Goal: Task Accomplishment & Management: Manage account settings

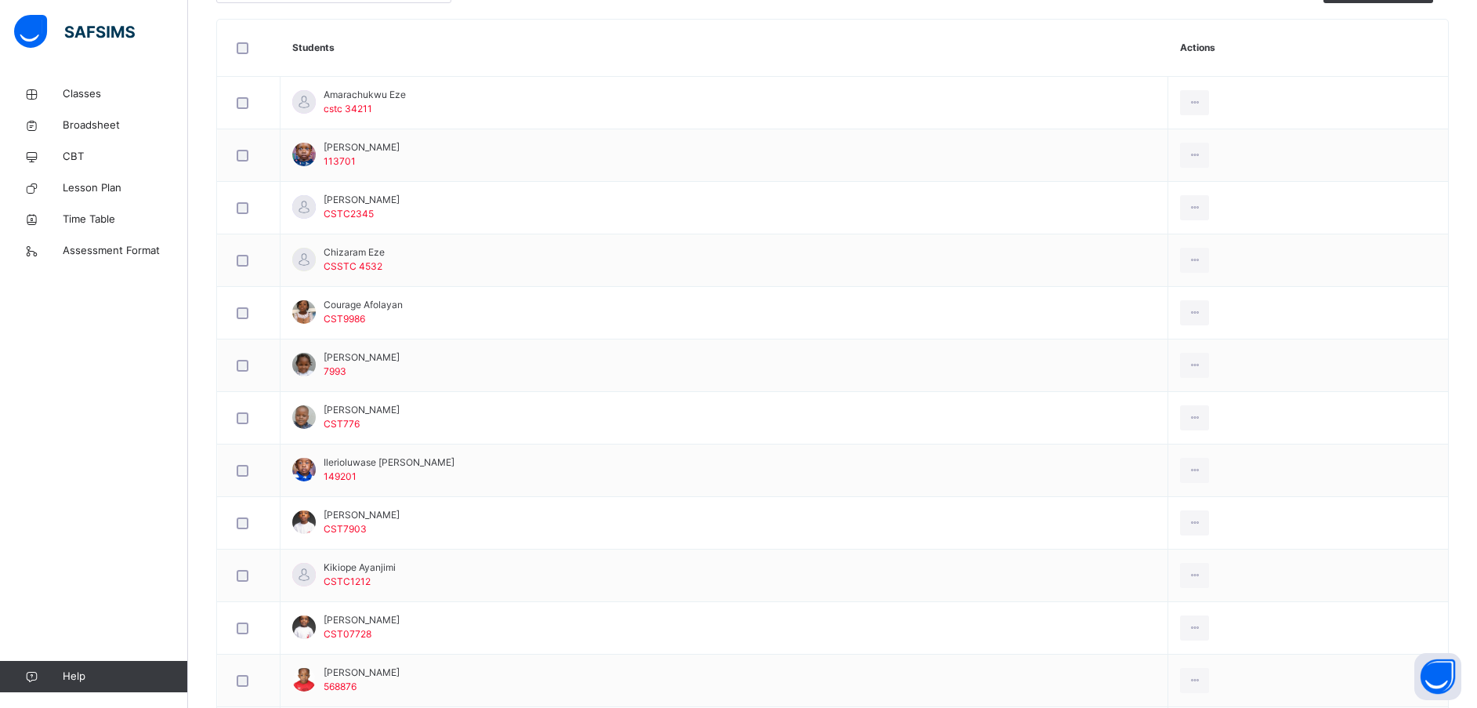
scroll to position [440, 0]
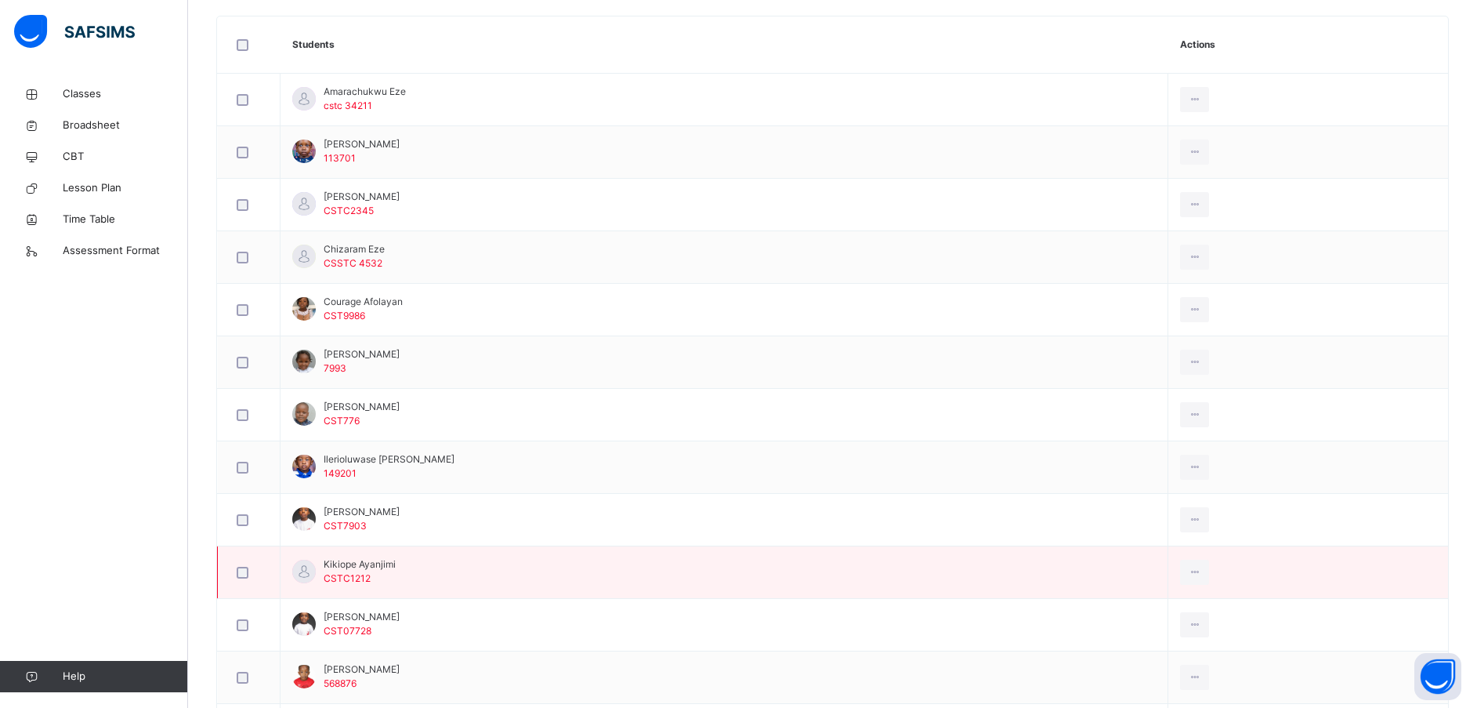
click at [357, 569] on span "Kikiope Ayanjimi" at bounding box center [360, 564] width 72 height 14
click at [362, 567] on span "Kikiope Ayanjimi" at bounding box center [360, 564] width 72 height 14
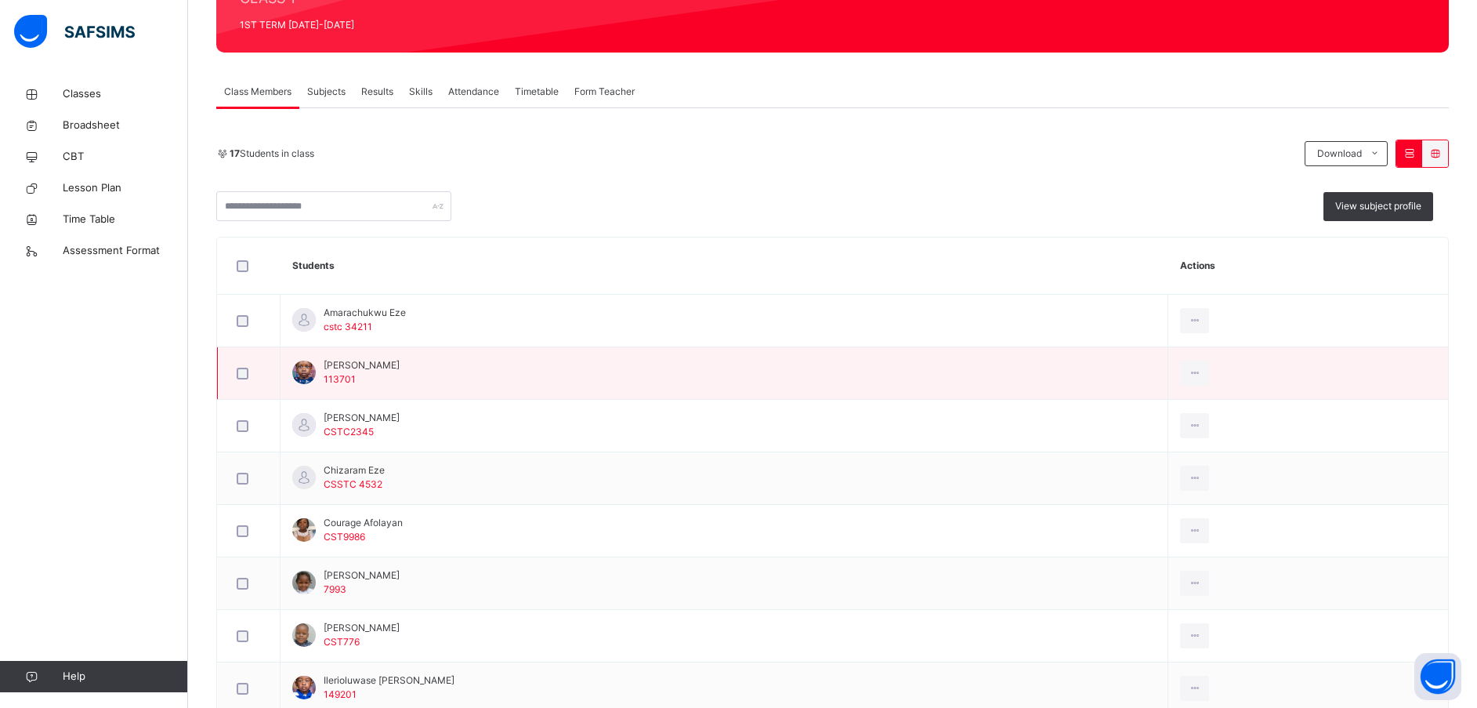
scroll to position [0, 0]
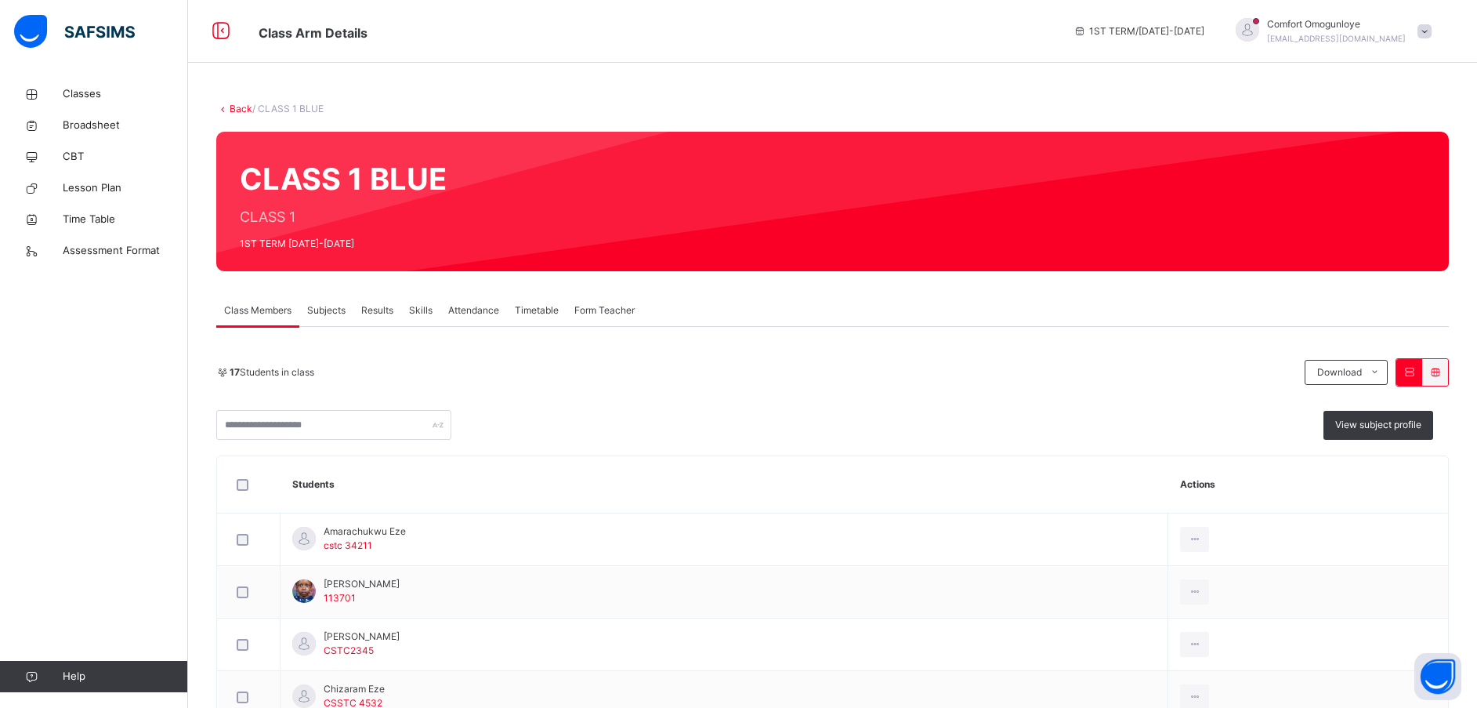
click at [488, 304] on span "Attendance" at bounding box center [473, 310] width 51 height 14
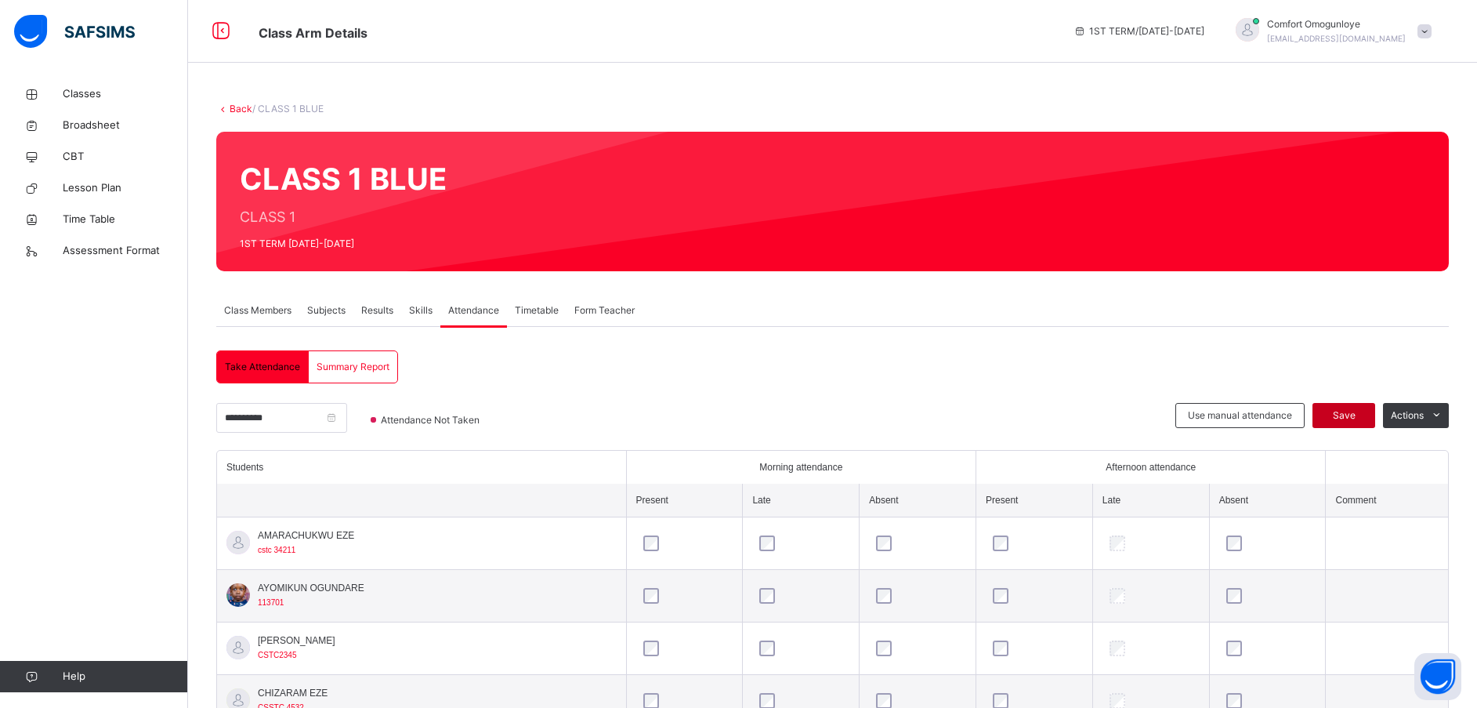
click at [1356, 408] on span "Save" at bounding box center [1343, 415] width 39 height 14
click at [239, 410] on input "**********" at bounding box center [281, 418] width 131 height 30
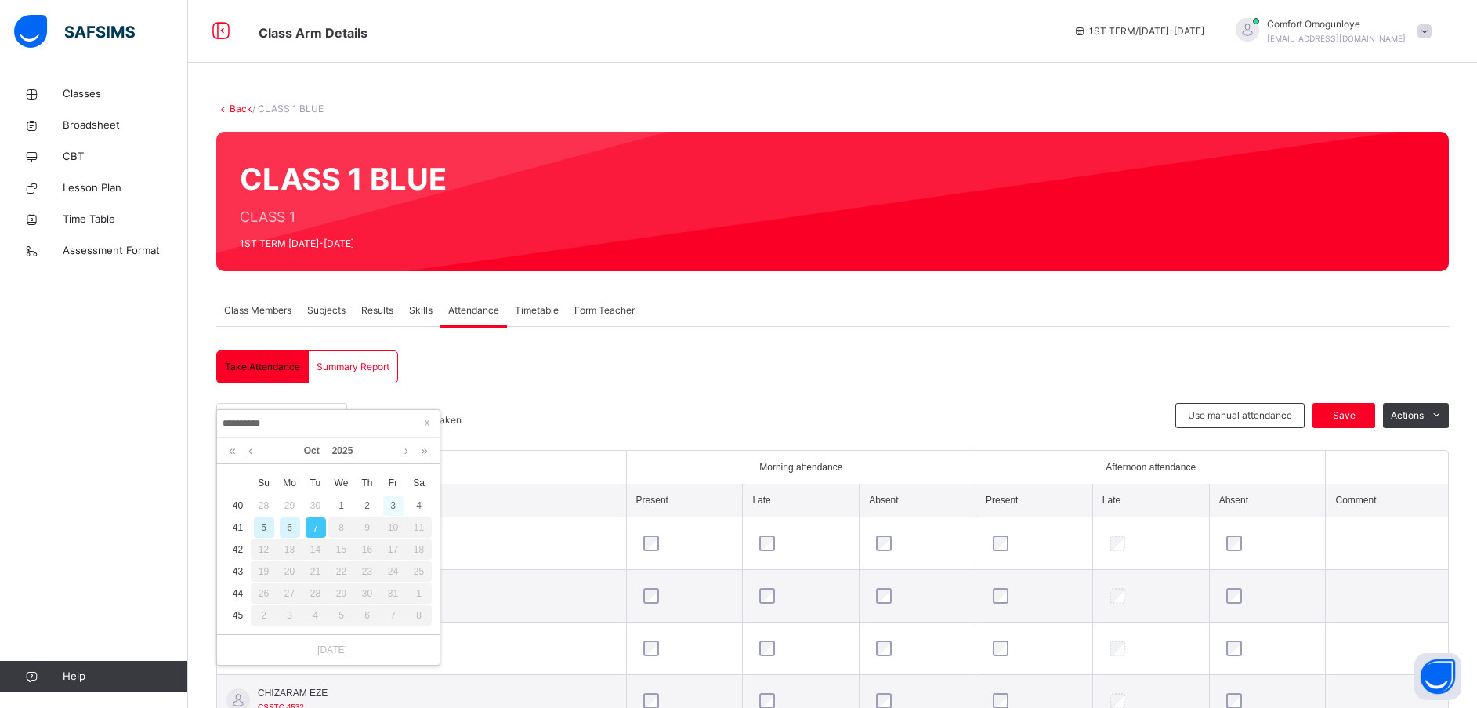
click at [394, 504] on div "3" at bounding box center [393, 505] width 20 height 20
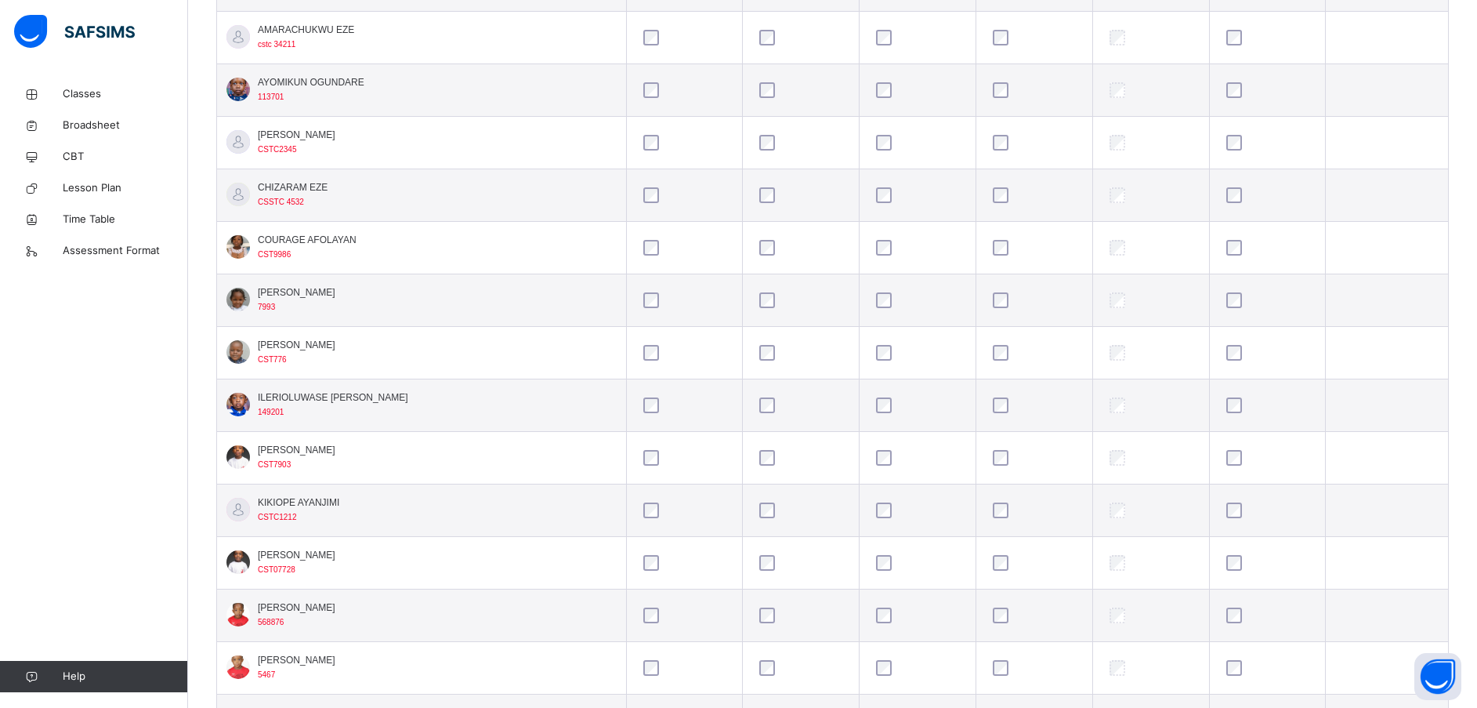
scroll to position [520, 0]
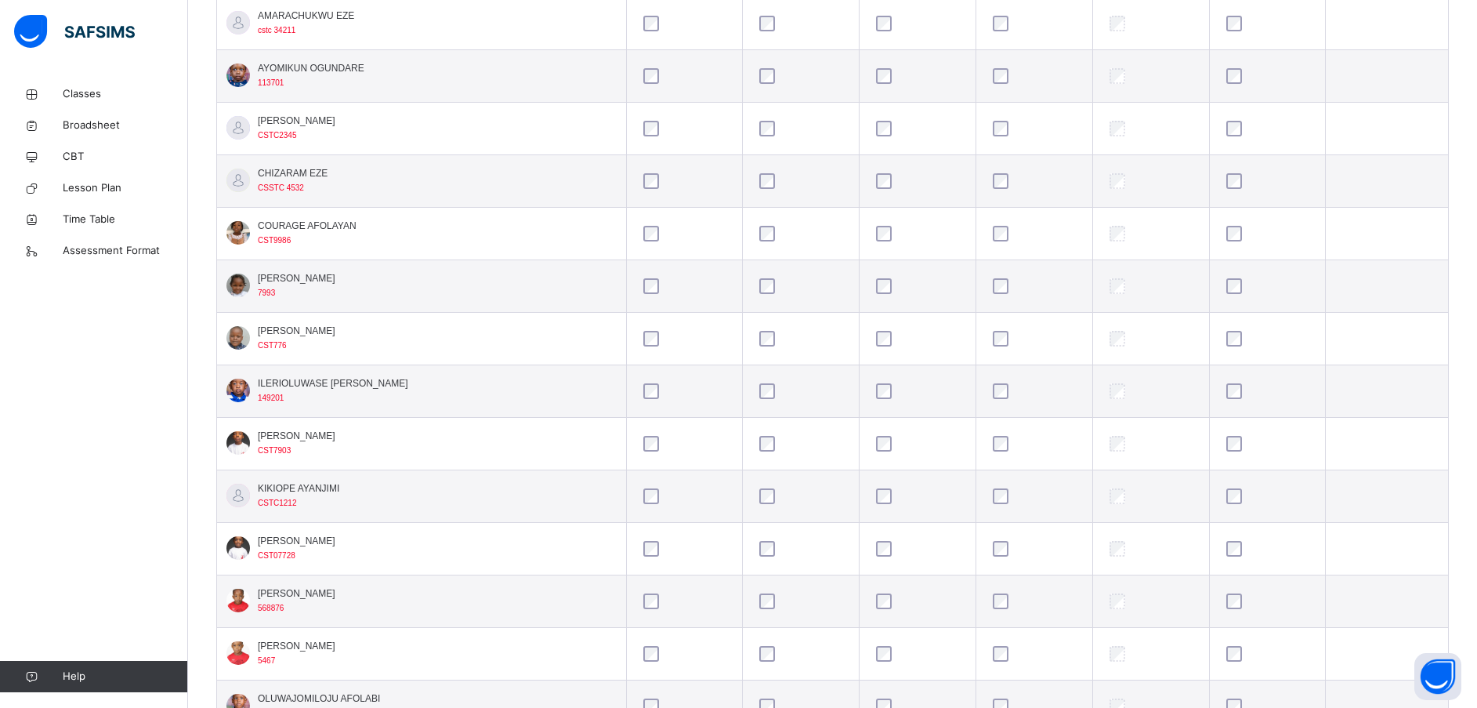
click at [1260, 549] on div at bounding box center [1267, 549] width 89 height 16
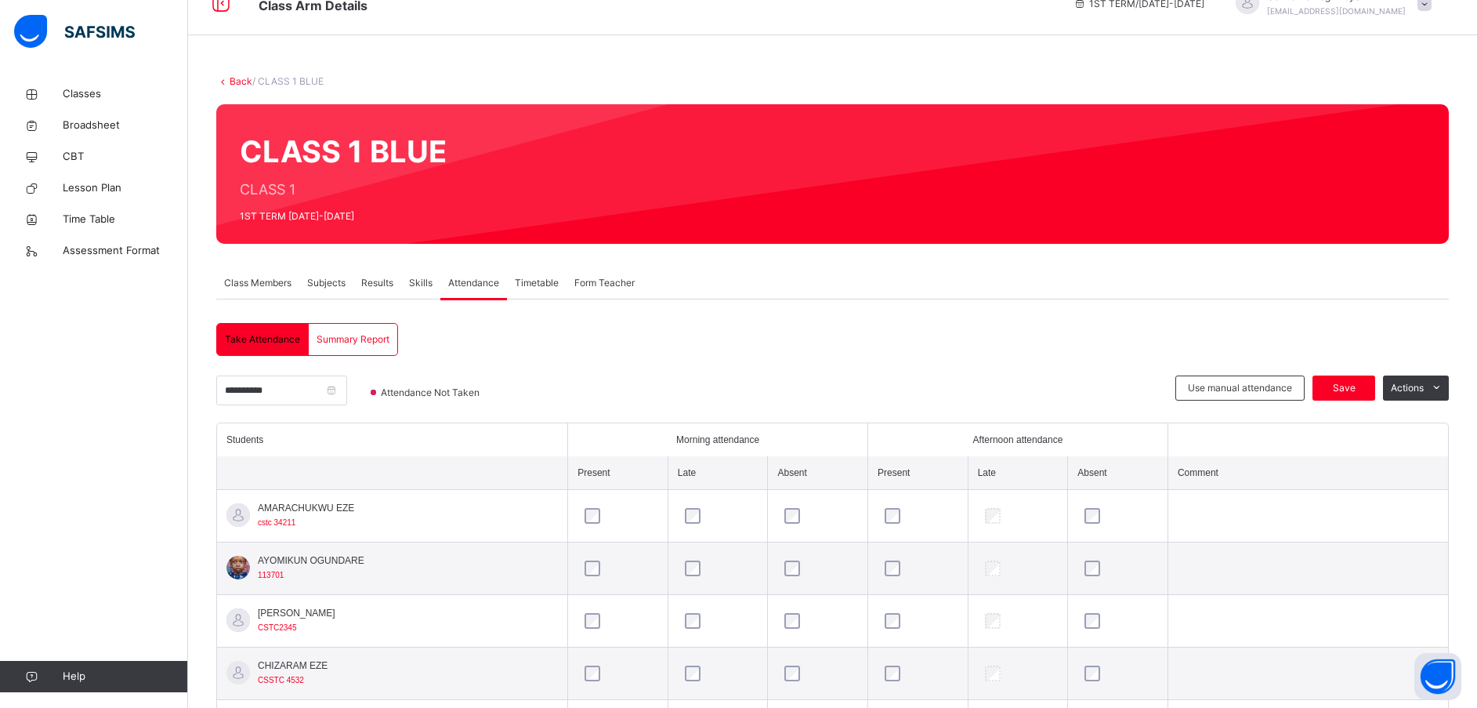
scroll to position [0, 0]
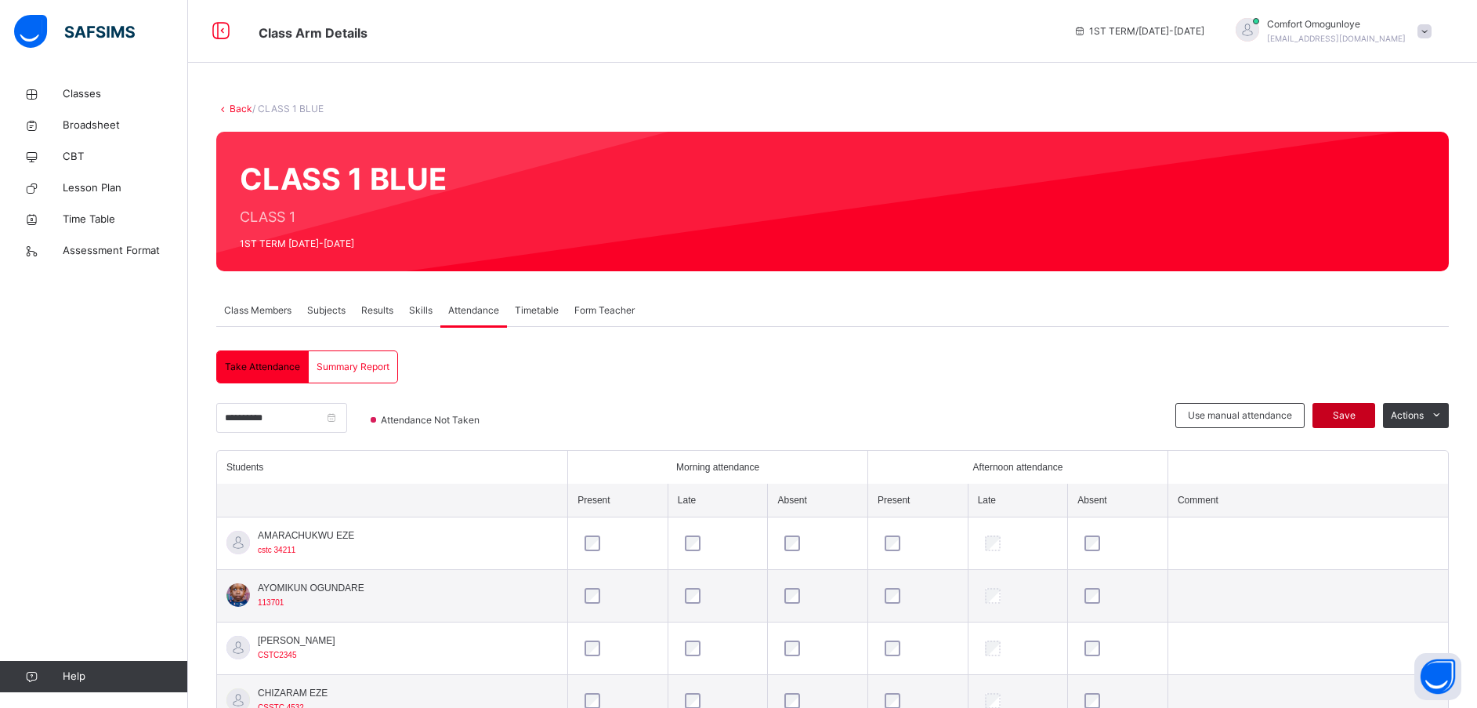
click at [1350, 409] on span "Save" at bounding box center [1343, 415] width 39 height 14
click at [234, 418] on input "**********" at bounding box center [281, 418] width 131 height 30
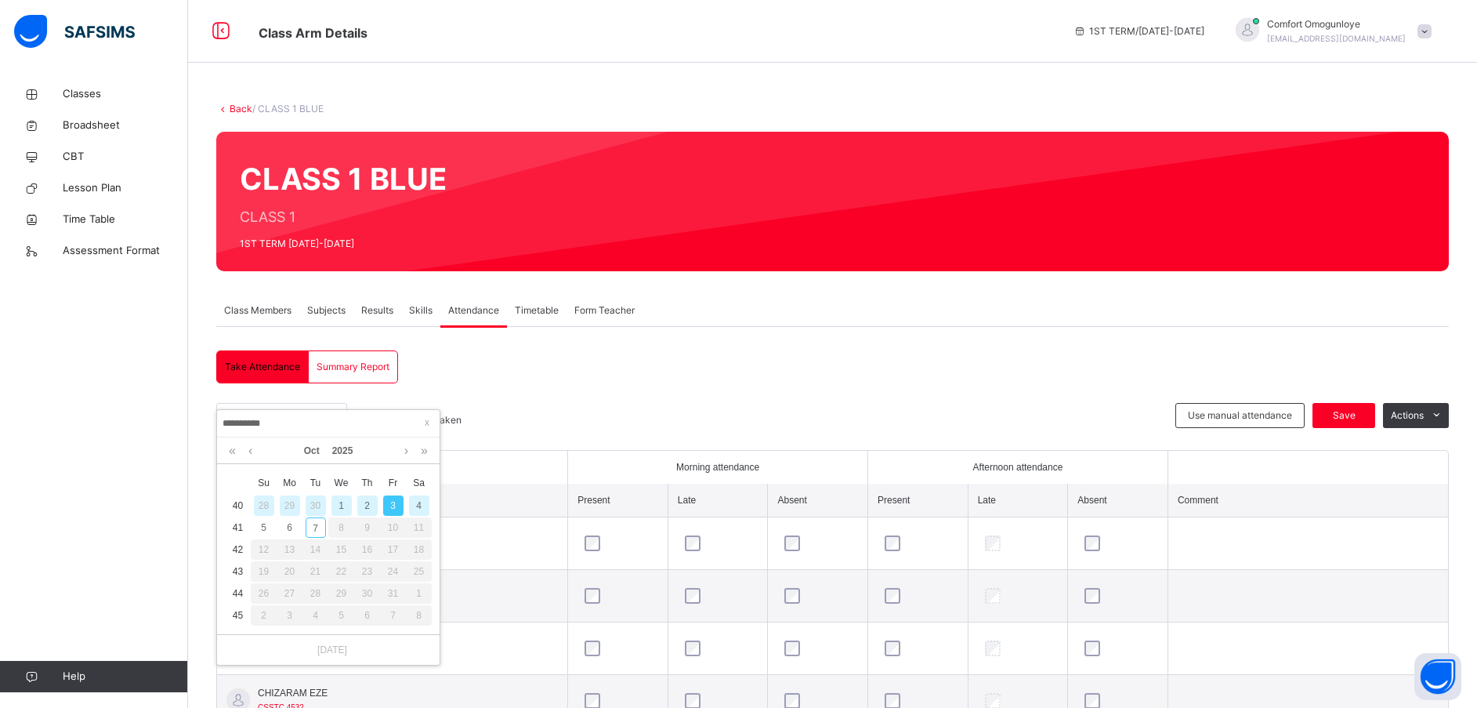
click at [367, 504] on div "2" at bounding box center [367, 505] width 20 height 20
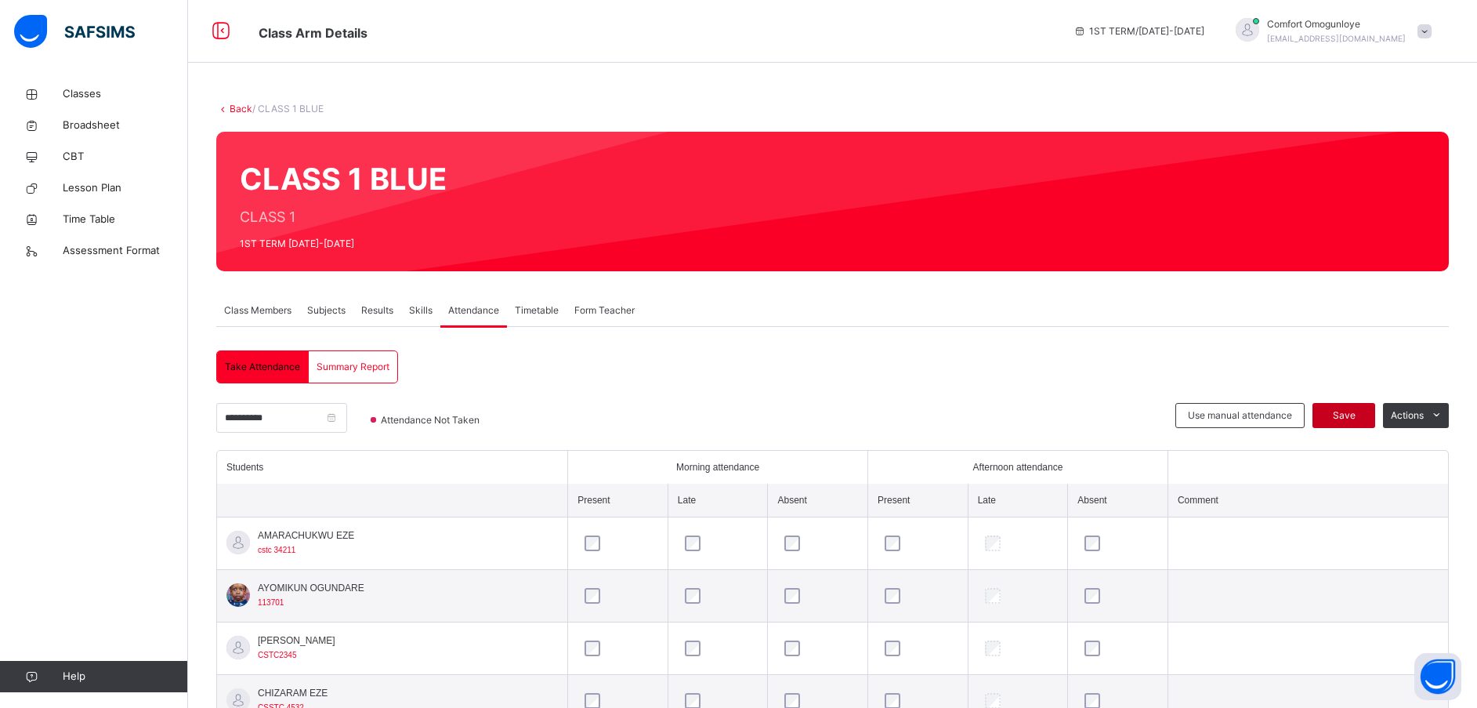
click at [1356, 416] on span "Save" at bounding box center [1343, 415] width 39 height 14
click at [250, 414] on input "**********" at bounding box center [281, 418] width 131 height 30
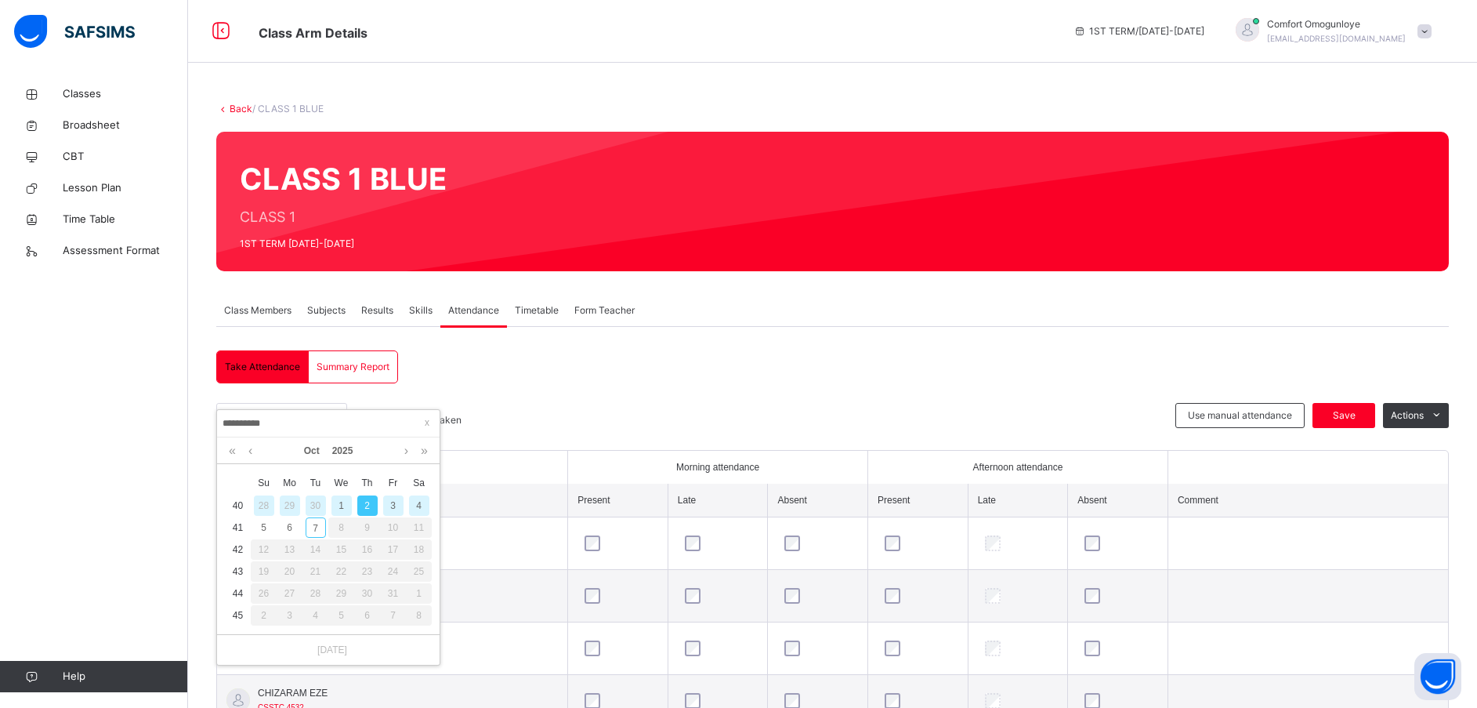
click at [234, 418] on input "**********" at bounding box center [328, 423] width 213 height 17
click at [251, 451] on link at bounding box center [250, 450] width 12 height 27
click at [290, 548] on div "15" at bounding box center [290, 549] width 20 height 20
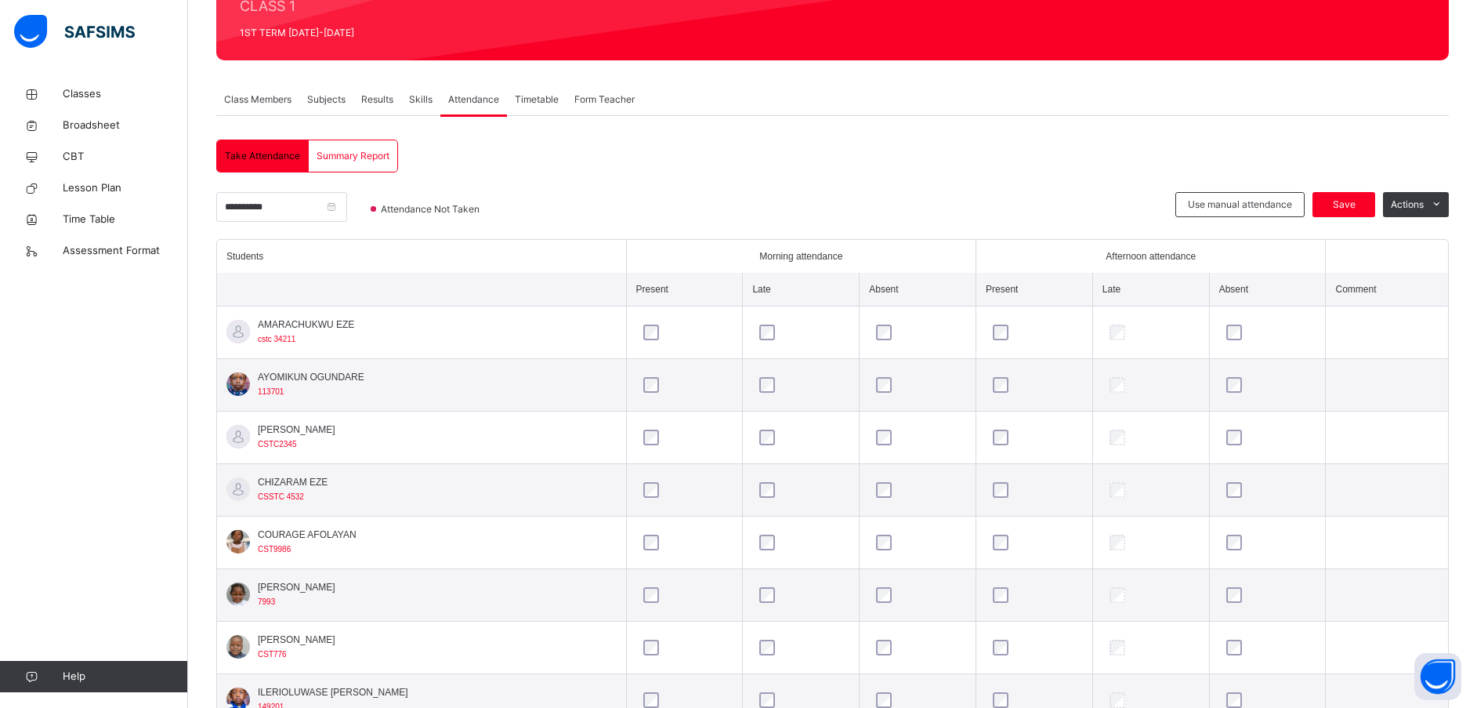
scroll to position [209, 0]
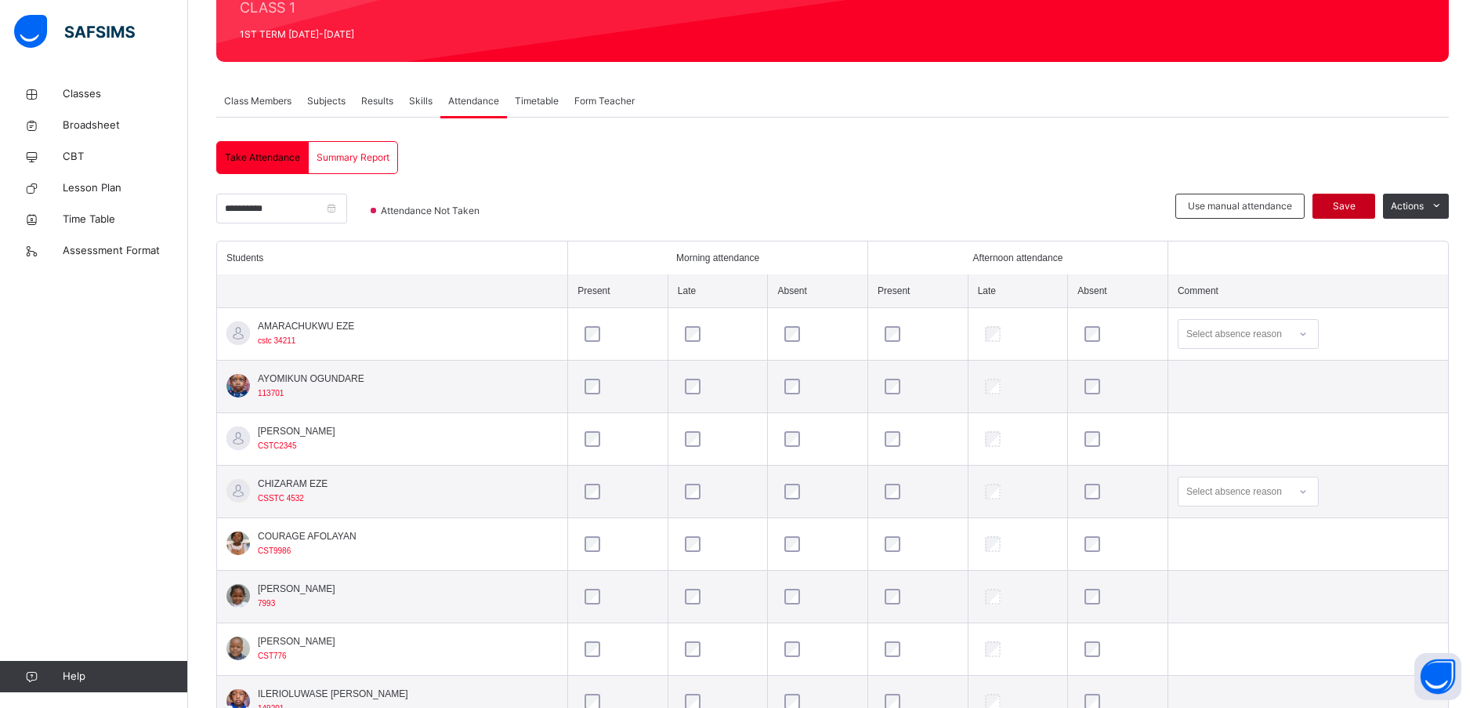
click at [1358, 197] on div "Save" at bounding box center [1343, 206] width 63 height 25
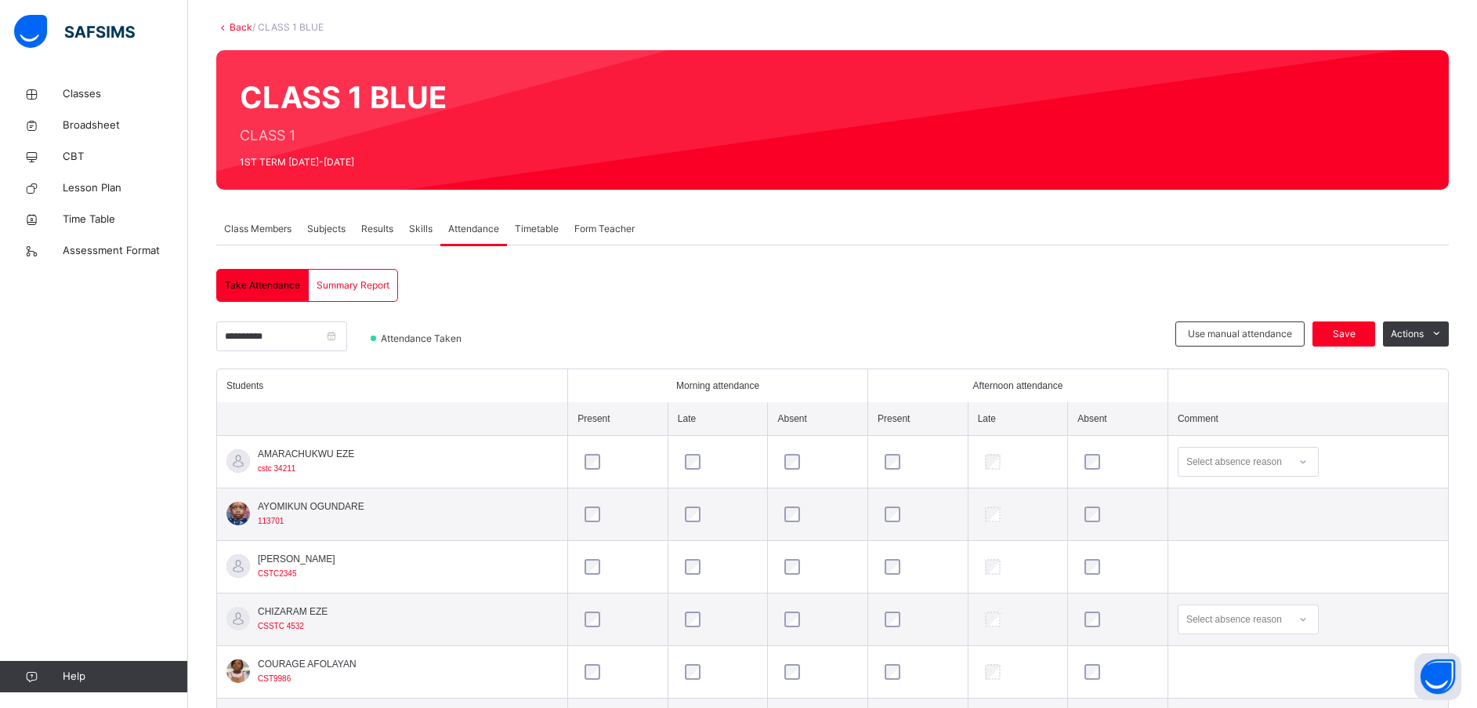
scroll to position [87, 0]
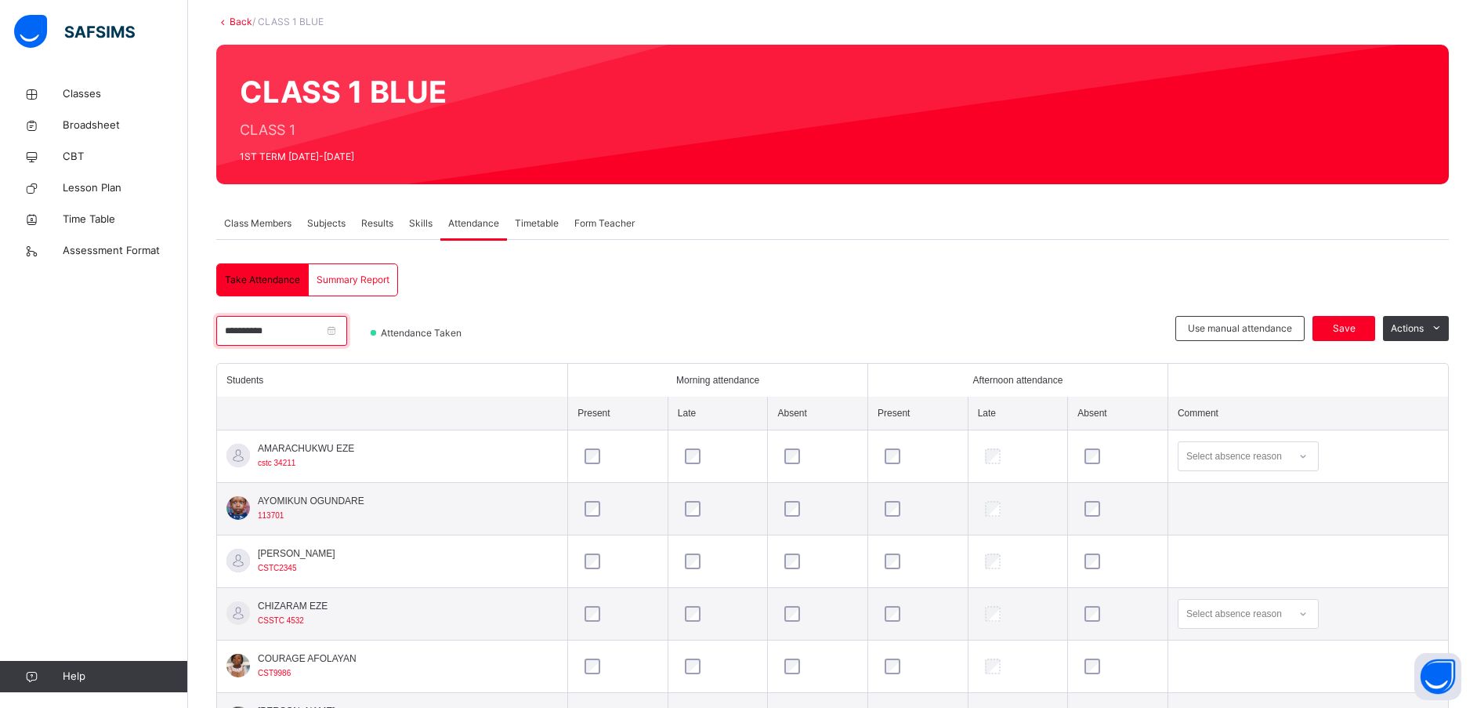
click at [230, 331] on input "**********" at bounding box center [281, 331] width 131 height 30
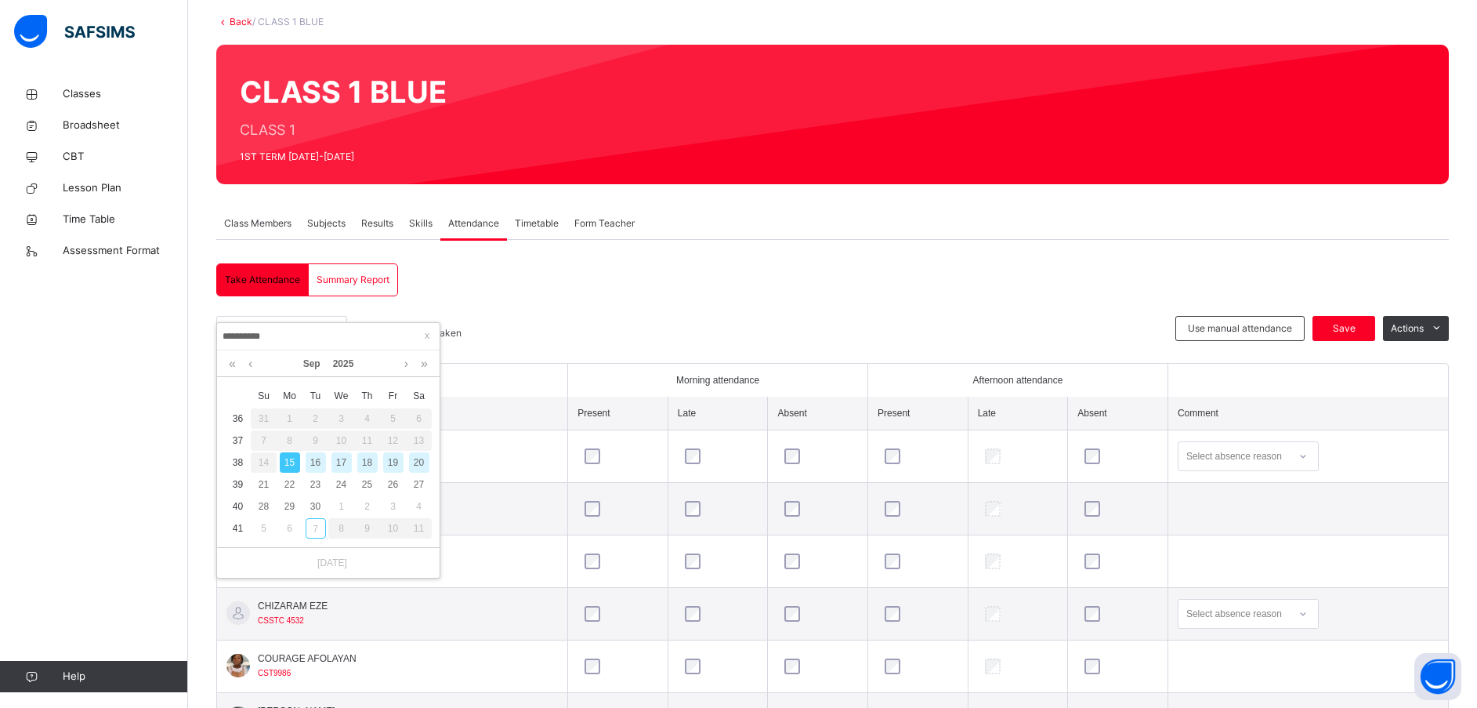
click at [319, 460] on div "16" at bounding box center [316, 462] width 20 height 20
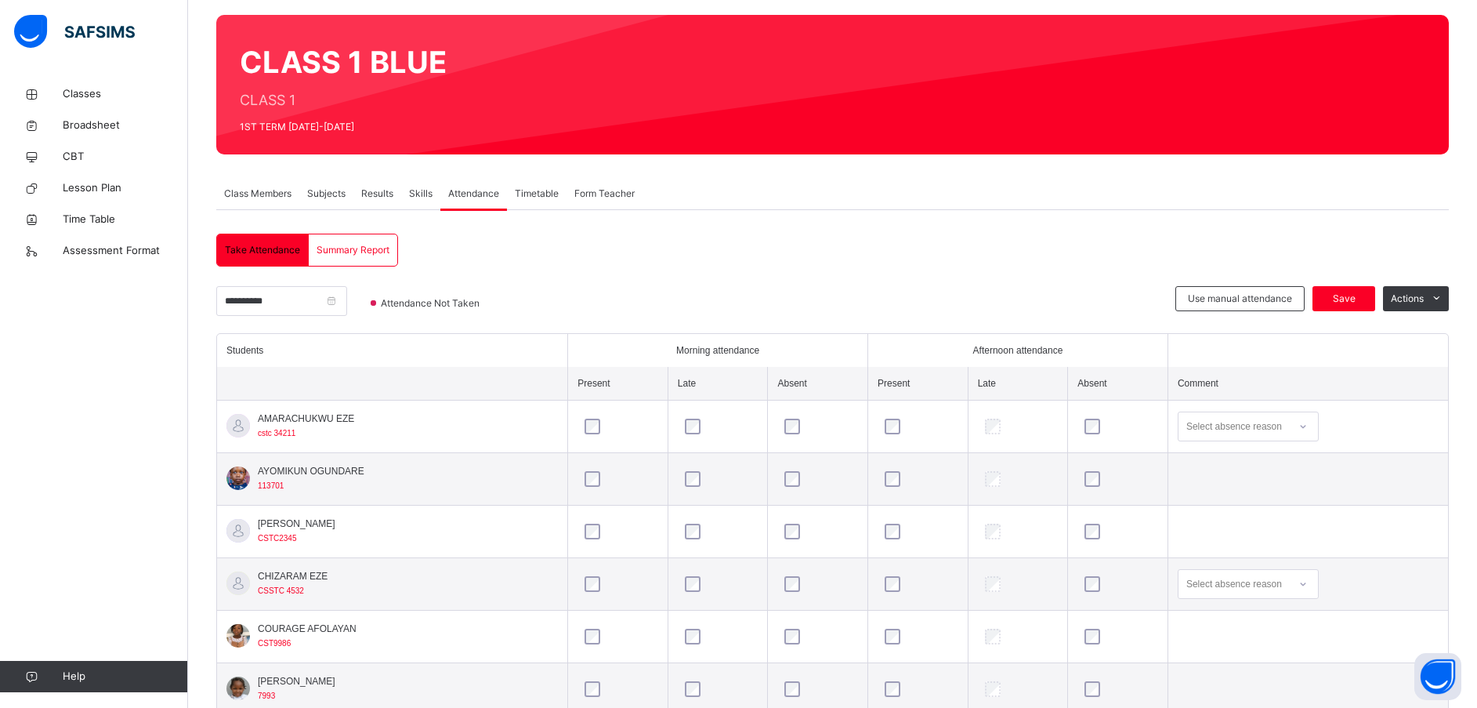
scroll to position [125, 0]
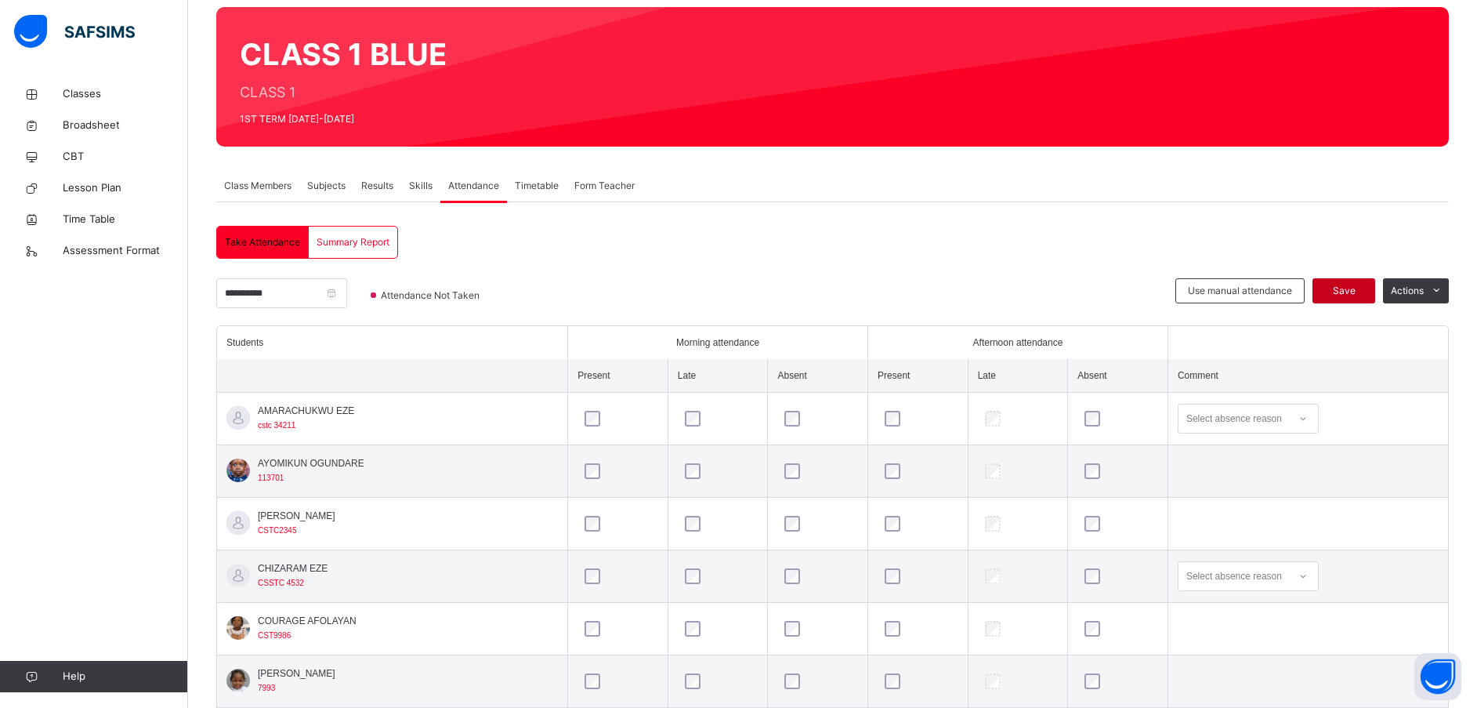
click at [1356, 284] on span "Save" at bounding box center [1343, 291] width 39 height 14
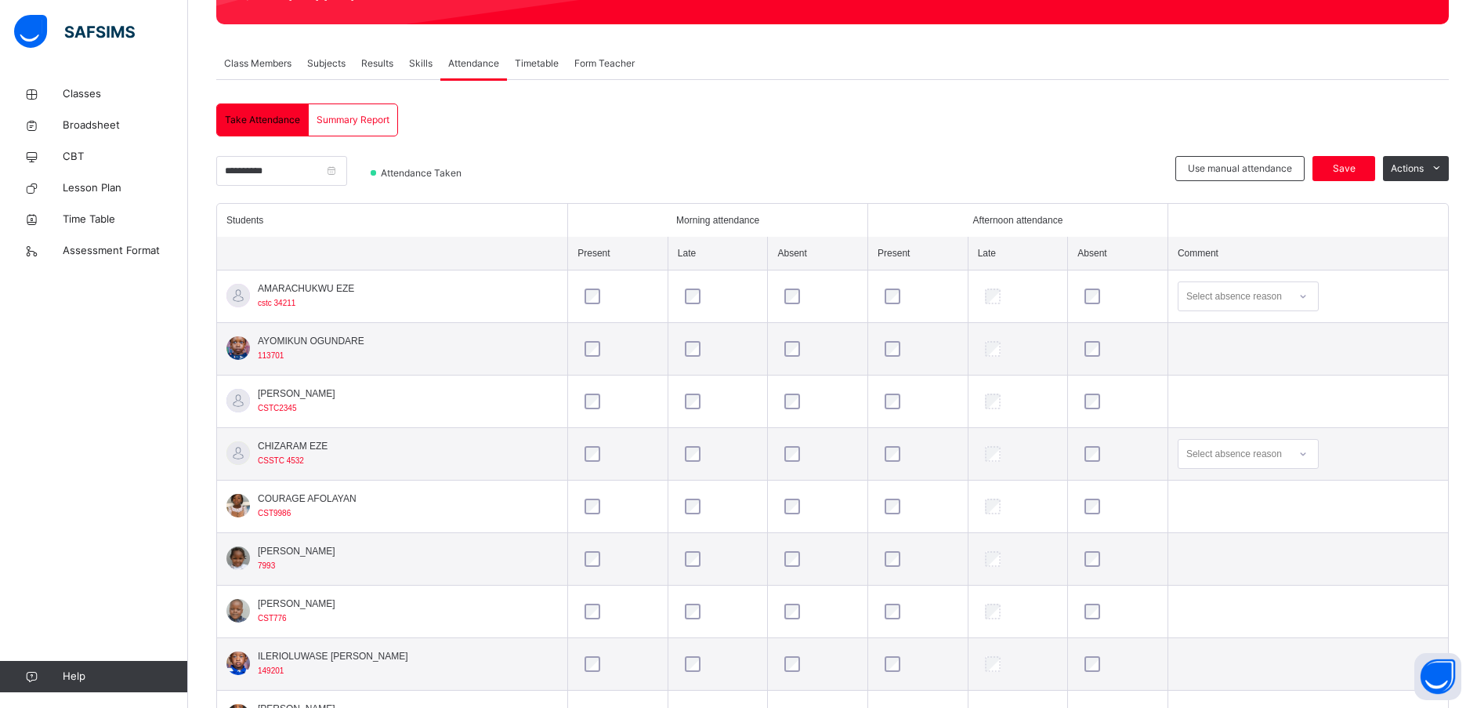
scroll to position [265, 0]
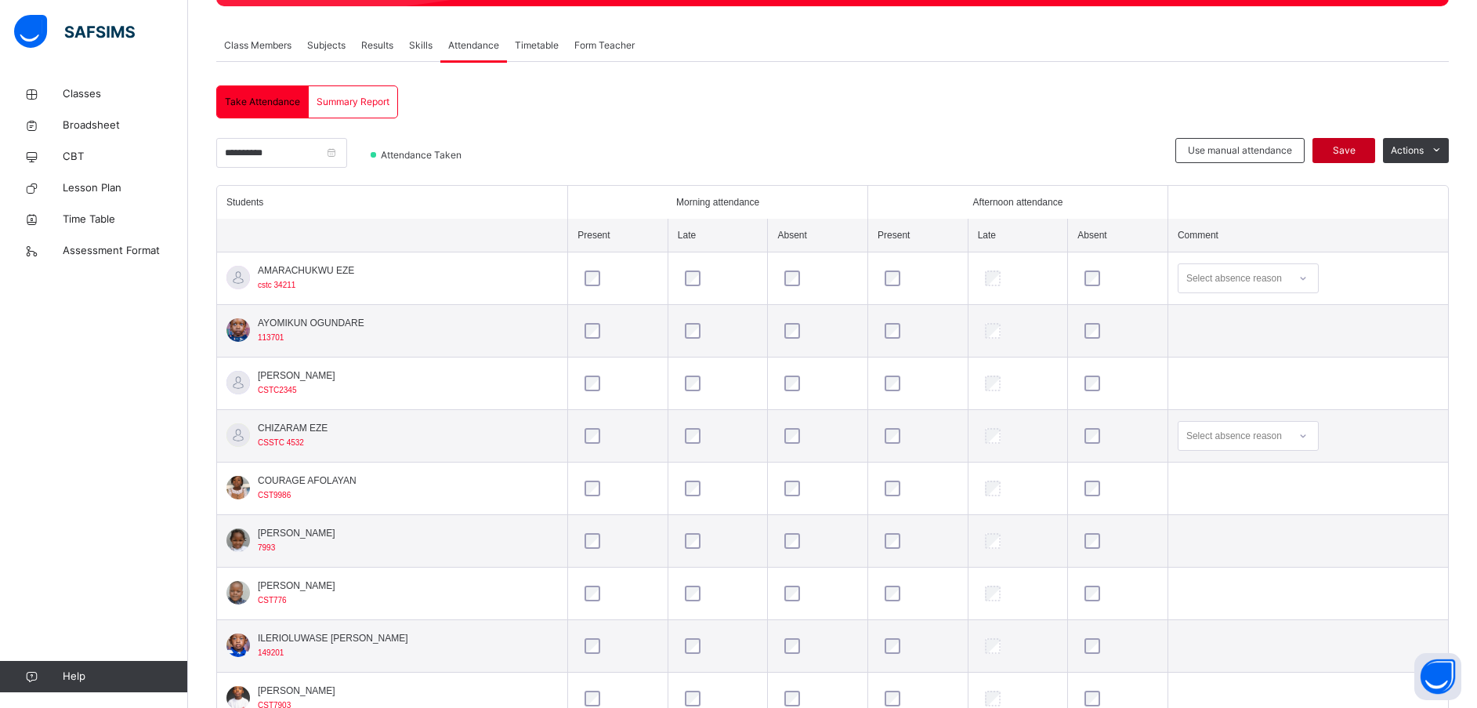
click at [1349, 144] on span "Save" at bounding box center [1343, 150] width 39 height 14
click at [1349, 144] on div "Save" at bounding box center [1343, 150] width 63 height 25
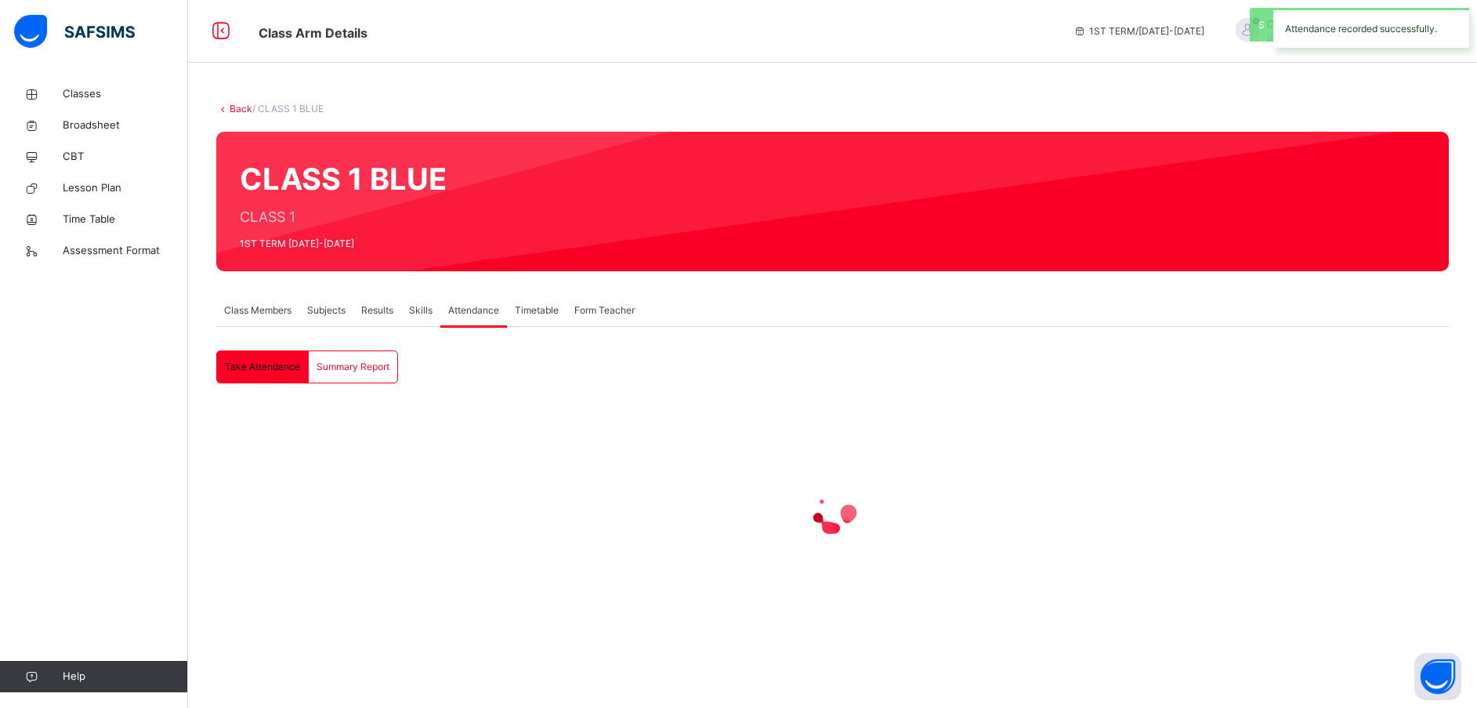
scroll to position [0, 0]
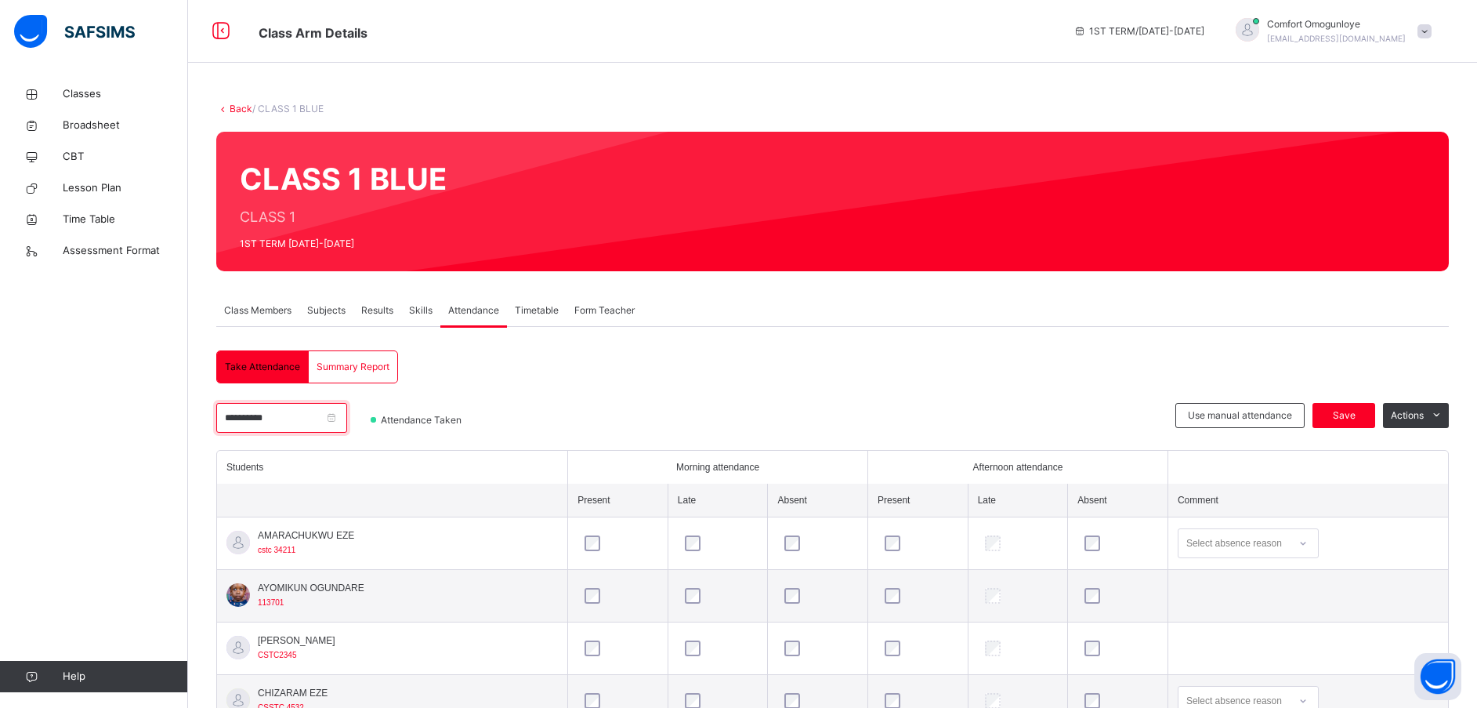
click at [237, 419] on input "**********" at bounding box center [281, 418] width 131 height 30
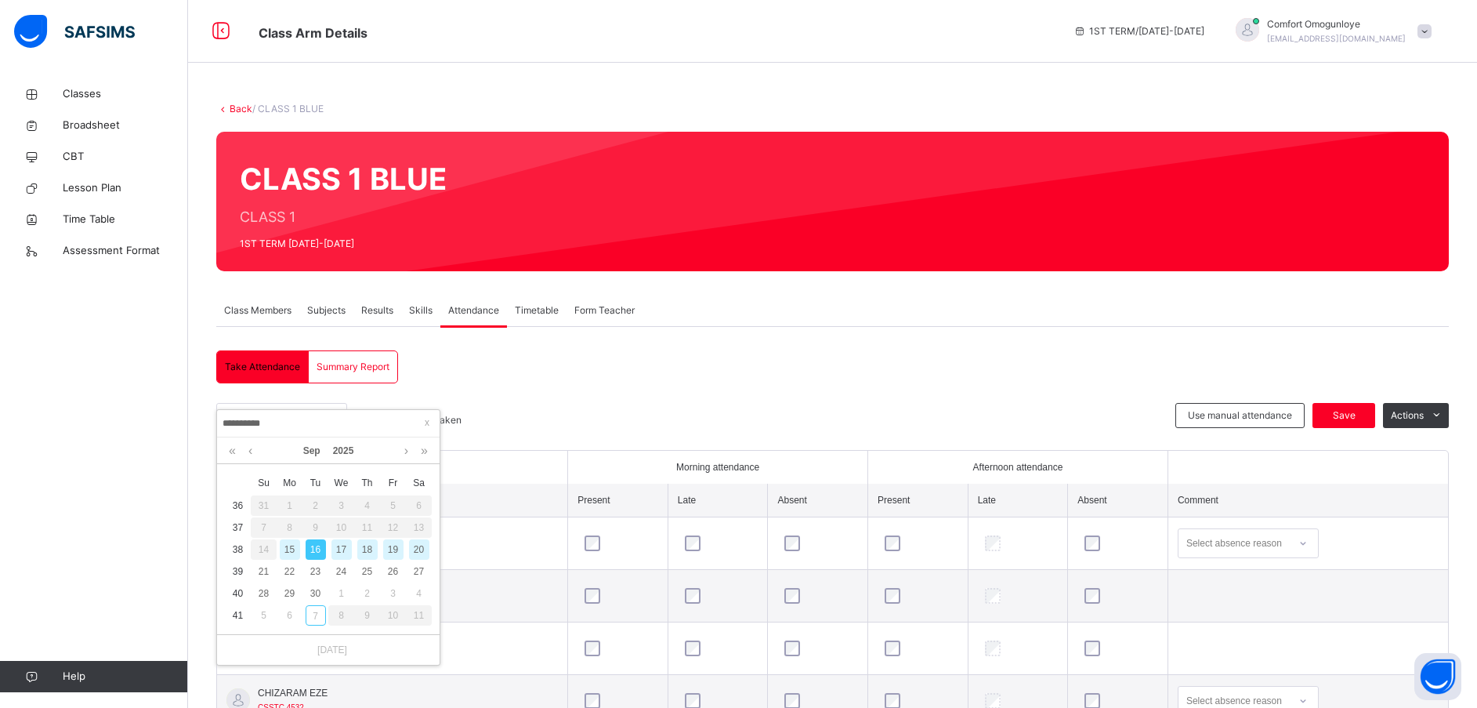
click at [340, 548] on div "17" at bounding box center [341, 549] width 20 height 20
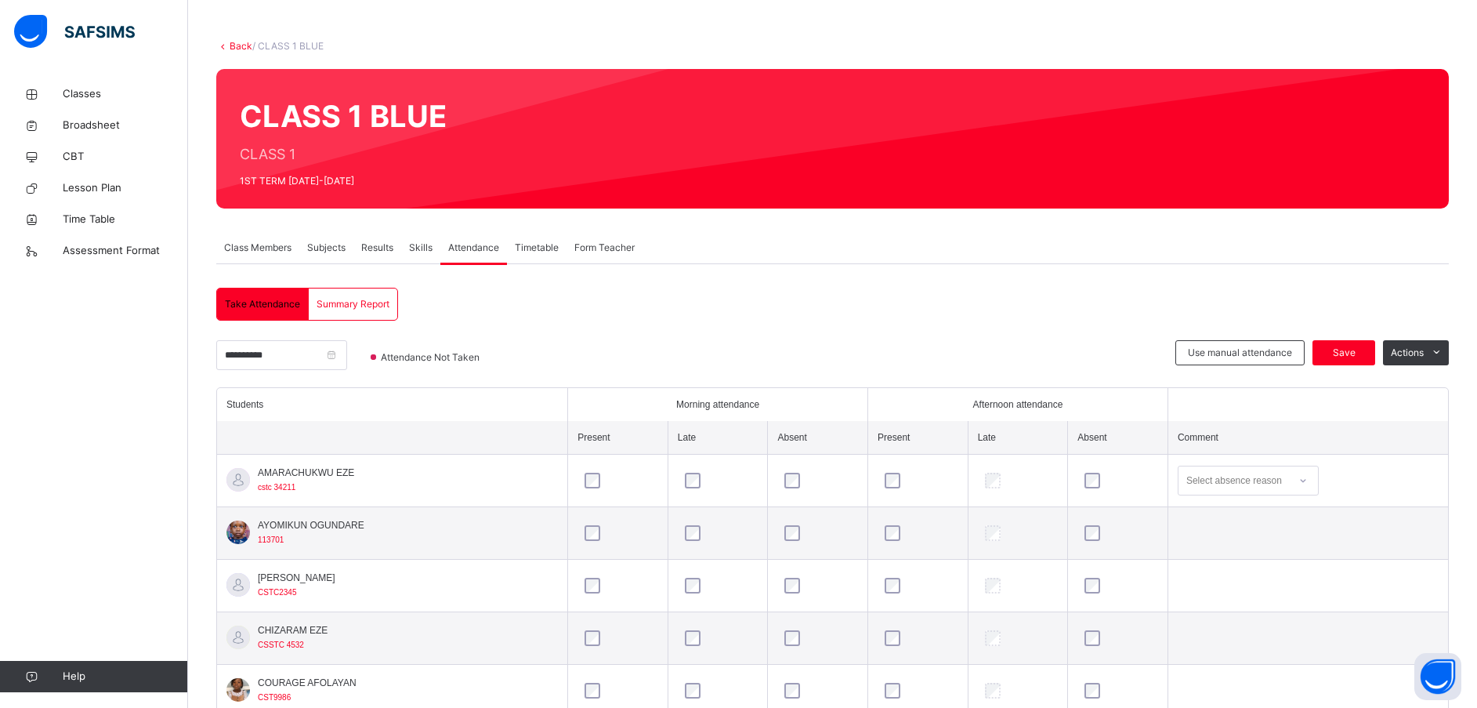
scroll to position [68, 0]
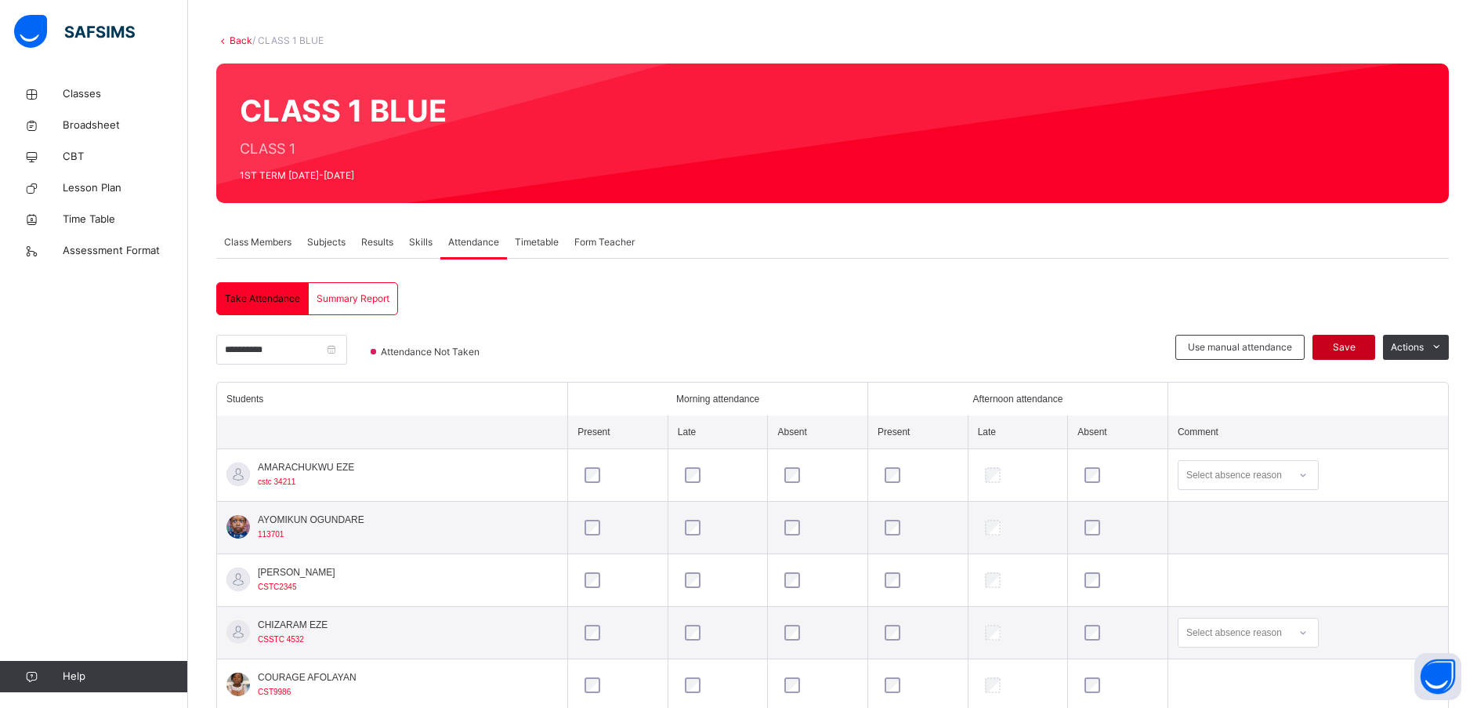
click at [1360, 335] on div "Save" at bounding box center [1343, 347] width 63 height 25
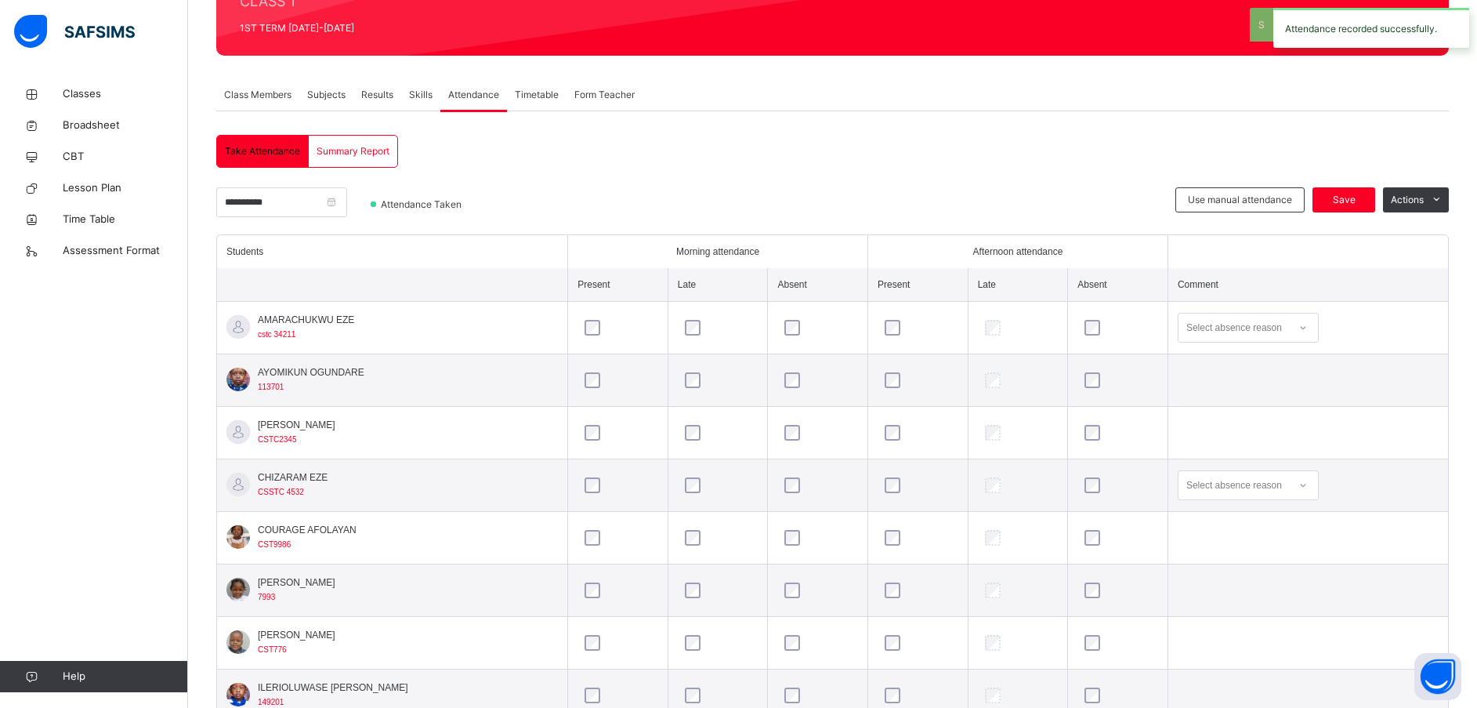
scroll to position [263, 0]
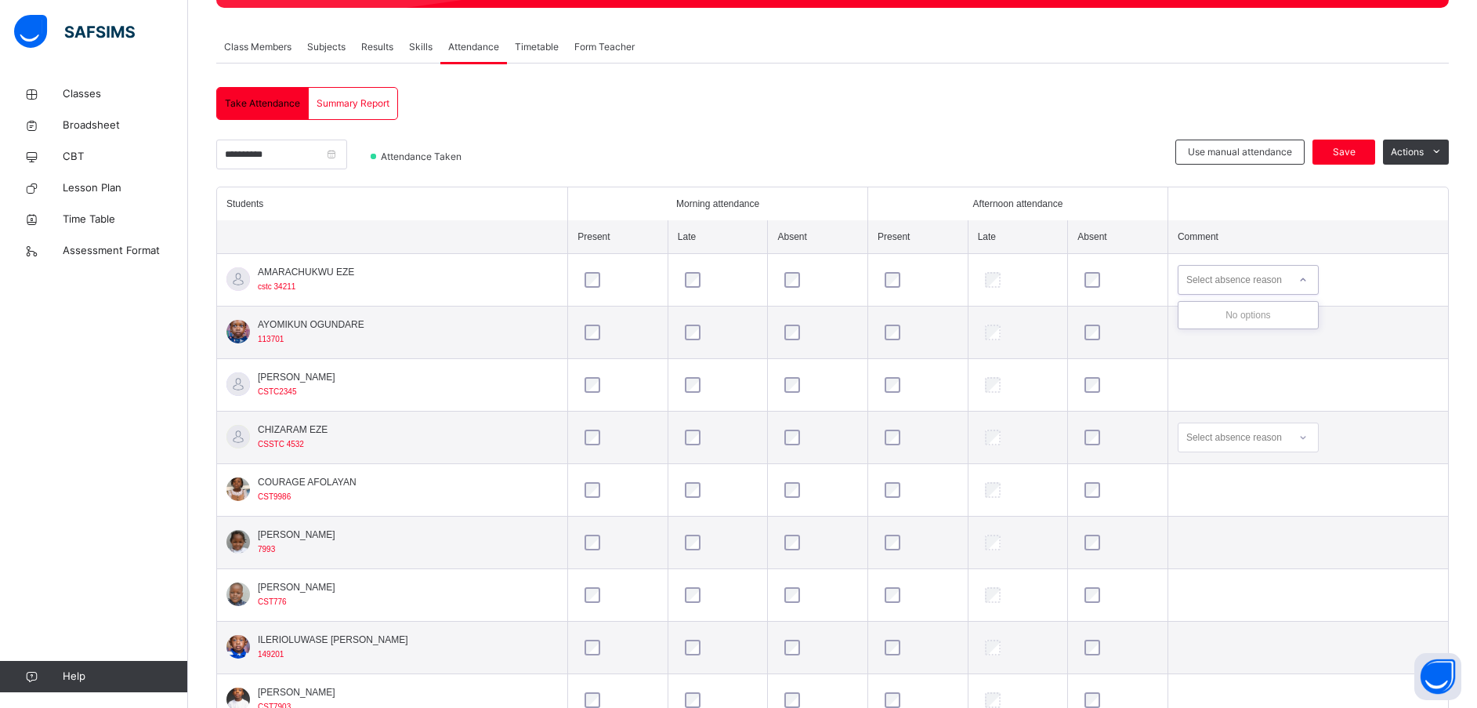
click at [1308, 281] on icon at bounding box center [1302, 280] width 9 height 16
type input "*"
click at [1363, 145] on span "Save" at bounding box center [1343, 152] width 39 height 14
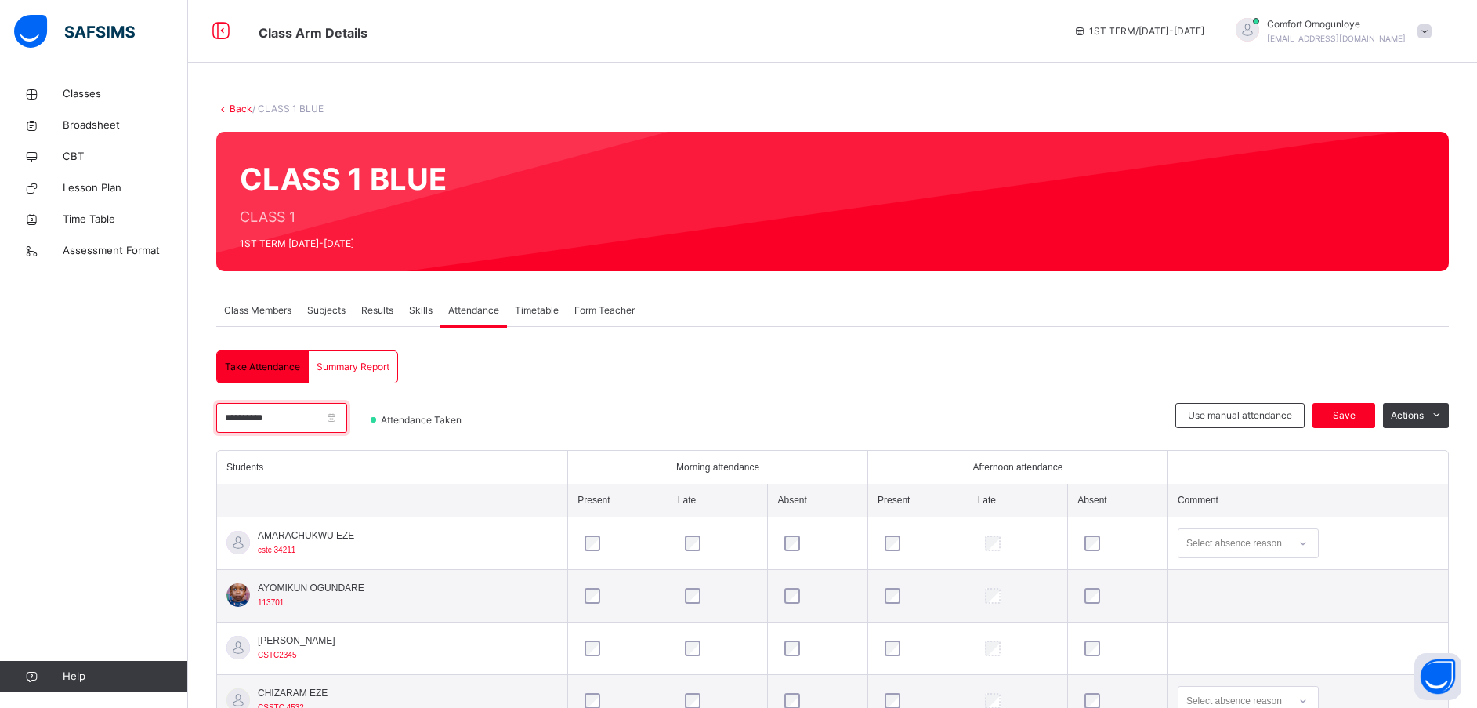
click at [247, 417] on input "**********" at bounding box center [281, 418] width 131 height 30
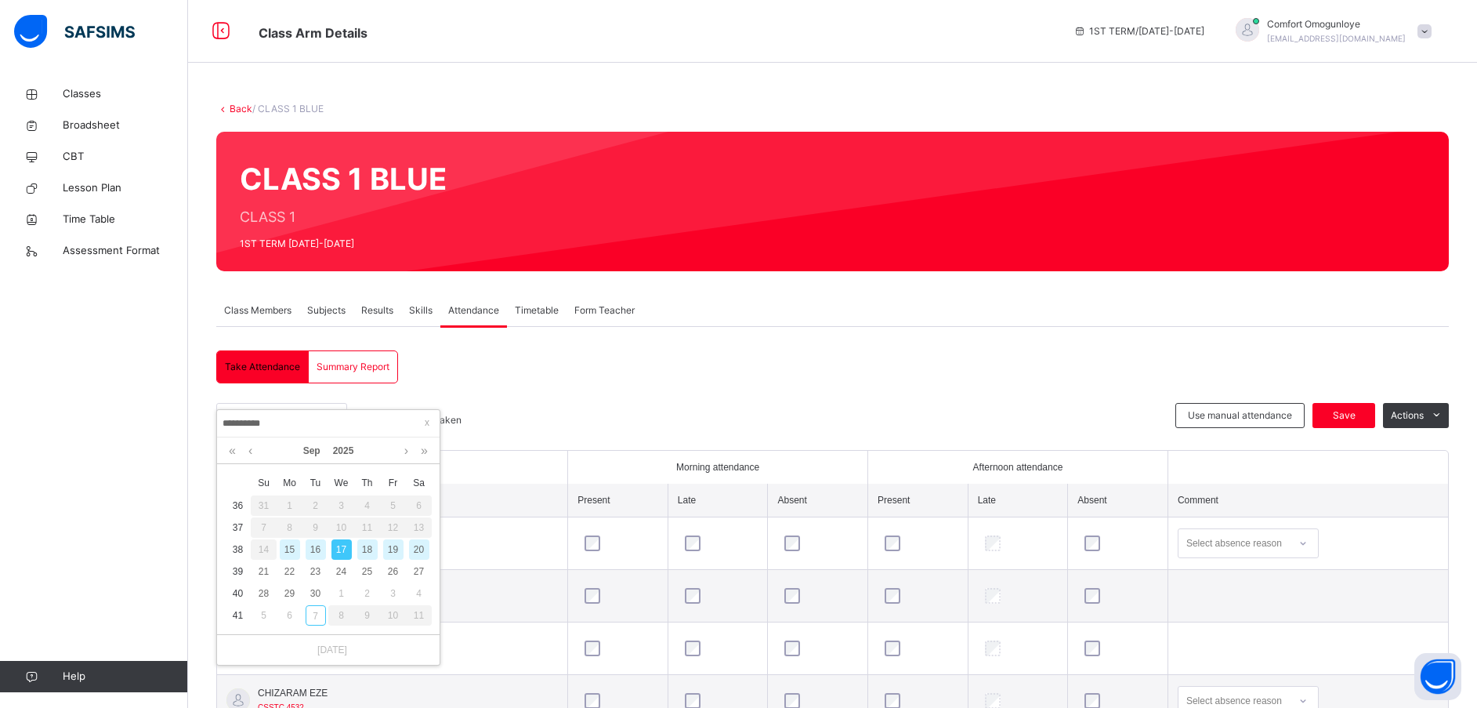
click at [366, 548] on div "18" at bounding box center [367, 549] width 20 height 20
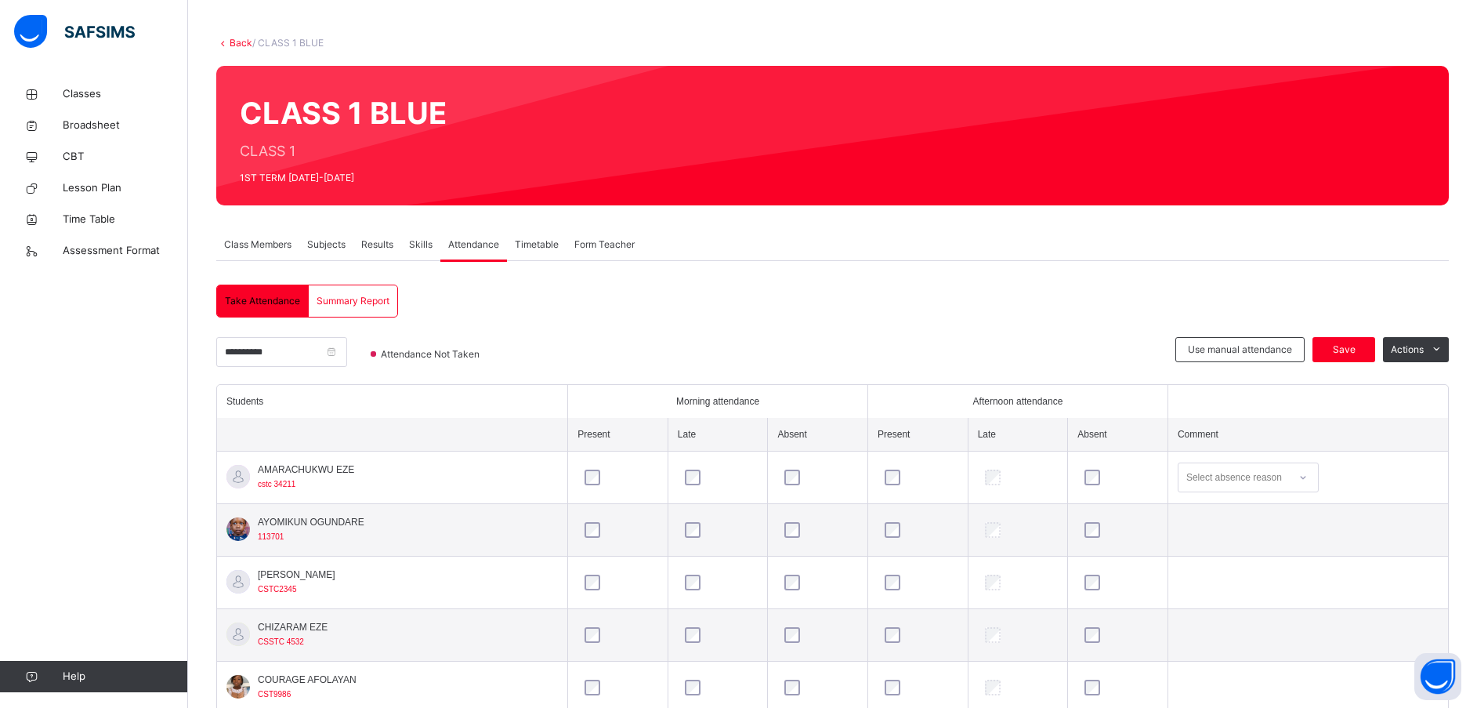
scroll to position [67, 0]
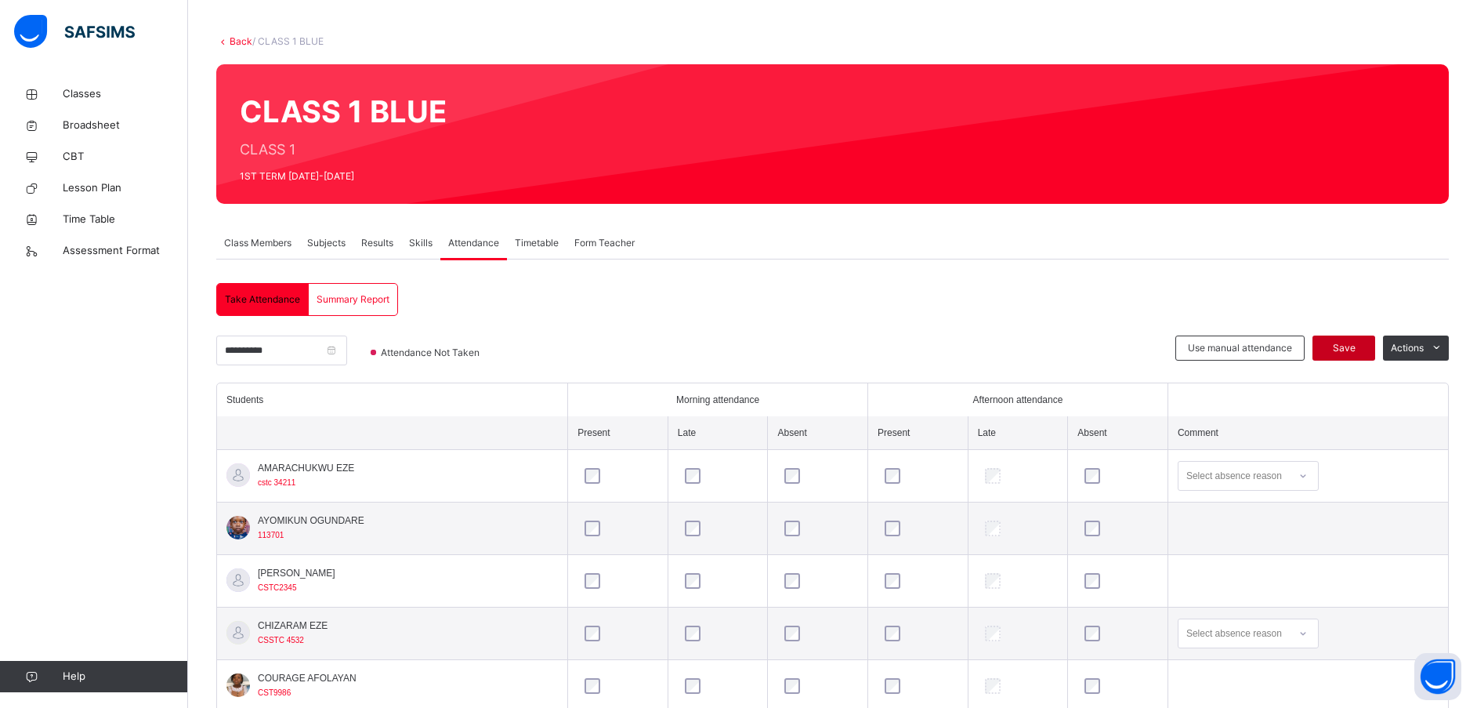
click at [1358, 343] on span "Save" at bounding box center [1343, 348] width 39 height 14
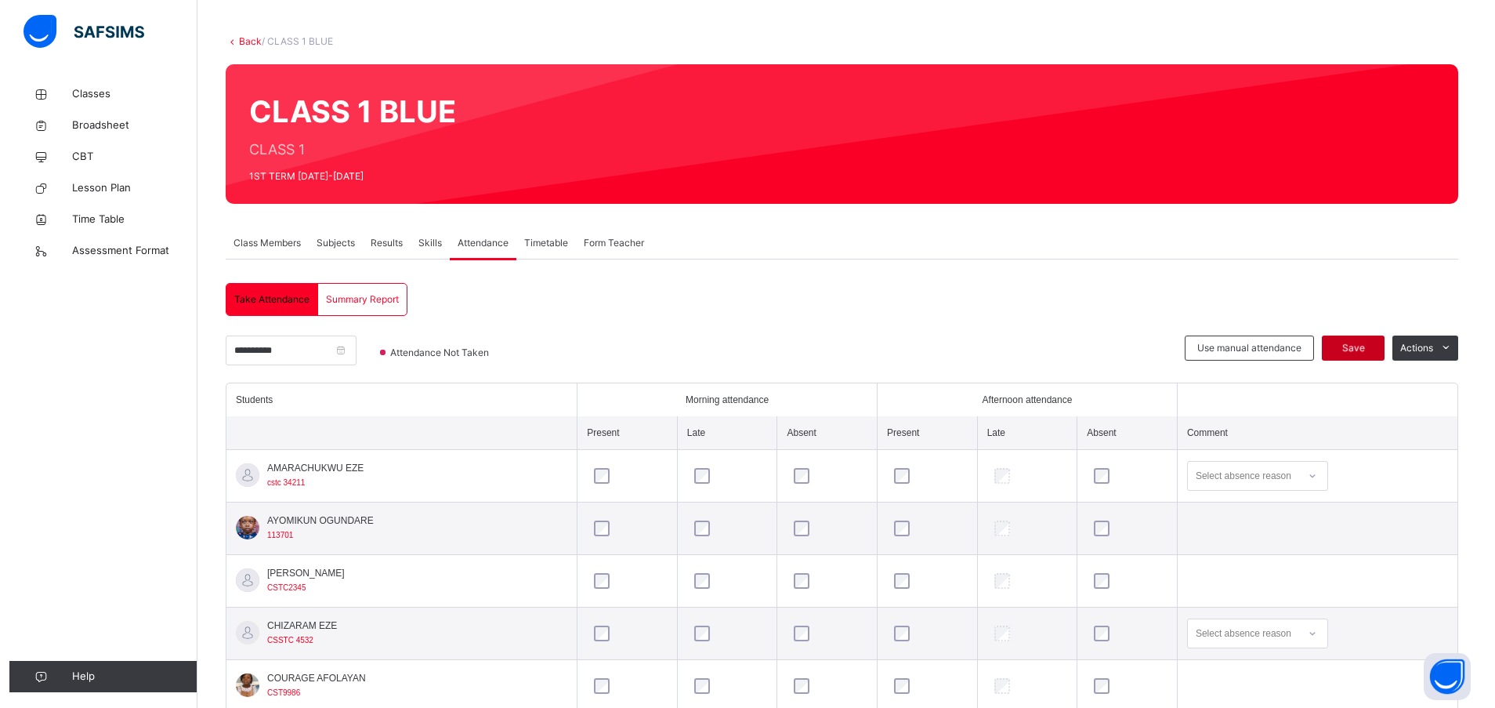
scroll to position [0, 0]
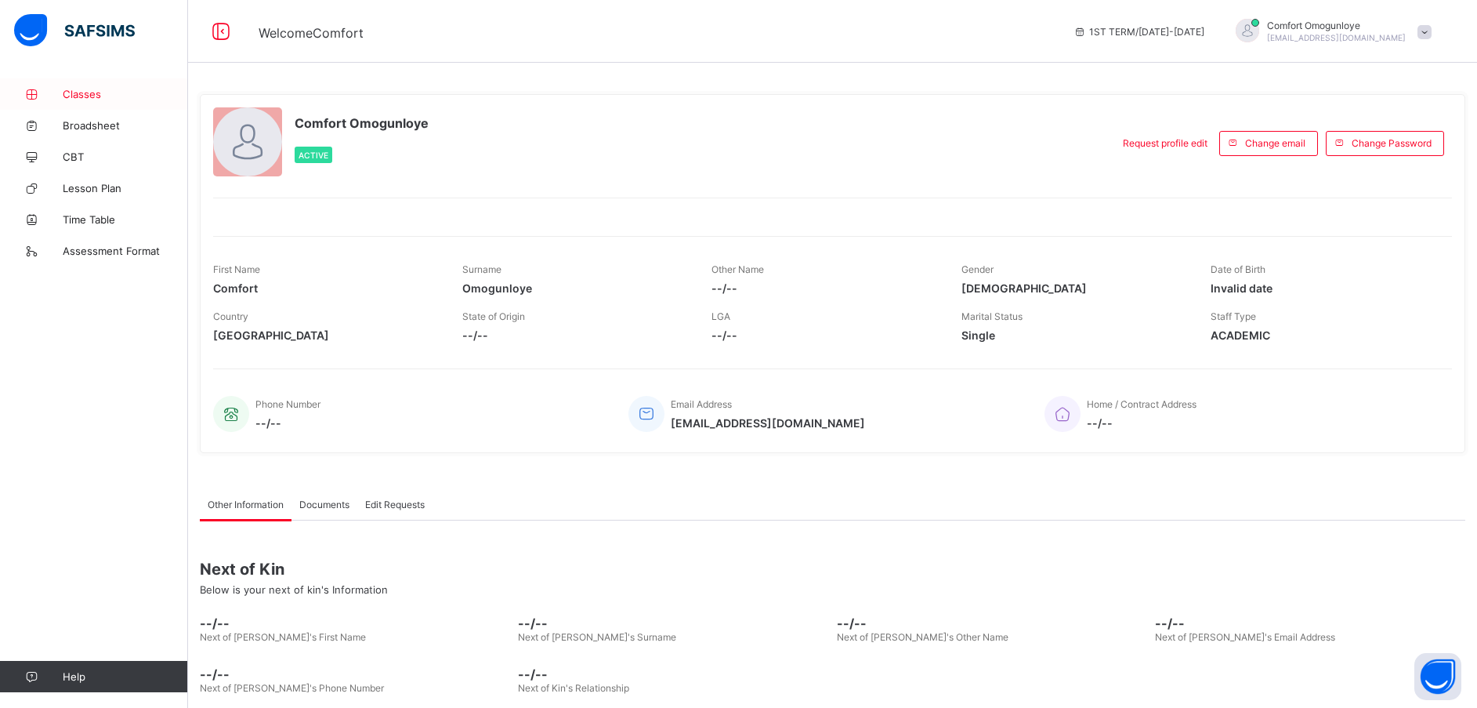
click at [87, 89] on span "Classes" at bounding box center [125, 94] width 125 height 13
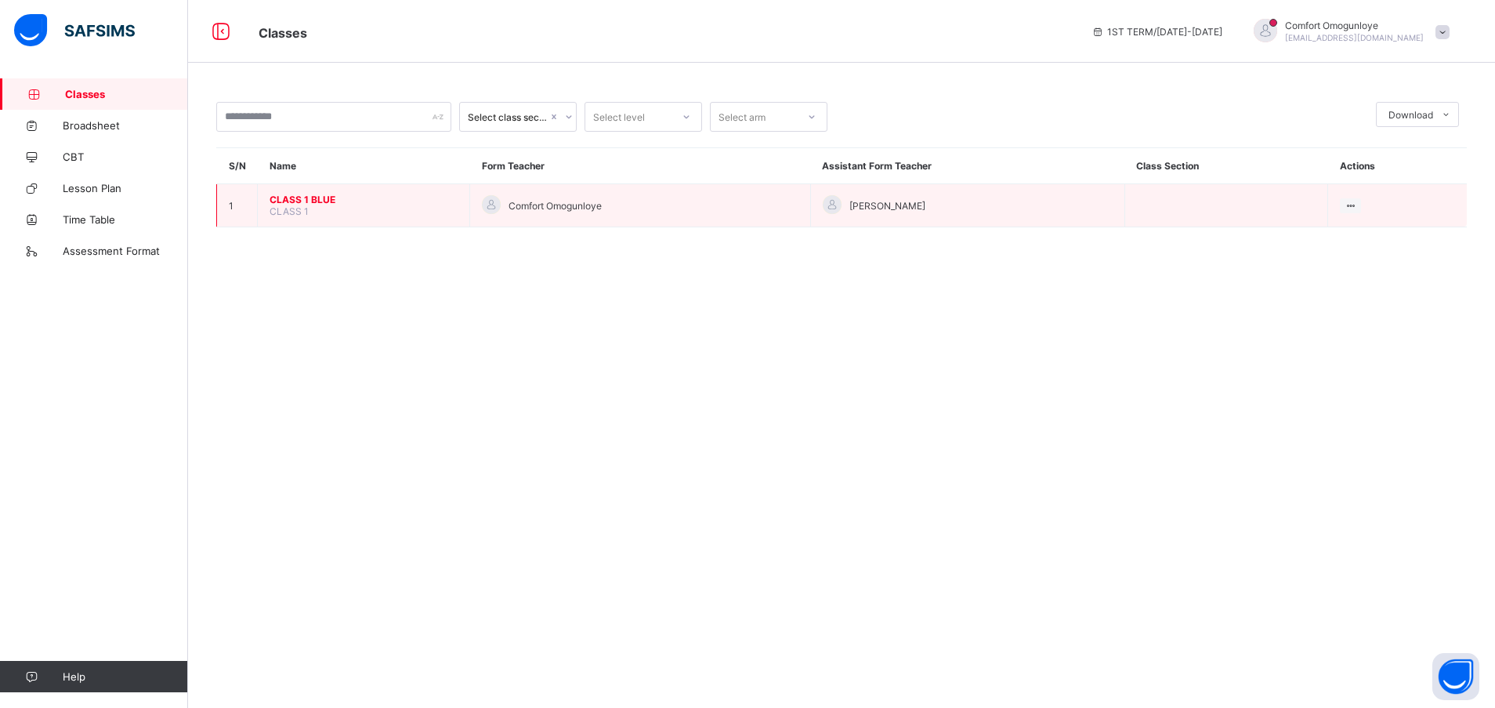
click at [281, 197] on span "CLASS 1 BLUE" at bounding box center [364, 200] width 188 height 12
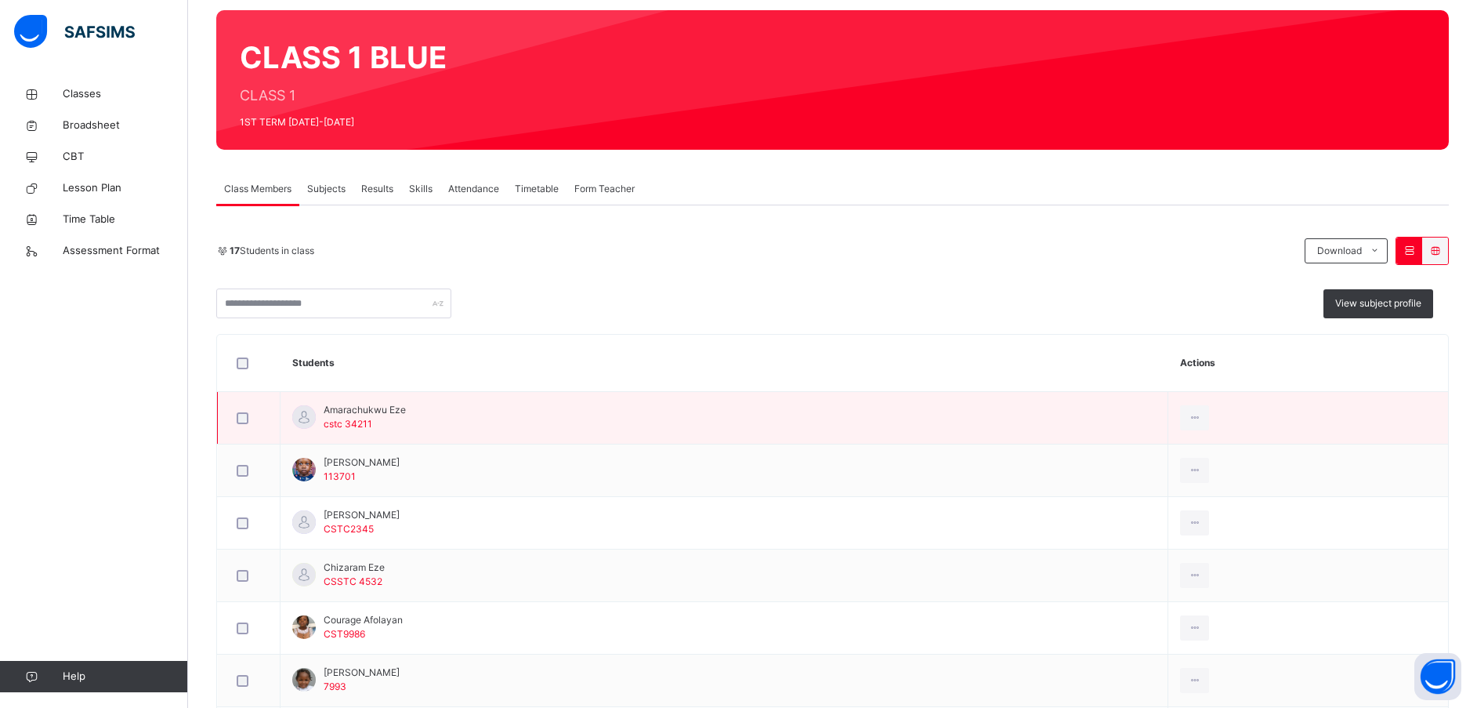
scroll to position [124, 0]
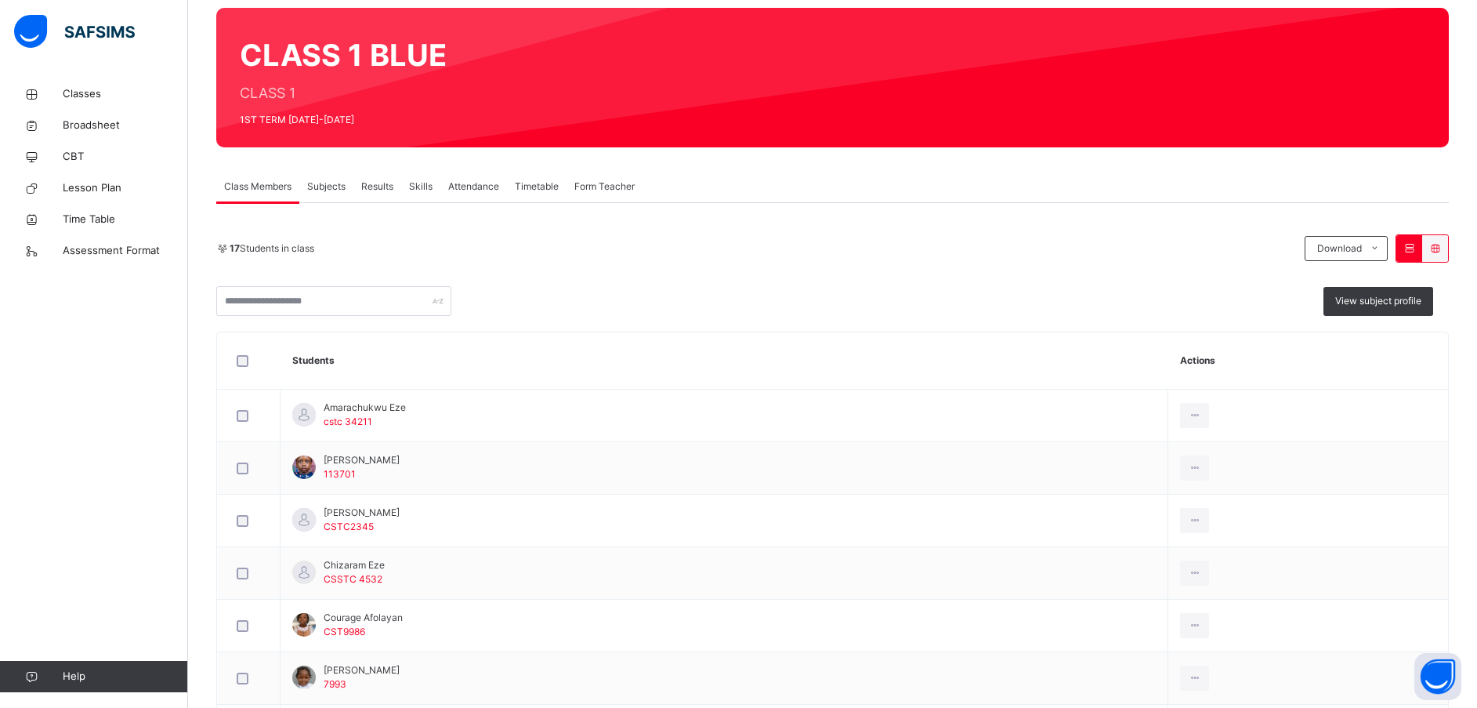
click at [469, 187] on span "Attendance" at bounding box center [473, 186] width 51 height 14
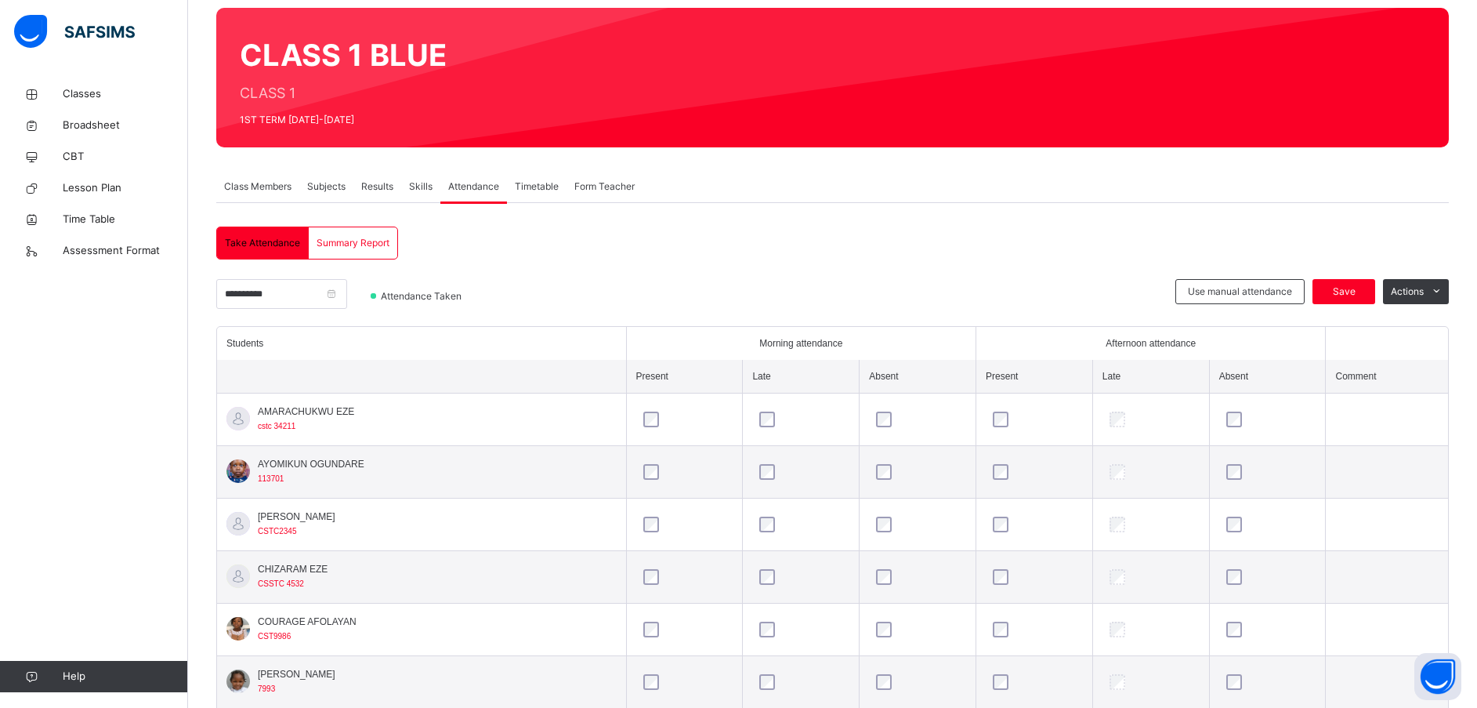
click at [246, 291] on input "**********" at bounding box center [281, 294] width 131 height 30
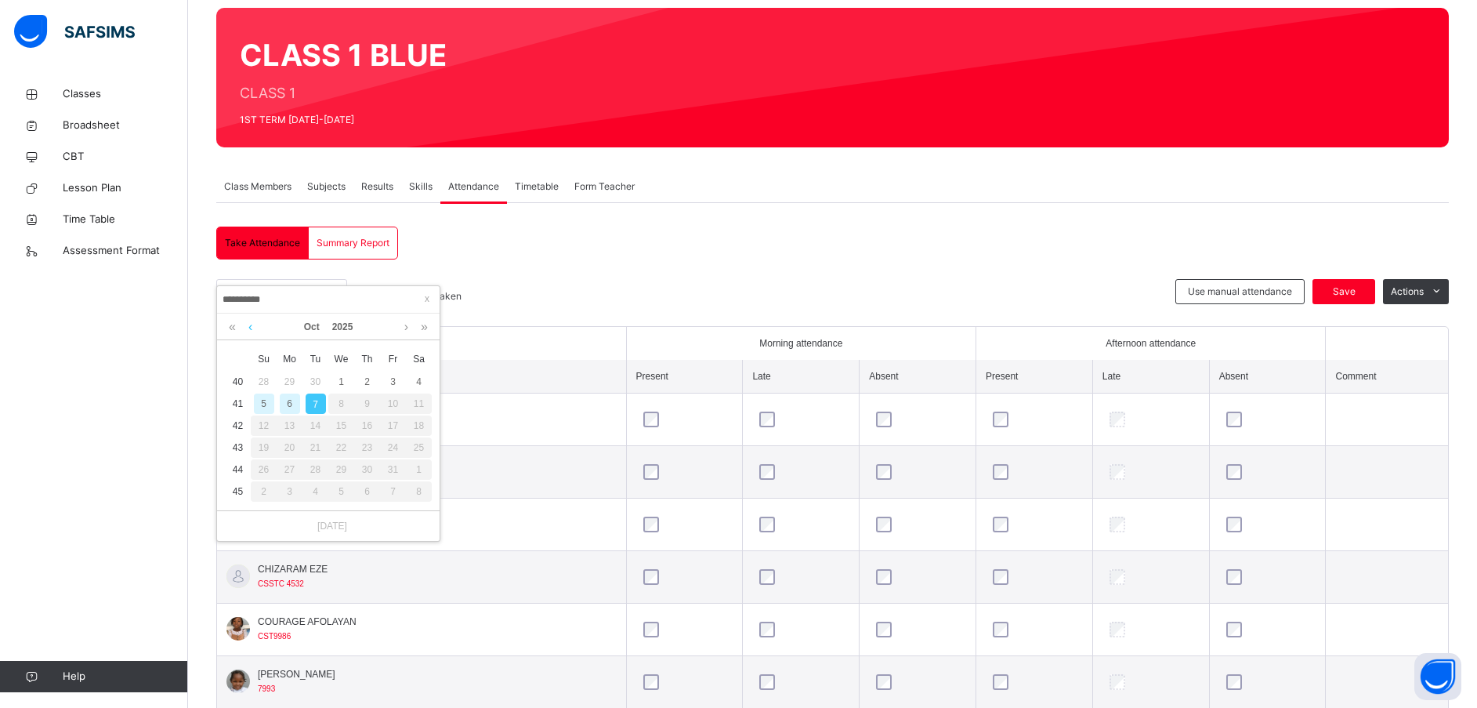
click at [252, 322] on link at bounding box center [250, 326] width 12 height 27
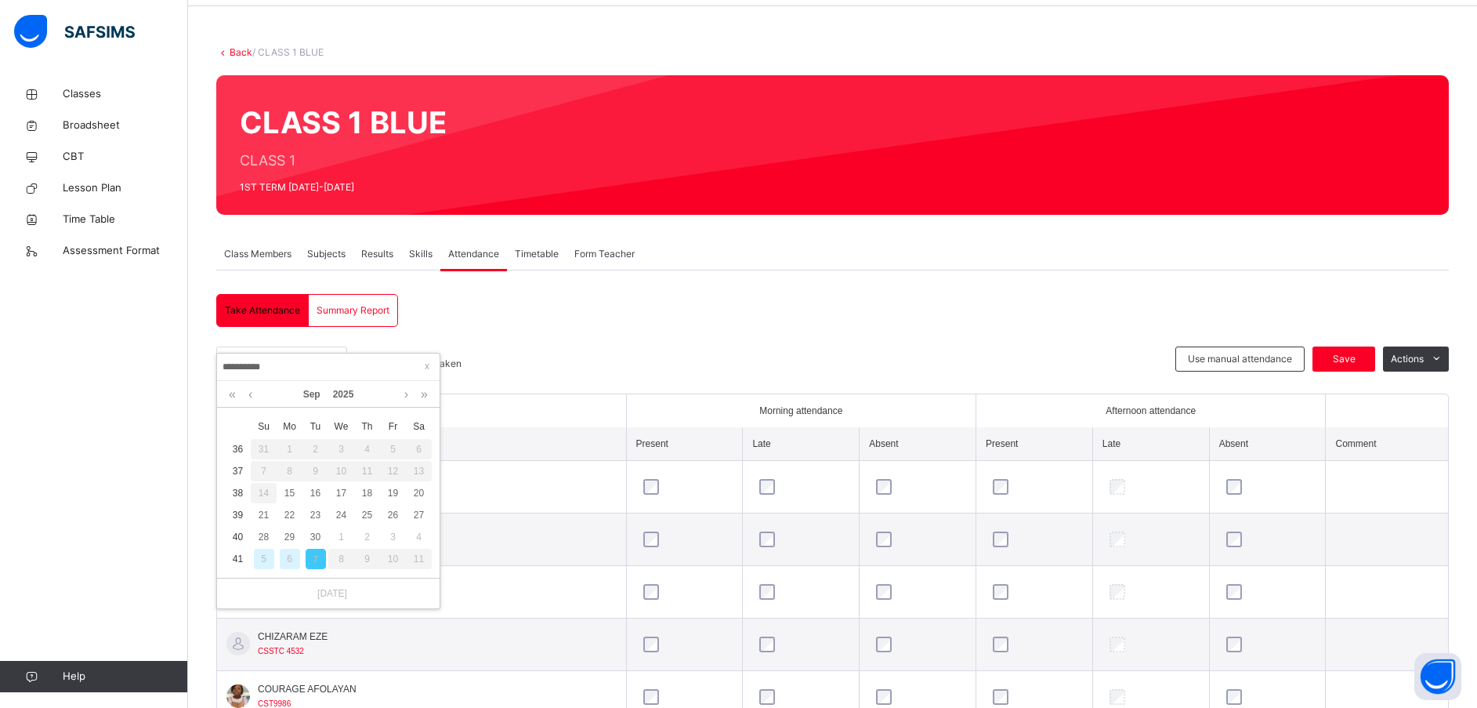
scroll to position [53, 0]
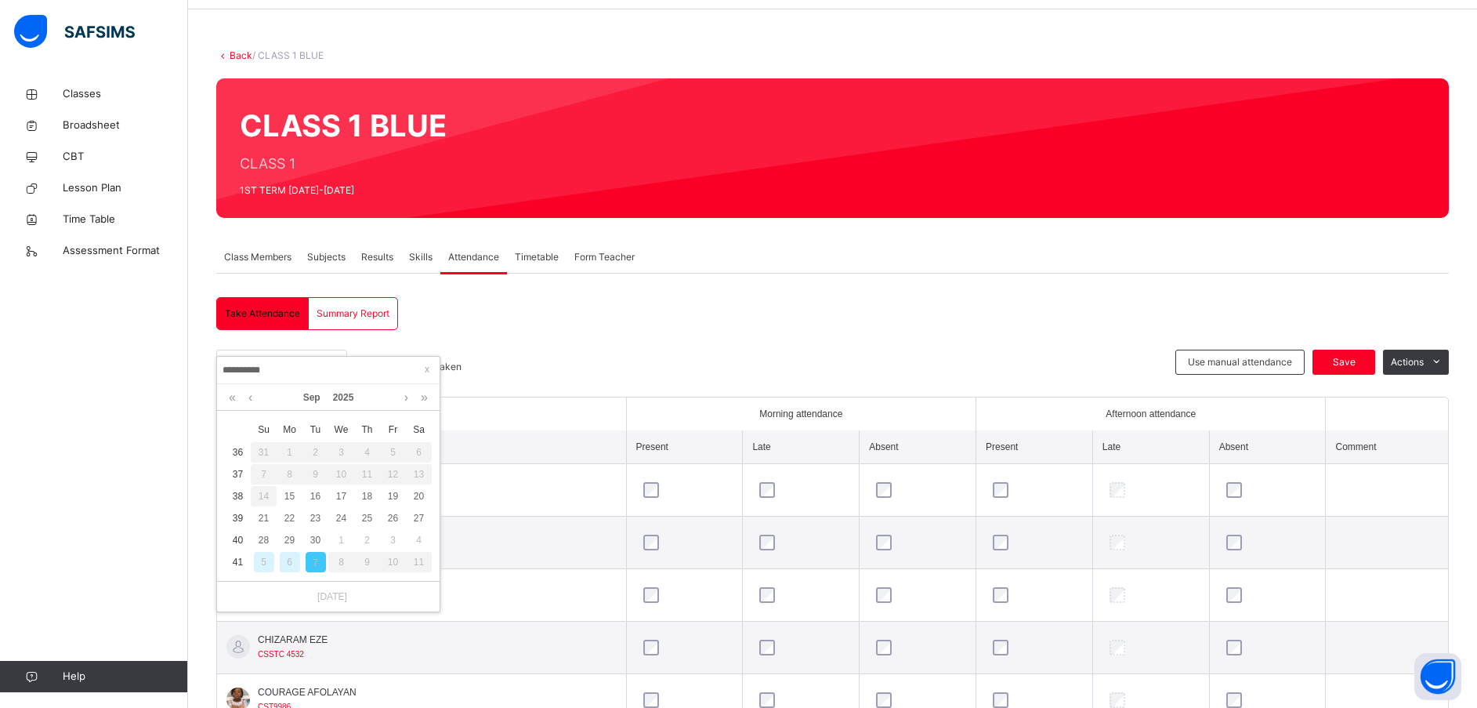
click at [1001, 165] on div at bounding box center [947, 148] width 955 height 108
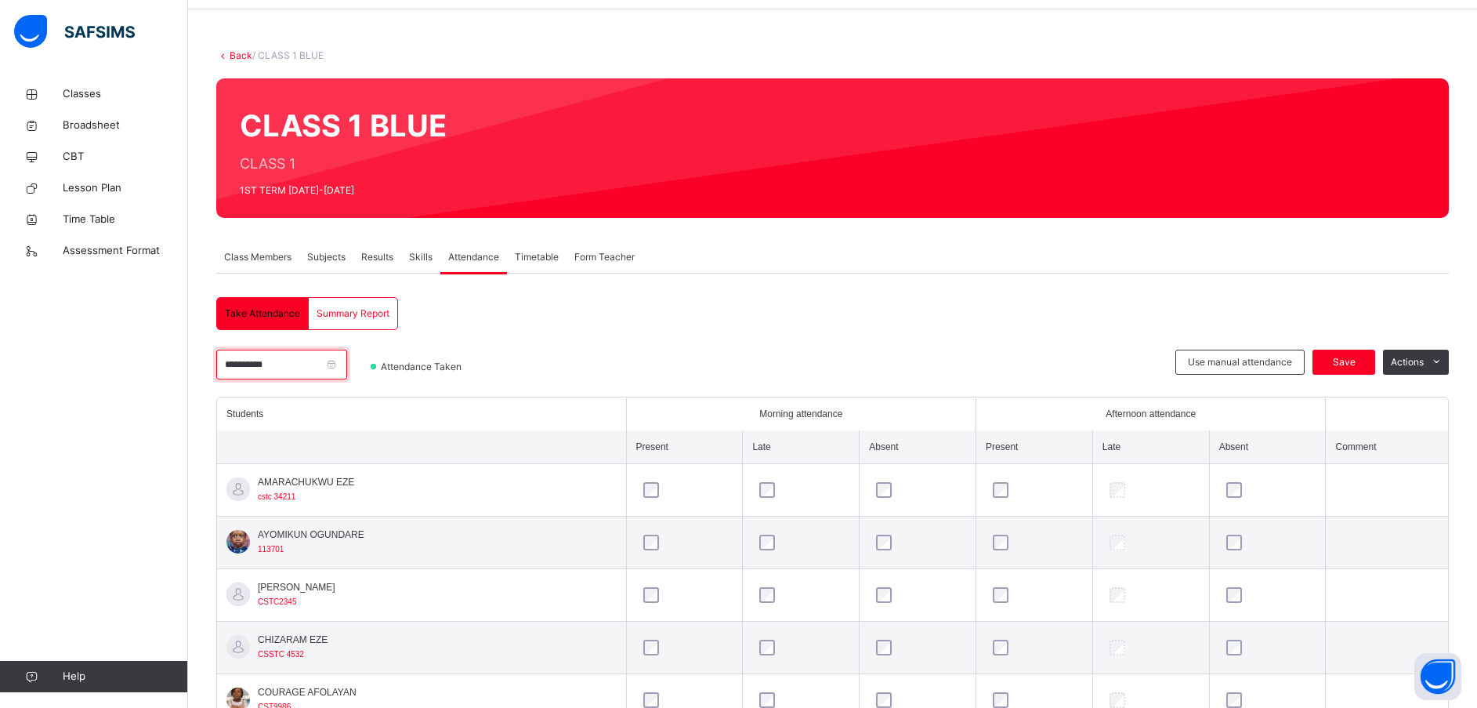
click at [245, 363] on input "**********" at bounding box center [281, 364] width 131 height 30
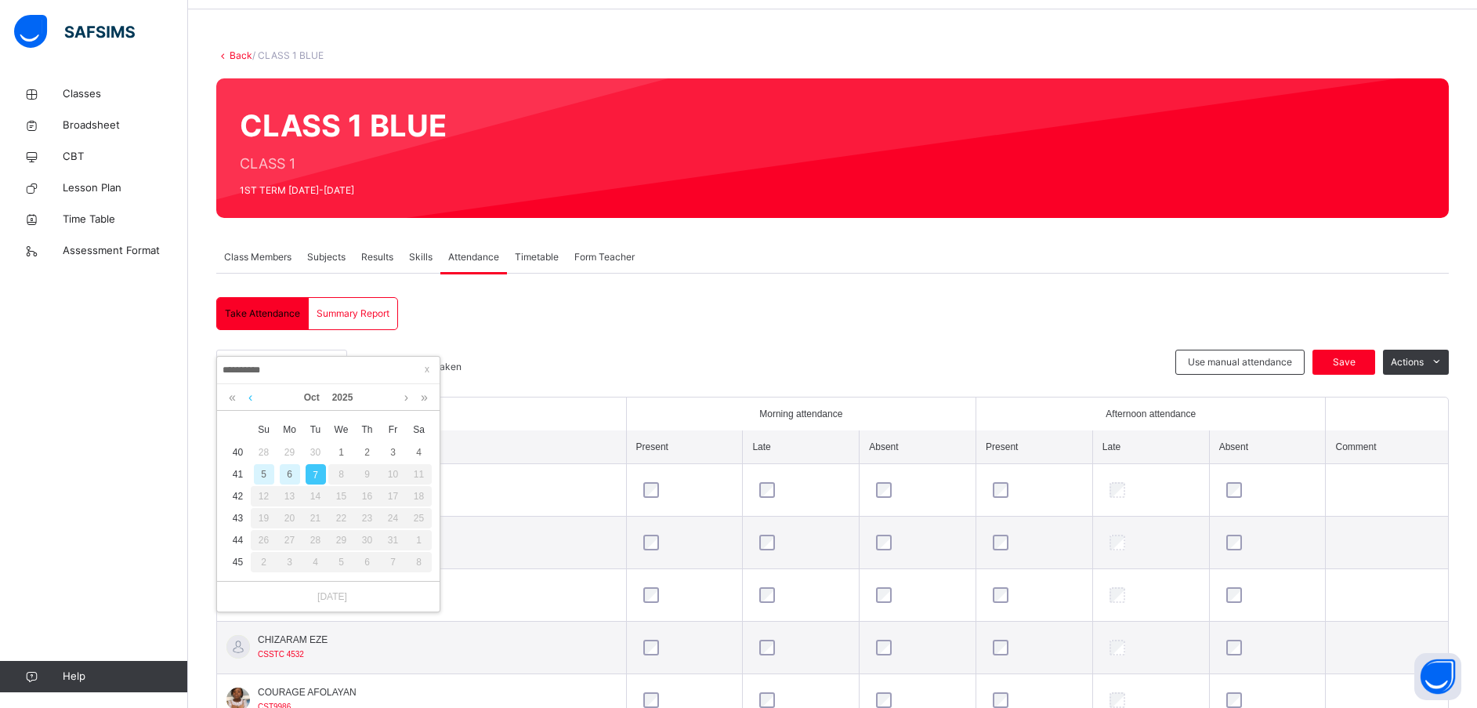
click at [252, 394] on link at bounding box center [250, 397] width 12 height 27
click at [340, 492] on div "17" at bounding box center [341, 496] width 20 height 20
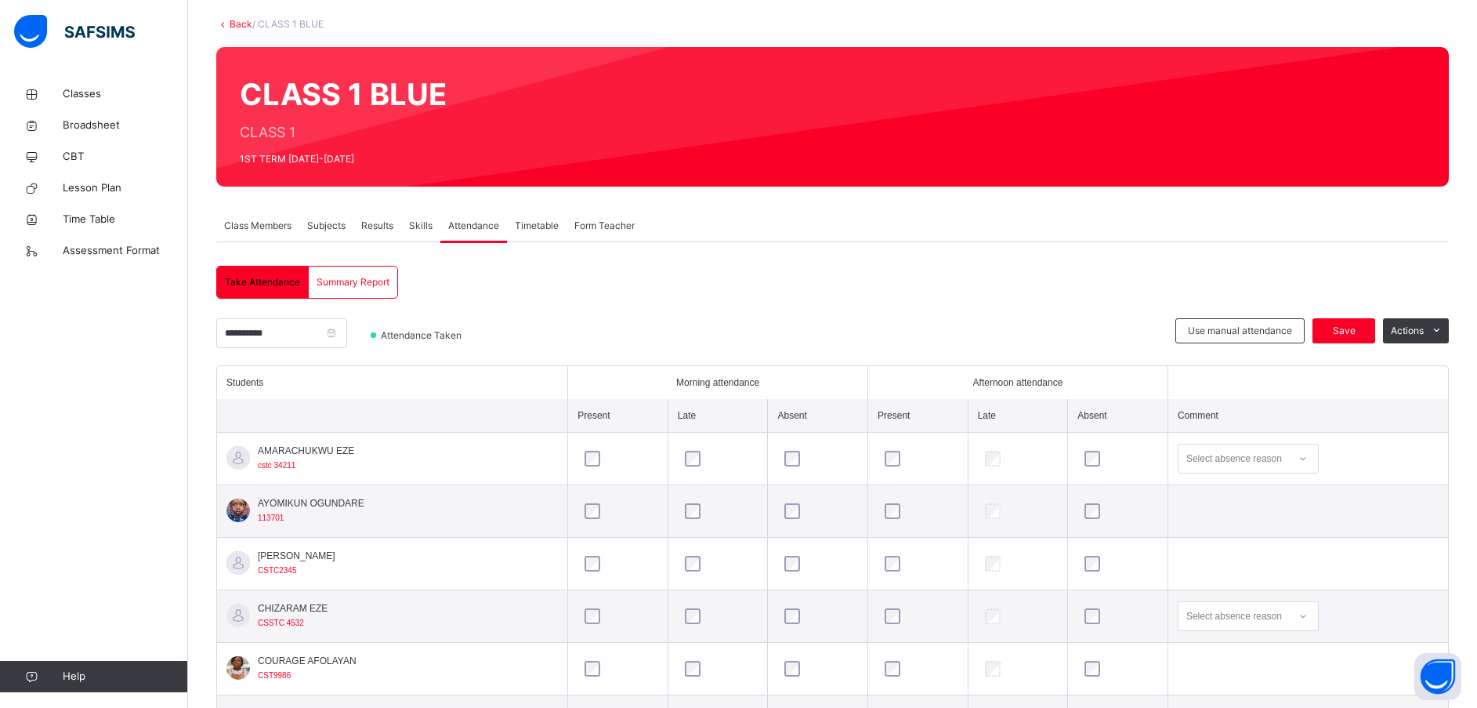
scroll to position [84, 0]
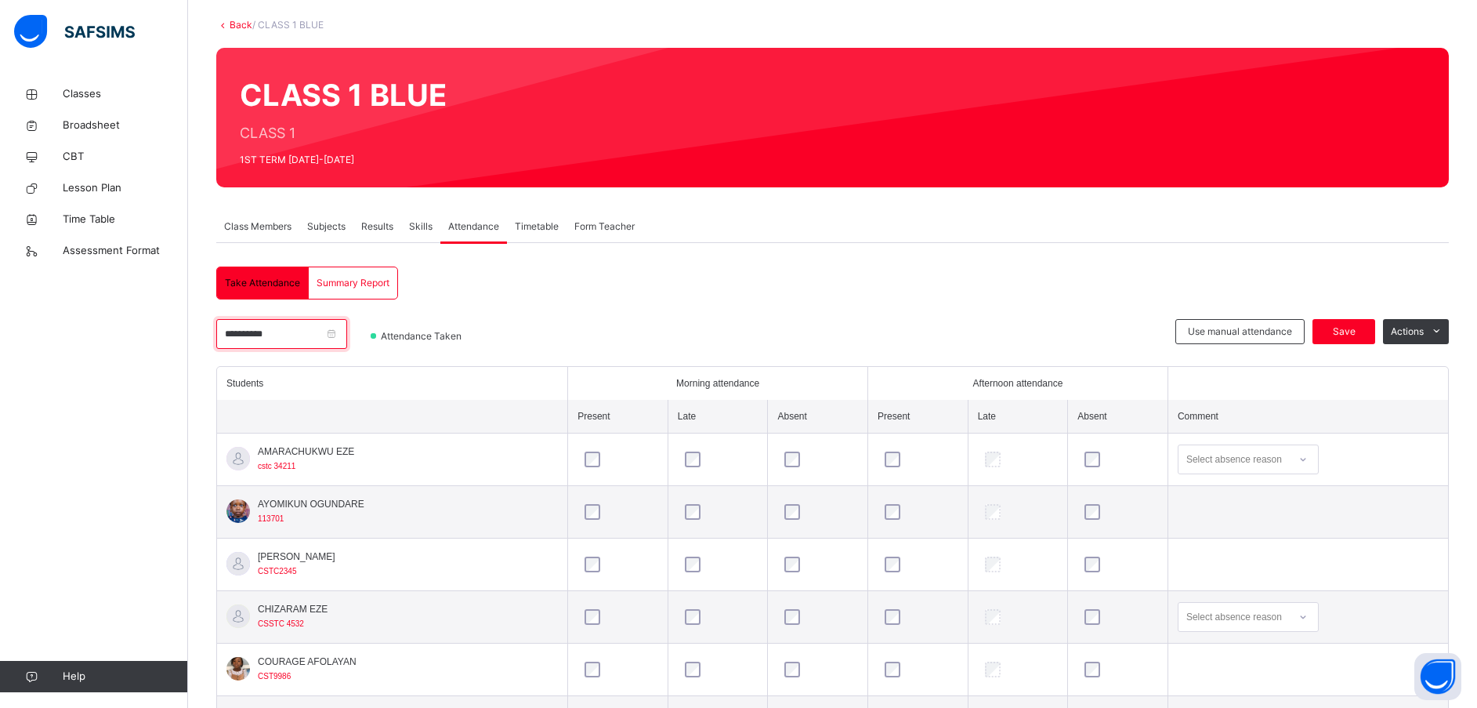
click at [246, 329] on input "**********" at bounding box center [281, 334] width 131 height 30
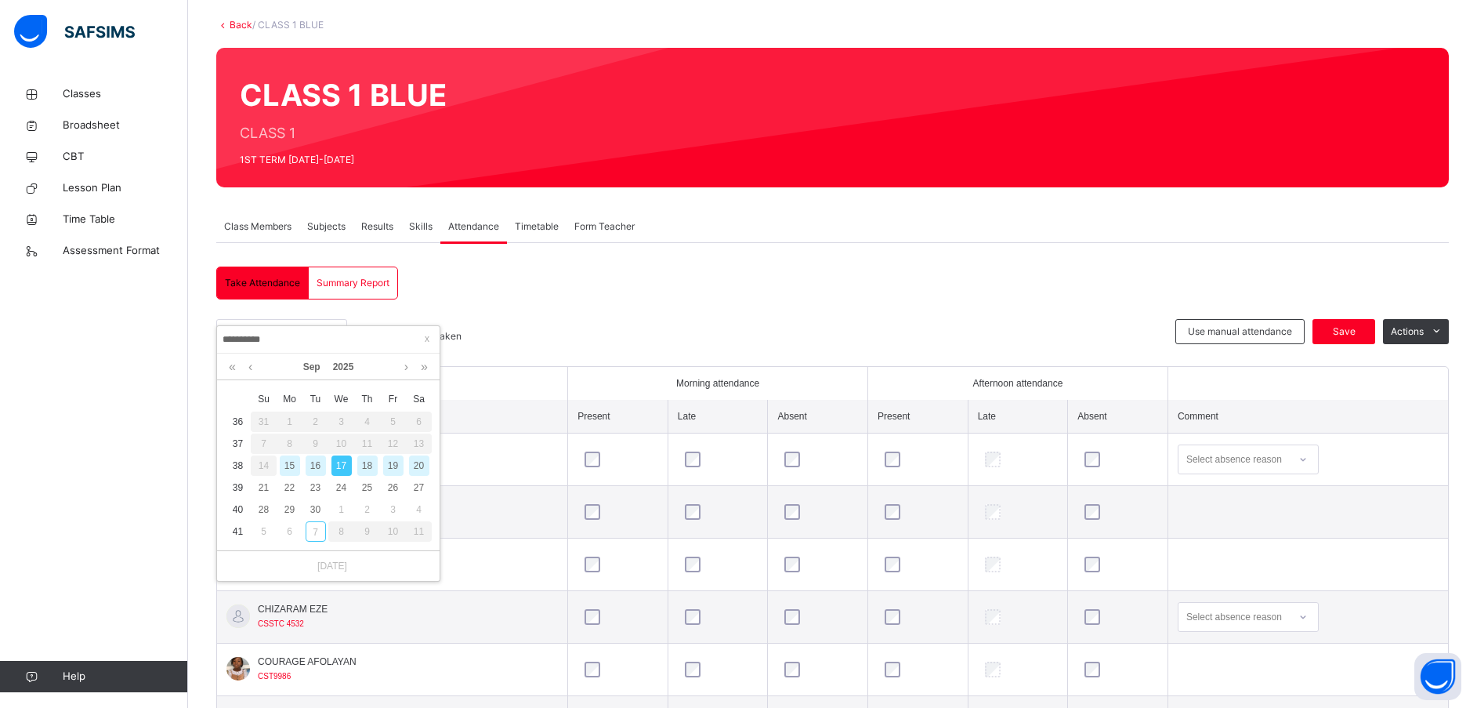
click at [366, 460] on div "18" at bounding box center [367, 465] width 20 height 20
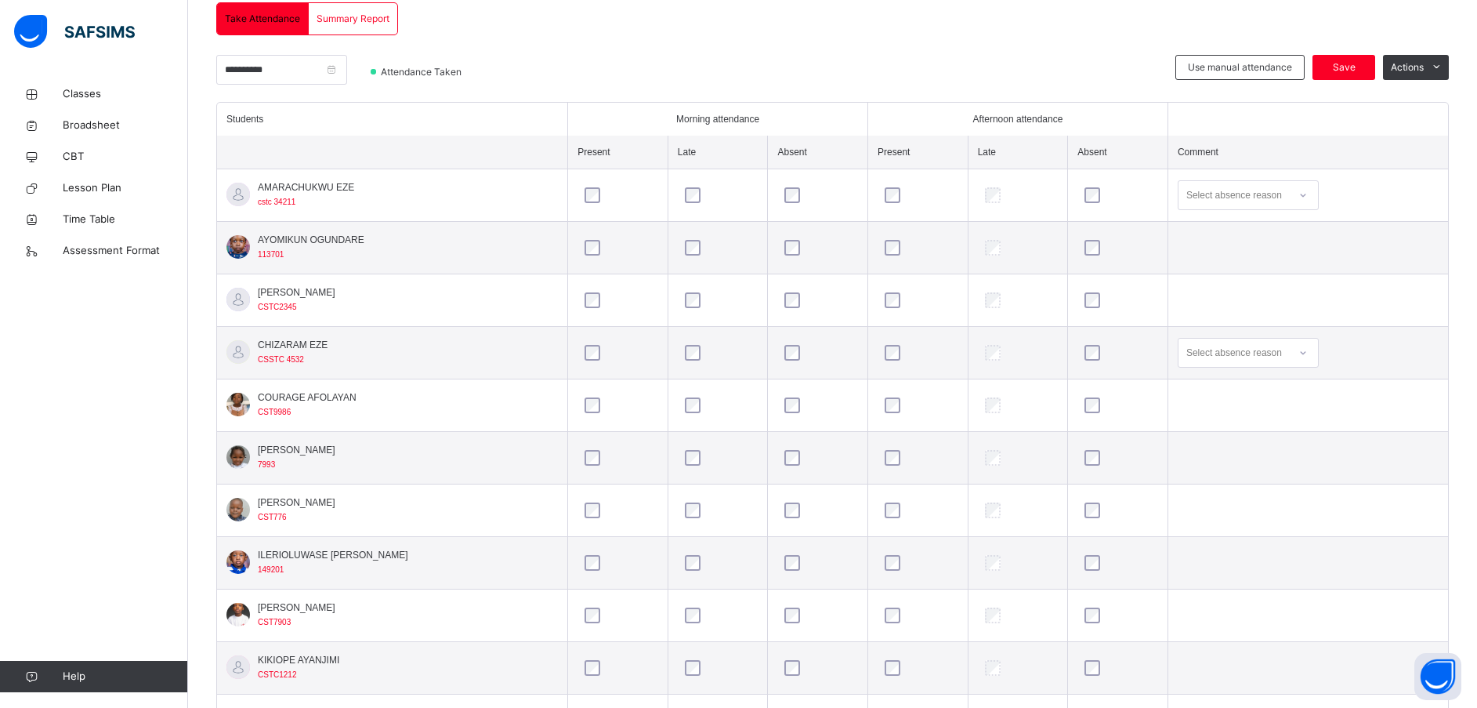
scroll to position [352, 0]
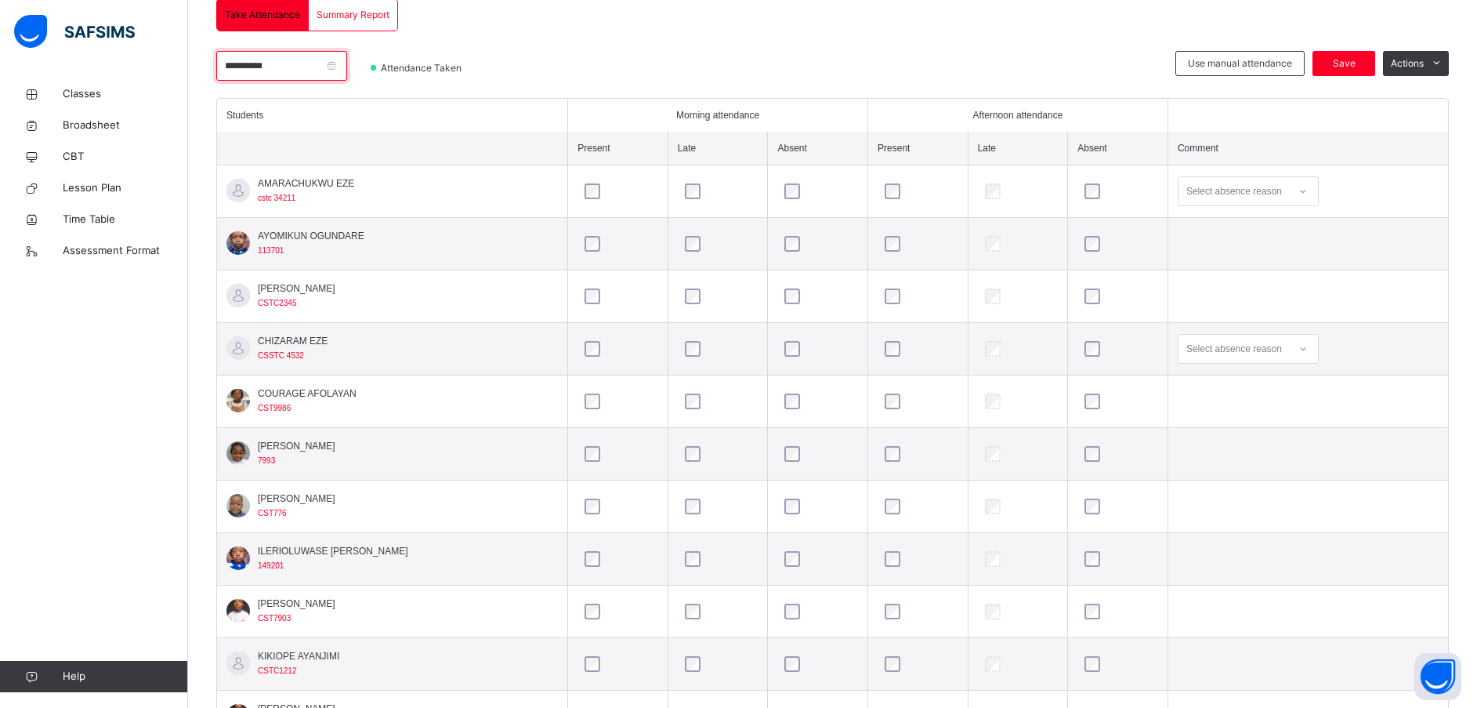
click at [267, 66] on input "**********" at bounding box center [281, 66] width 131 height 30
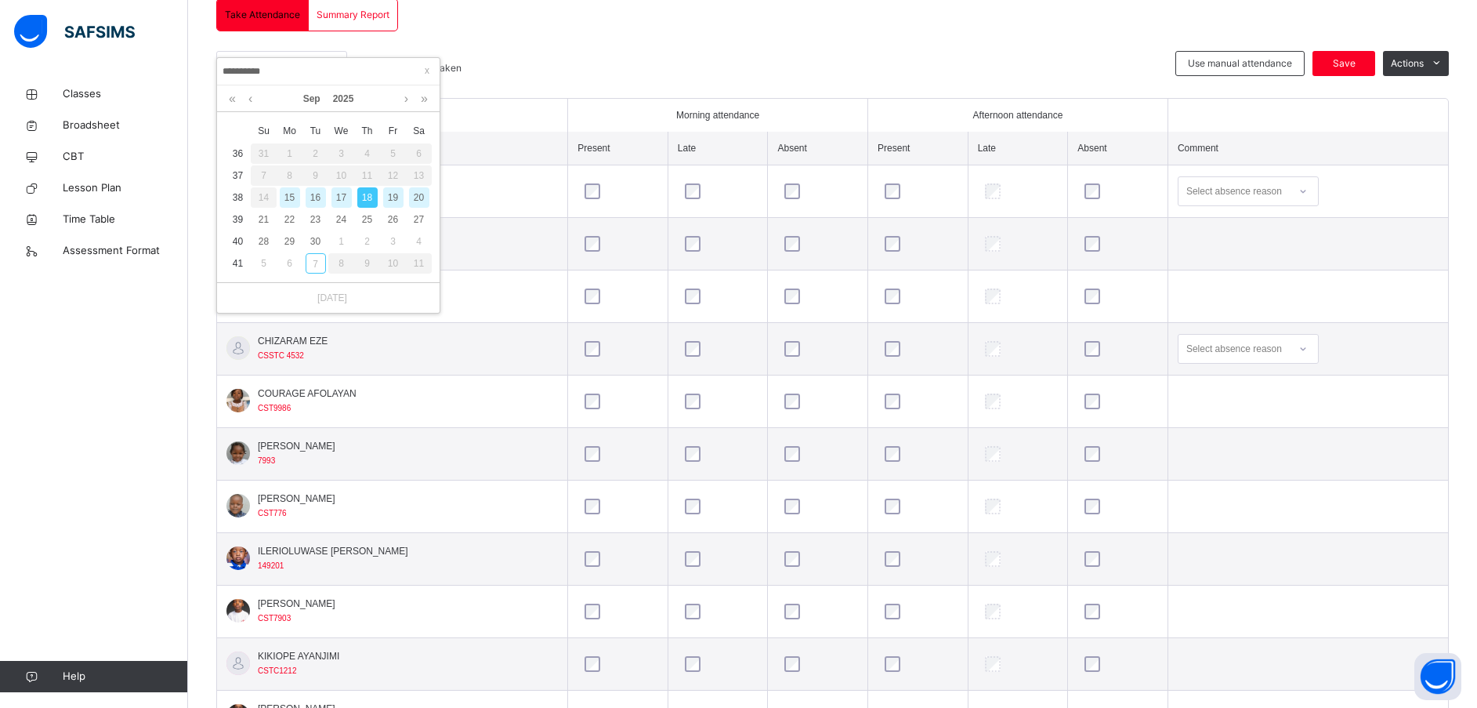
click at [392, 193] on div "19" at bounding box center [393, 197] width 20 height 20
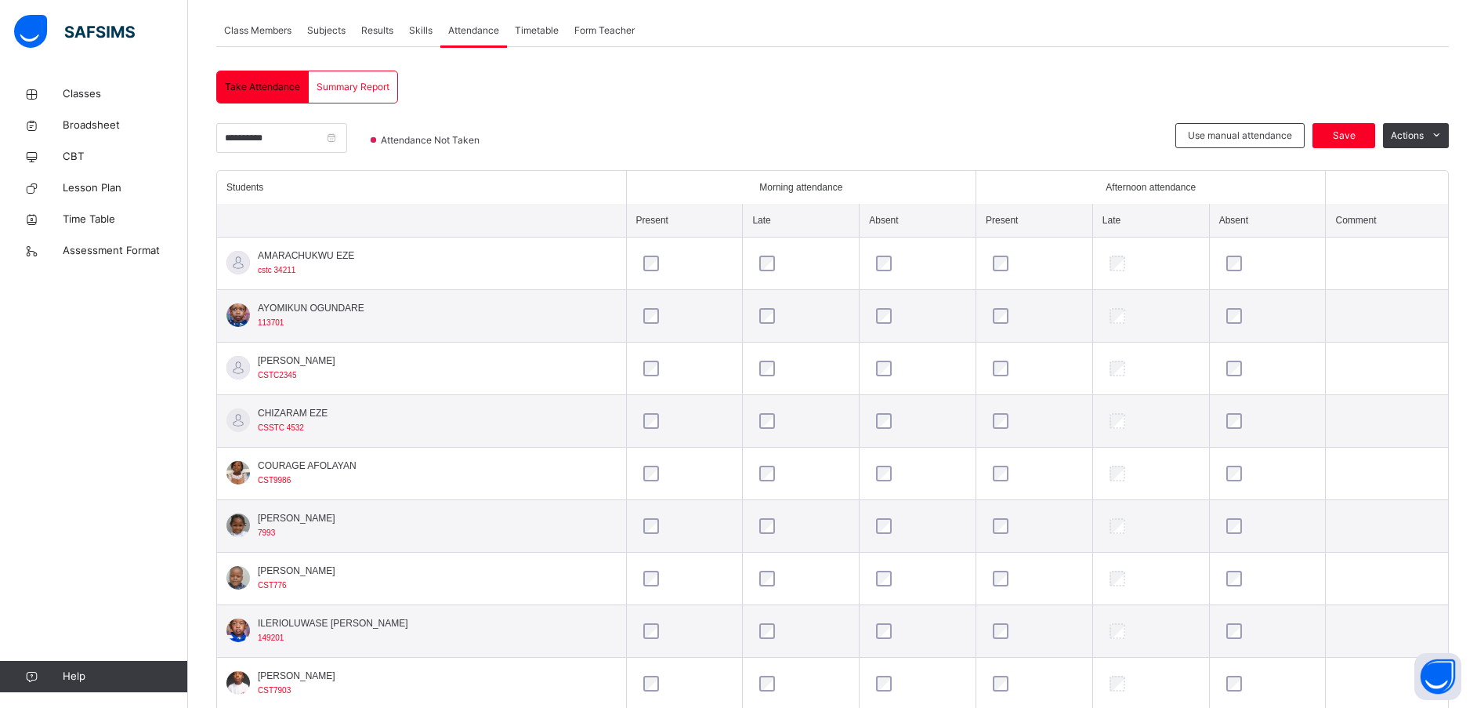
scroll to position [302, 0]
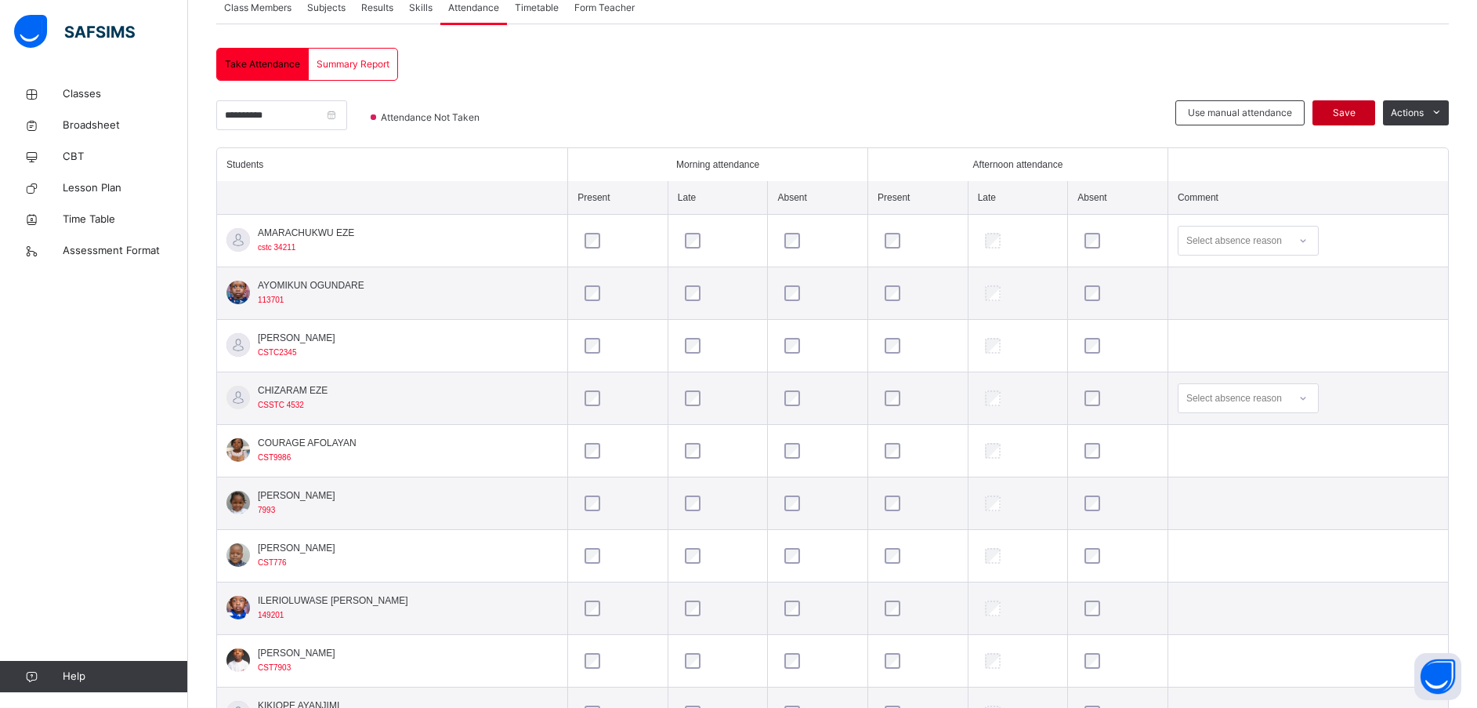
click at [1362, 105] on div "Save" at bounding box center [1343, 112] width 63 height 25
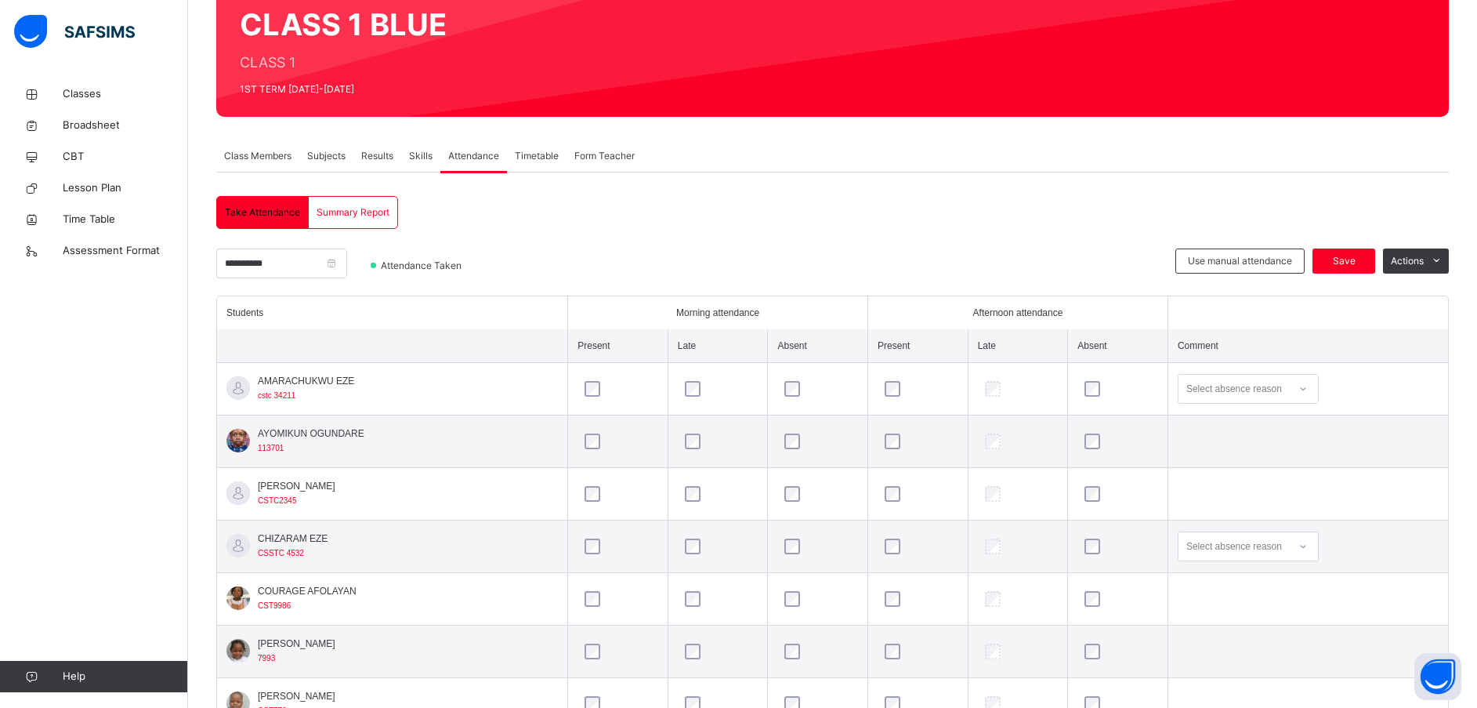
scroll to position [228, 0]
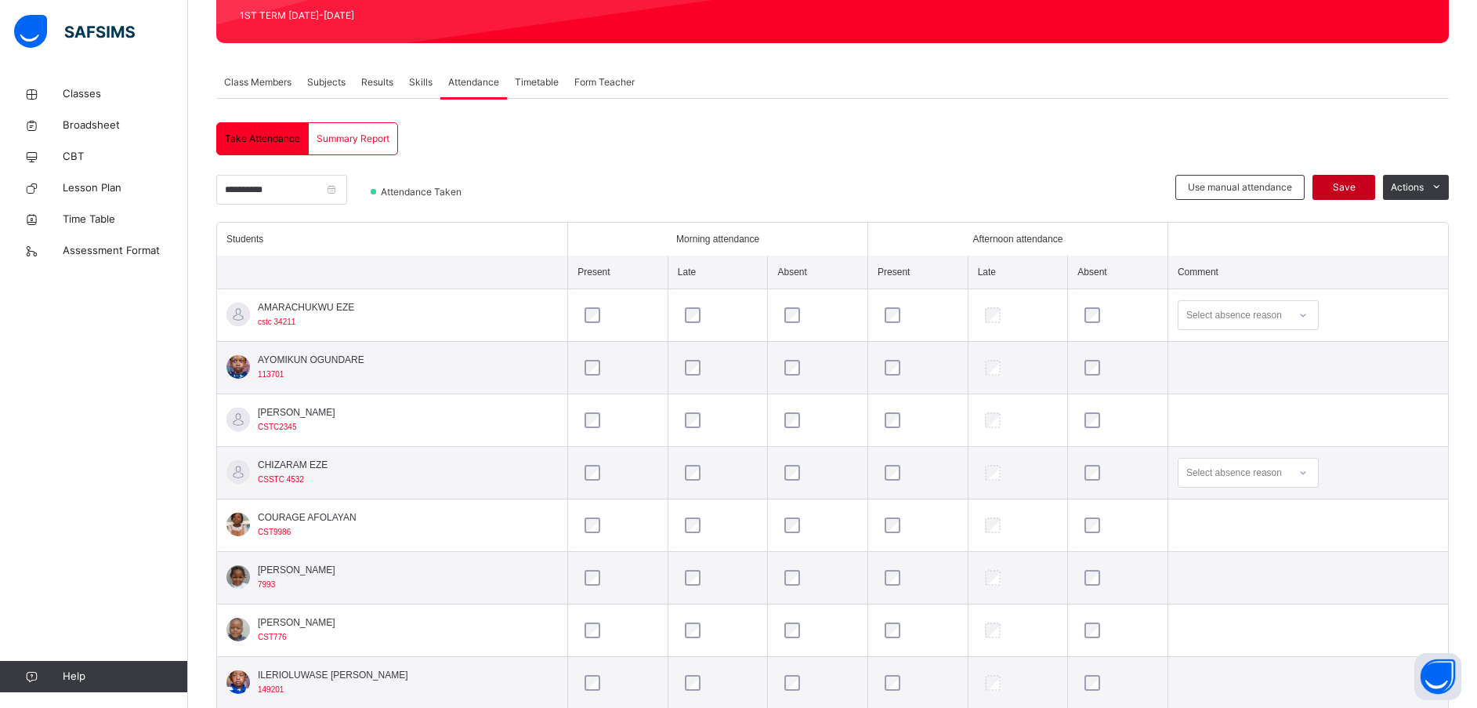
click at [1361, 185] on span "Save" at bounding box center [1343, 187] width 39 height 14
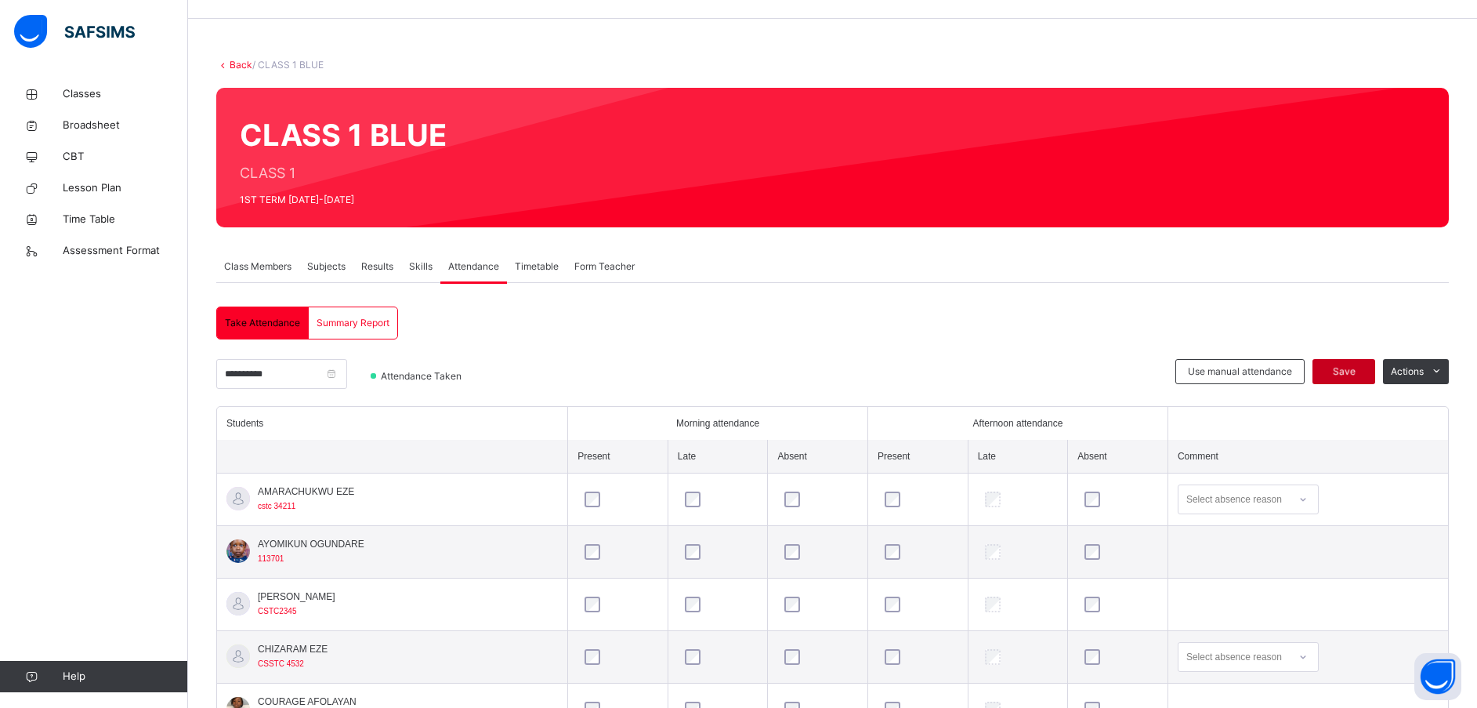
scroll to position [0, 0]
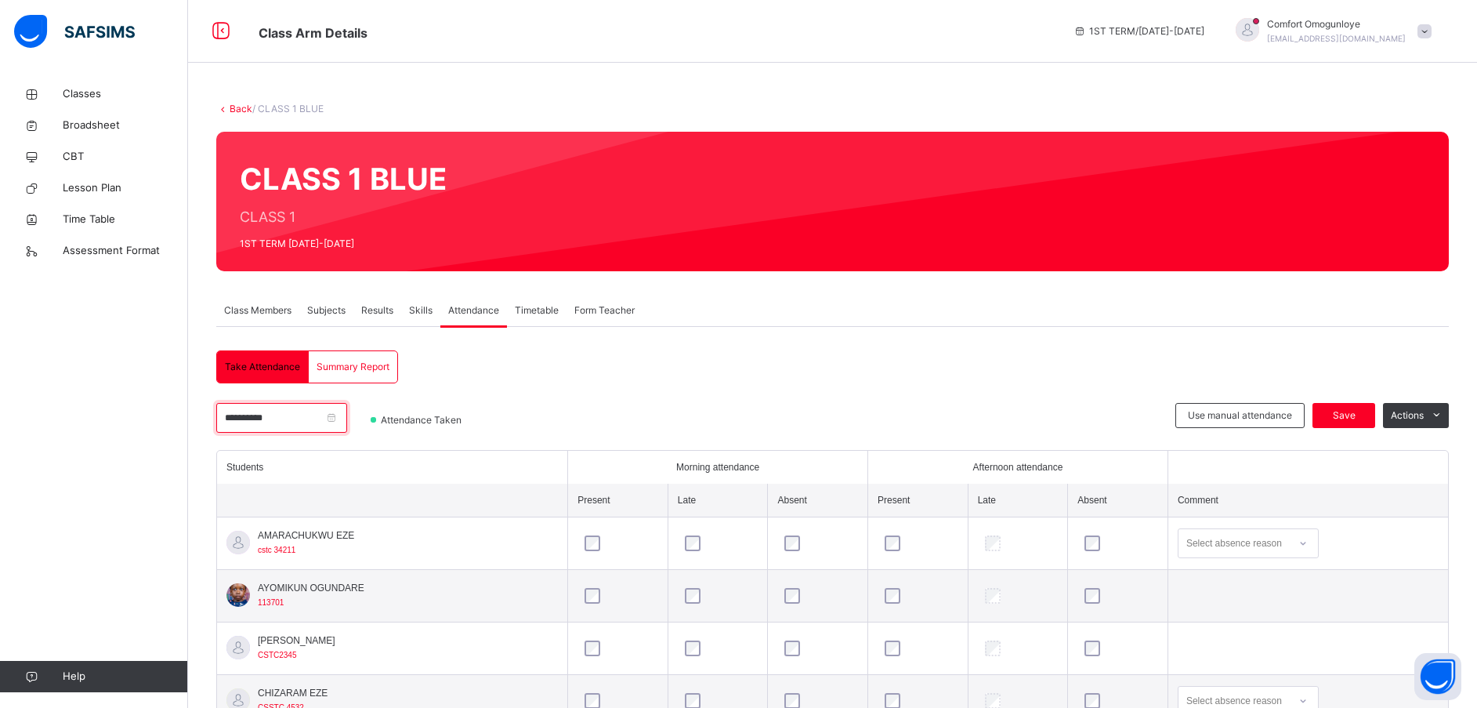
click at [249, 417] on input "**********" at bounding box center [281, 418] width 131 height 30
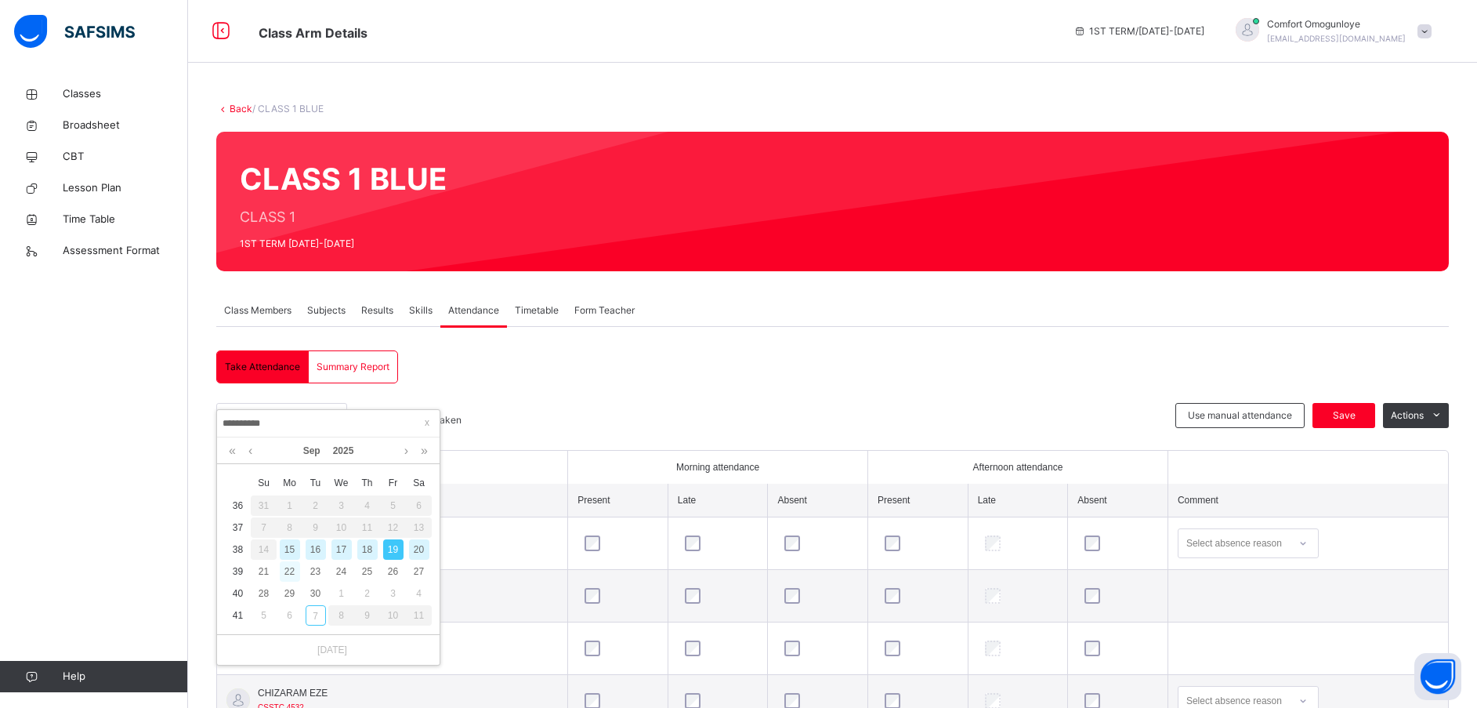
click at [291, 570] on div "22" at bounding box center [290, 571] width 20 height 20
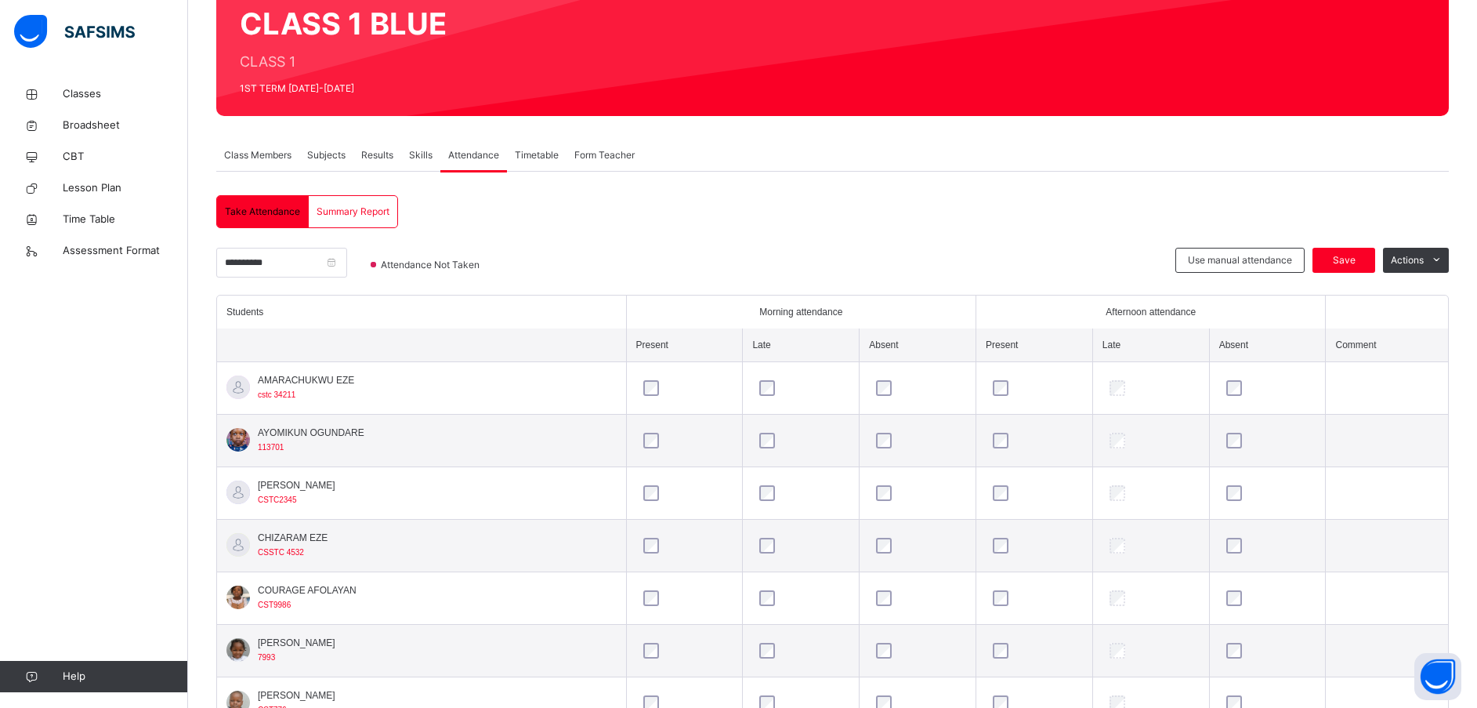
scroll to position [154, 0]
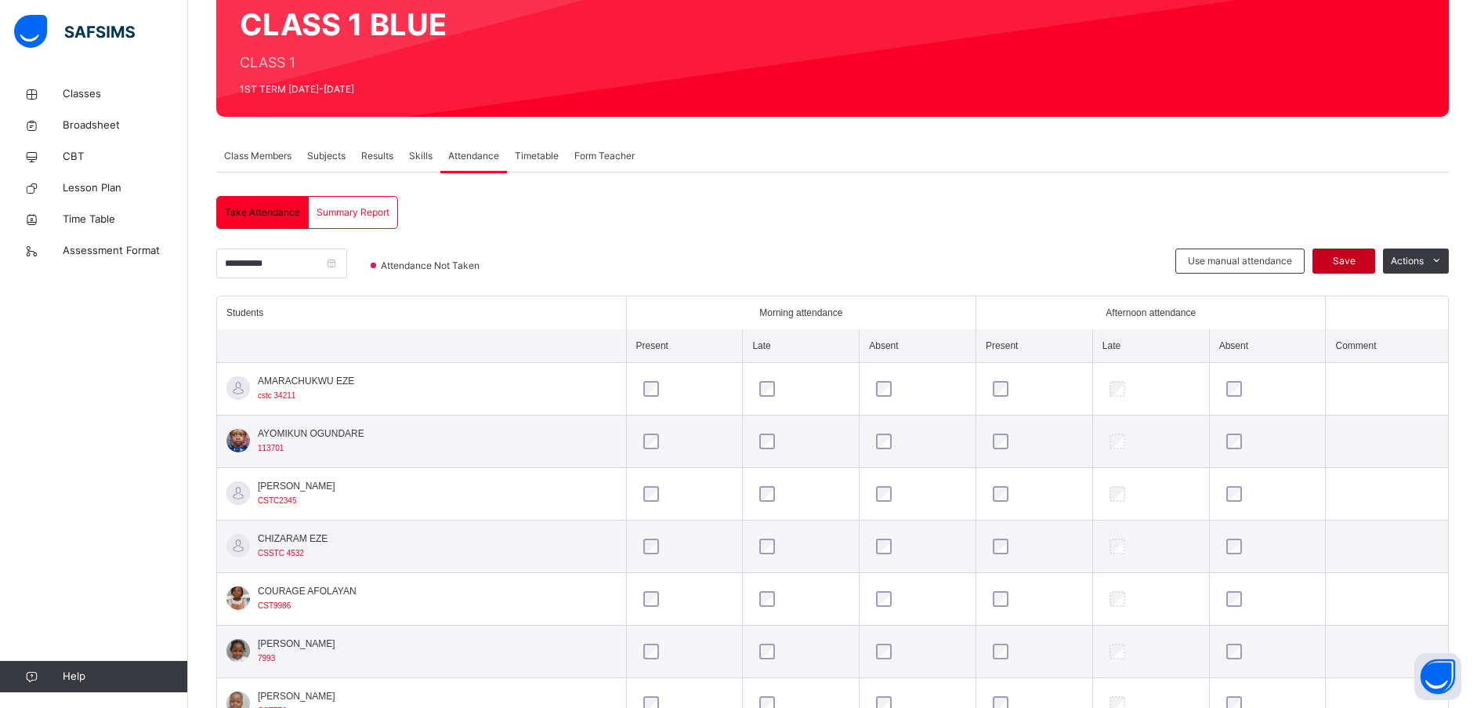
click at [1363, 259] on span "Save" at bounding box center [1343, 261] width 39 height 14
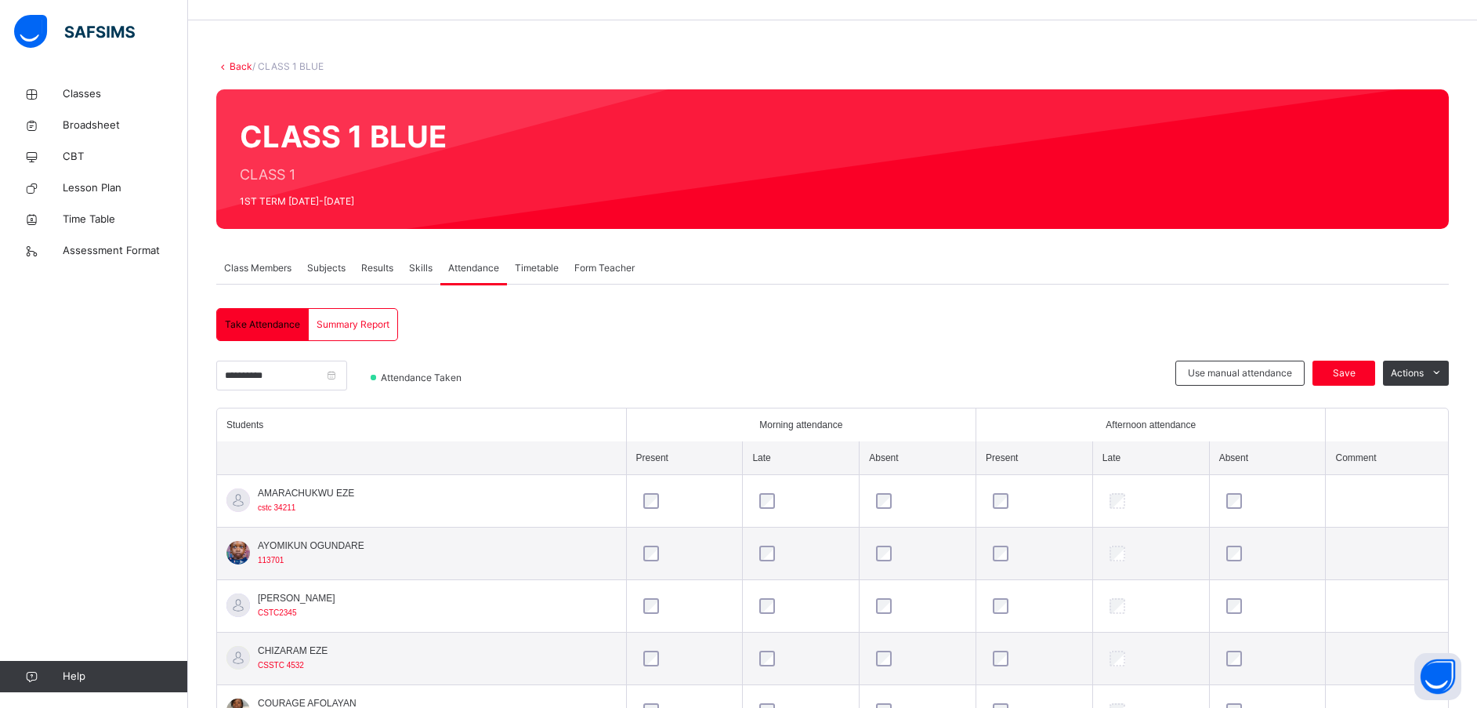
scroll to position [35, 0]
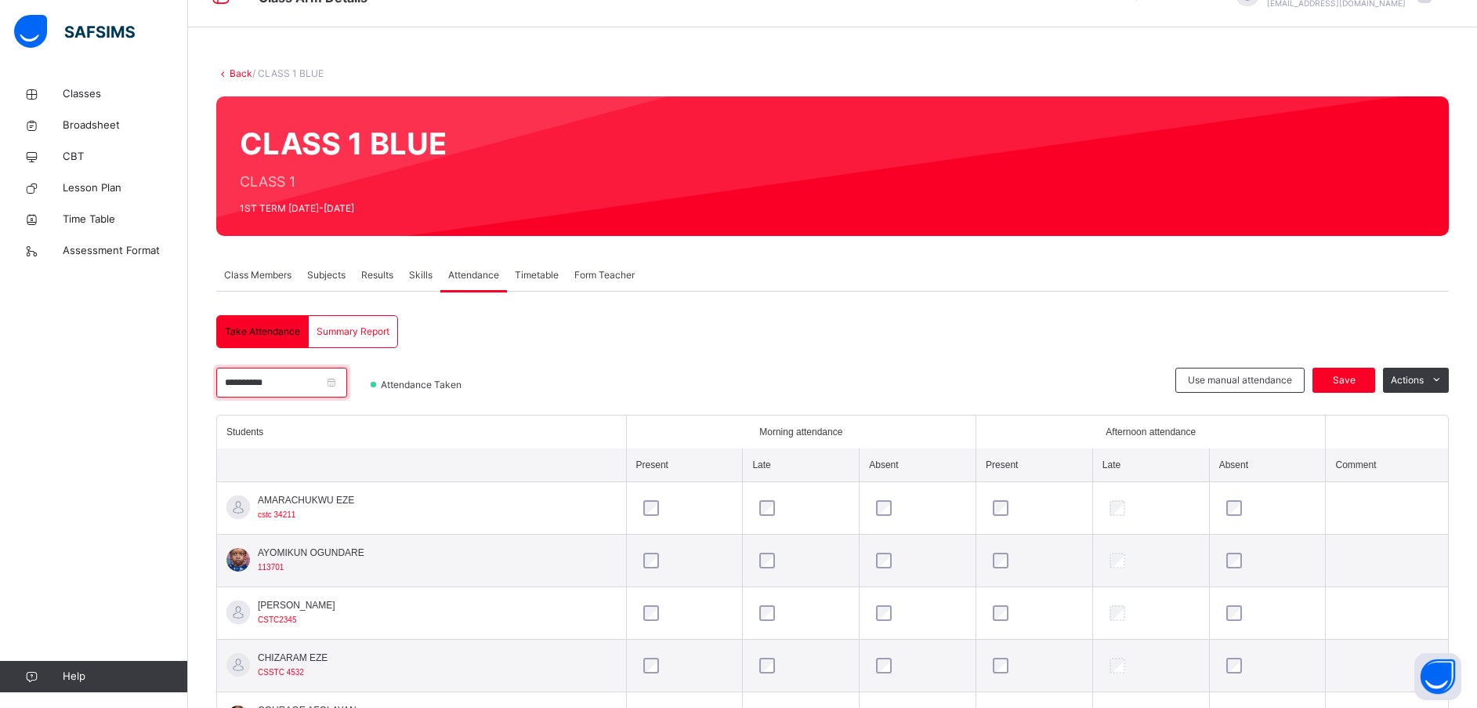
click at [244, 380] on input "**********" at bounding box center [281, 382] width 131 height 30
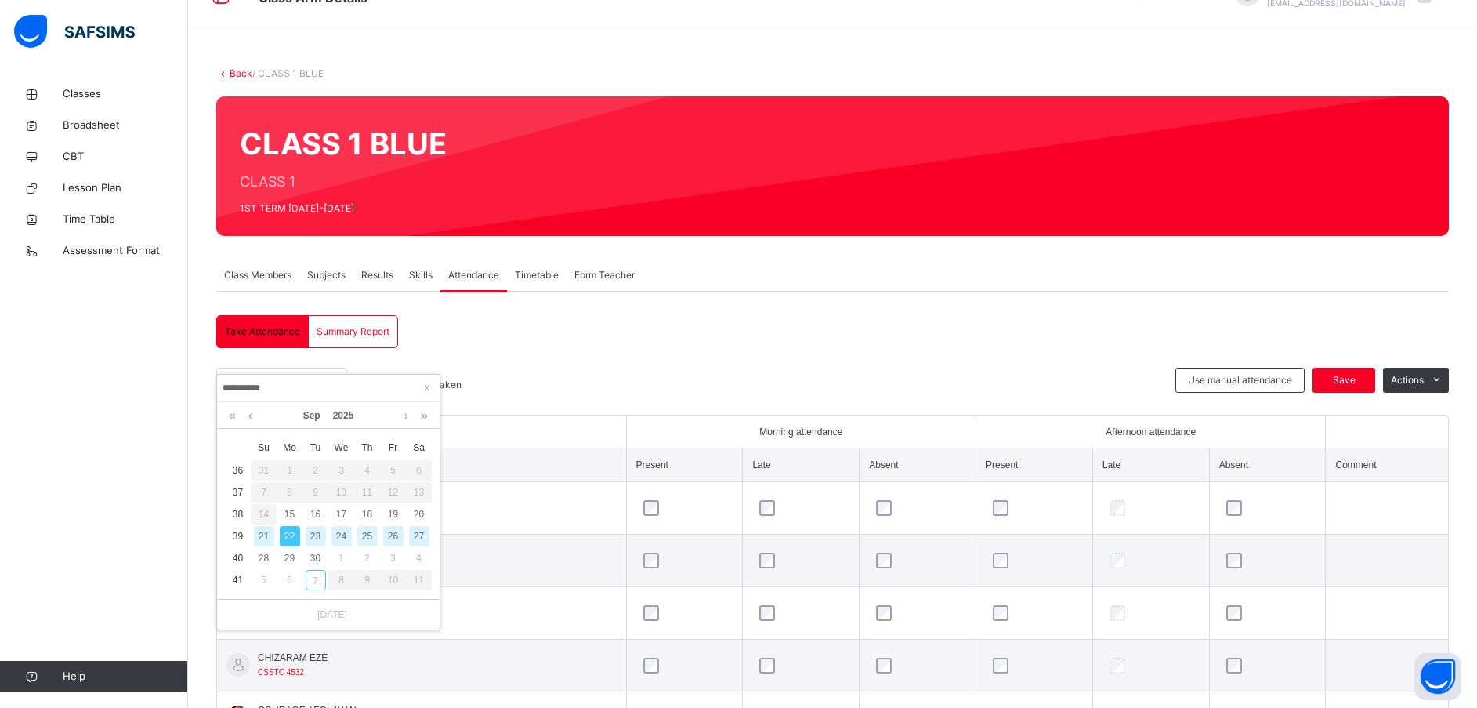
click at [313, 533] on div "23" at bounding box center [316, 536] width 20 height 20
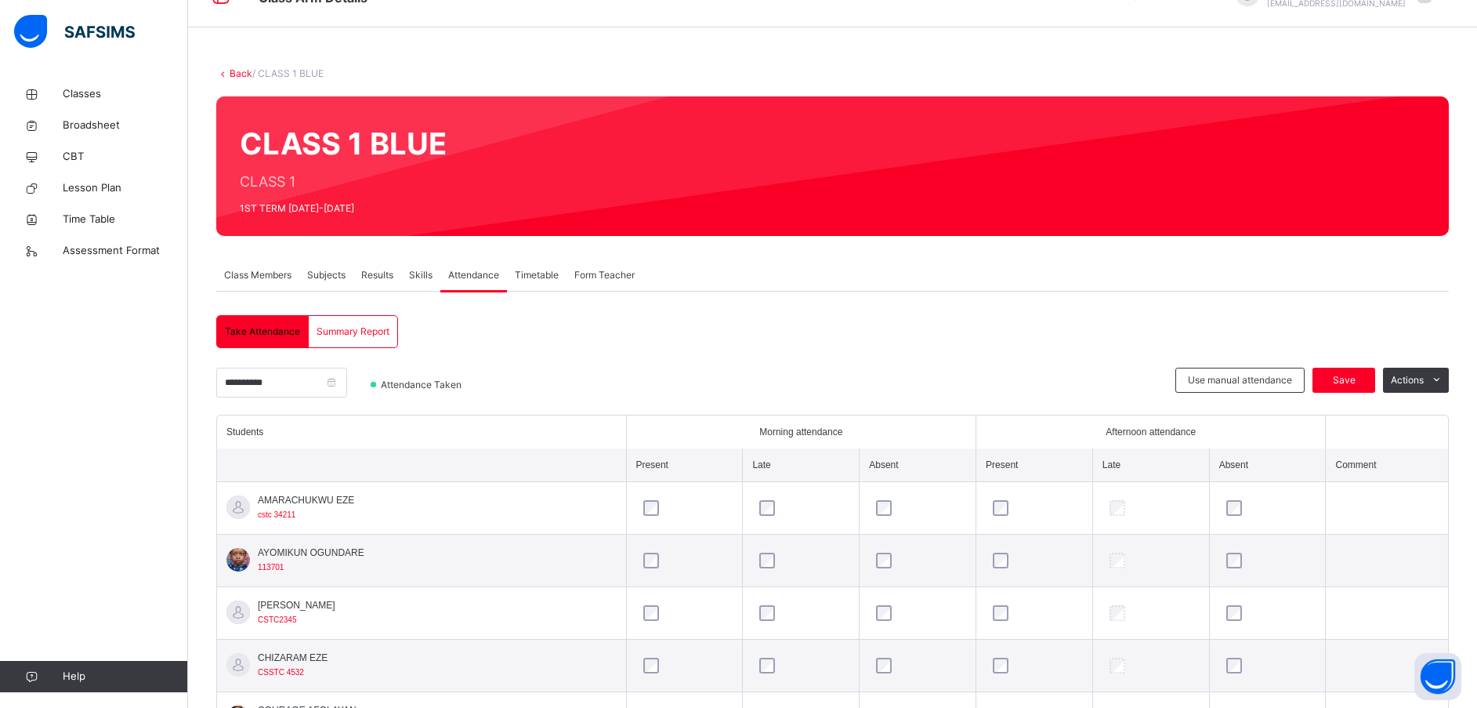
scroll to position [0, 0]
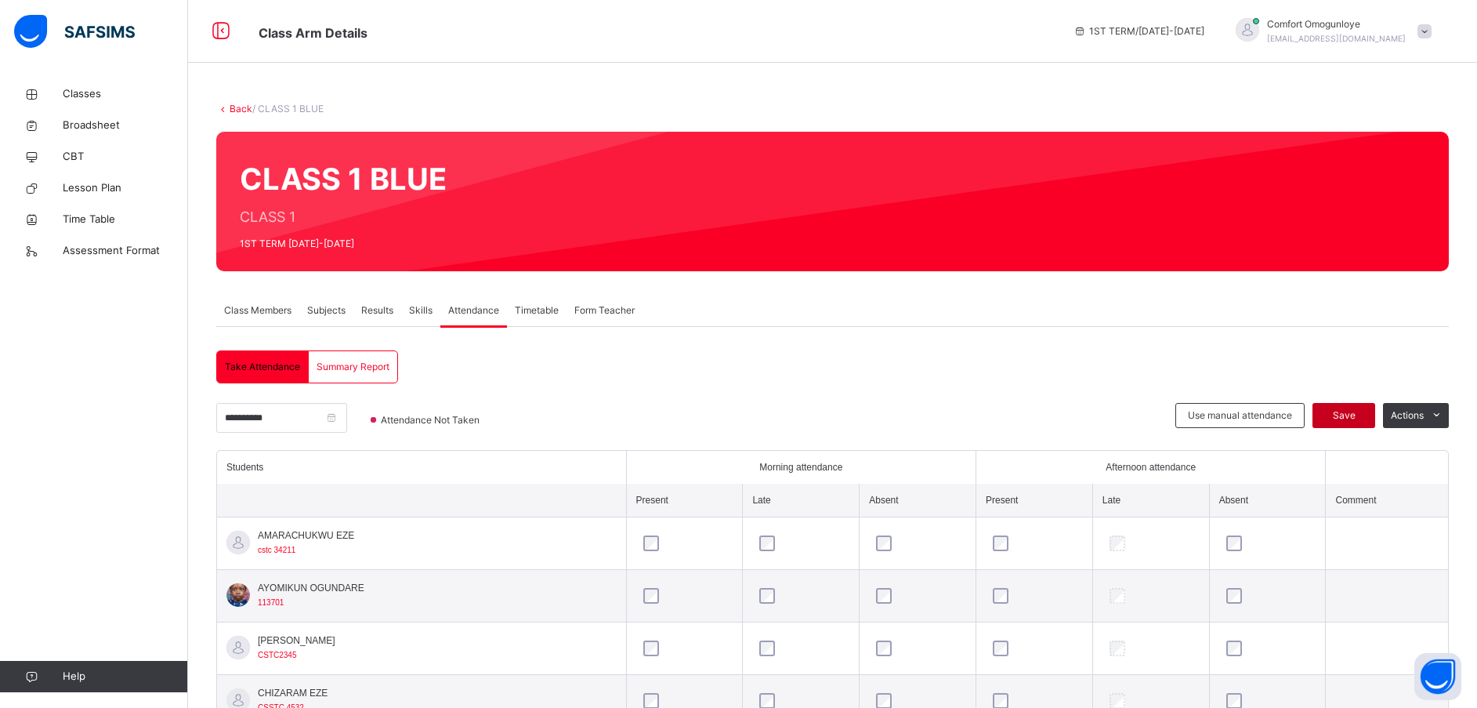
click at [1363, 413] on span "Save" at bounding box center [1343, 415] width 39 height 14
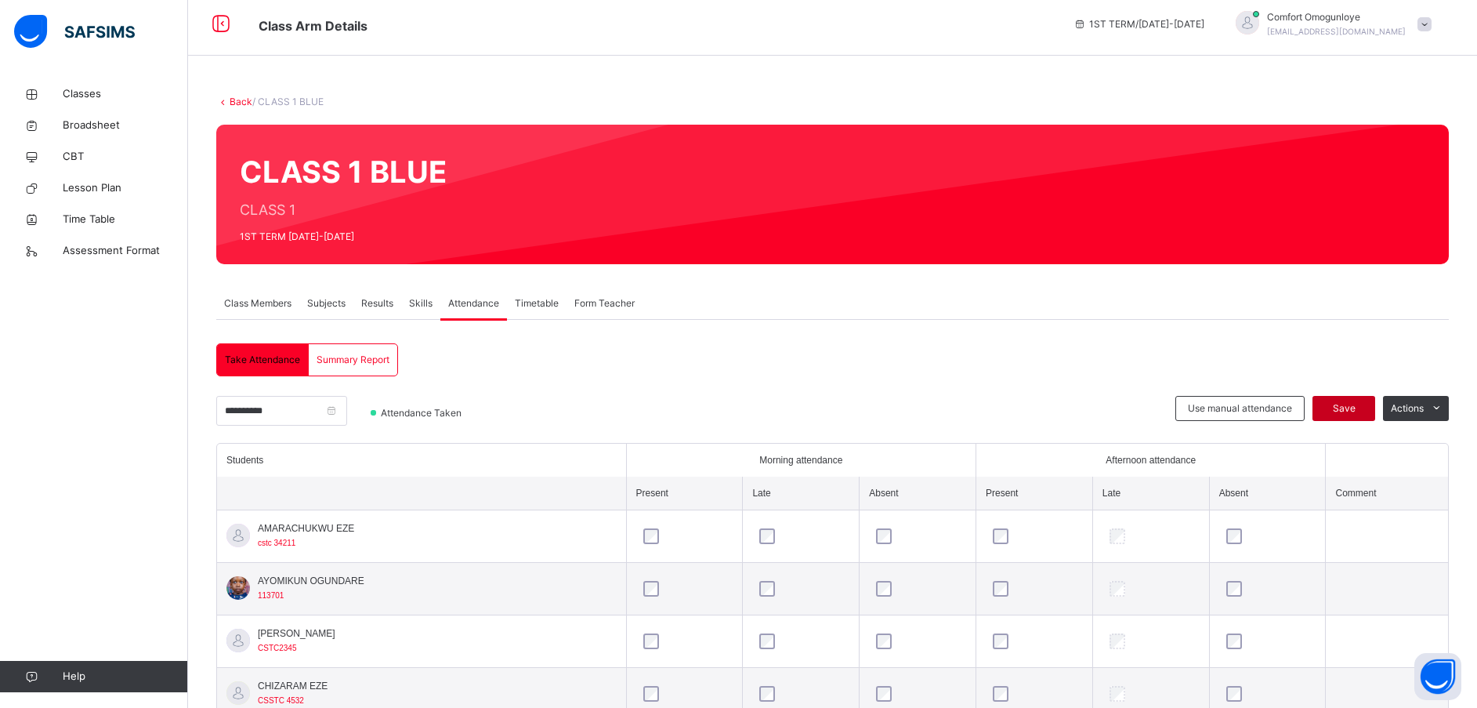
click at [1362, 404] on span "Save" at bounding box center [1343, 408] width 39 height 14
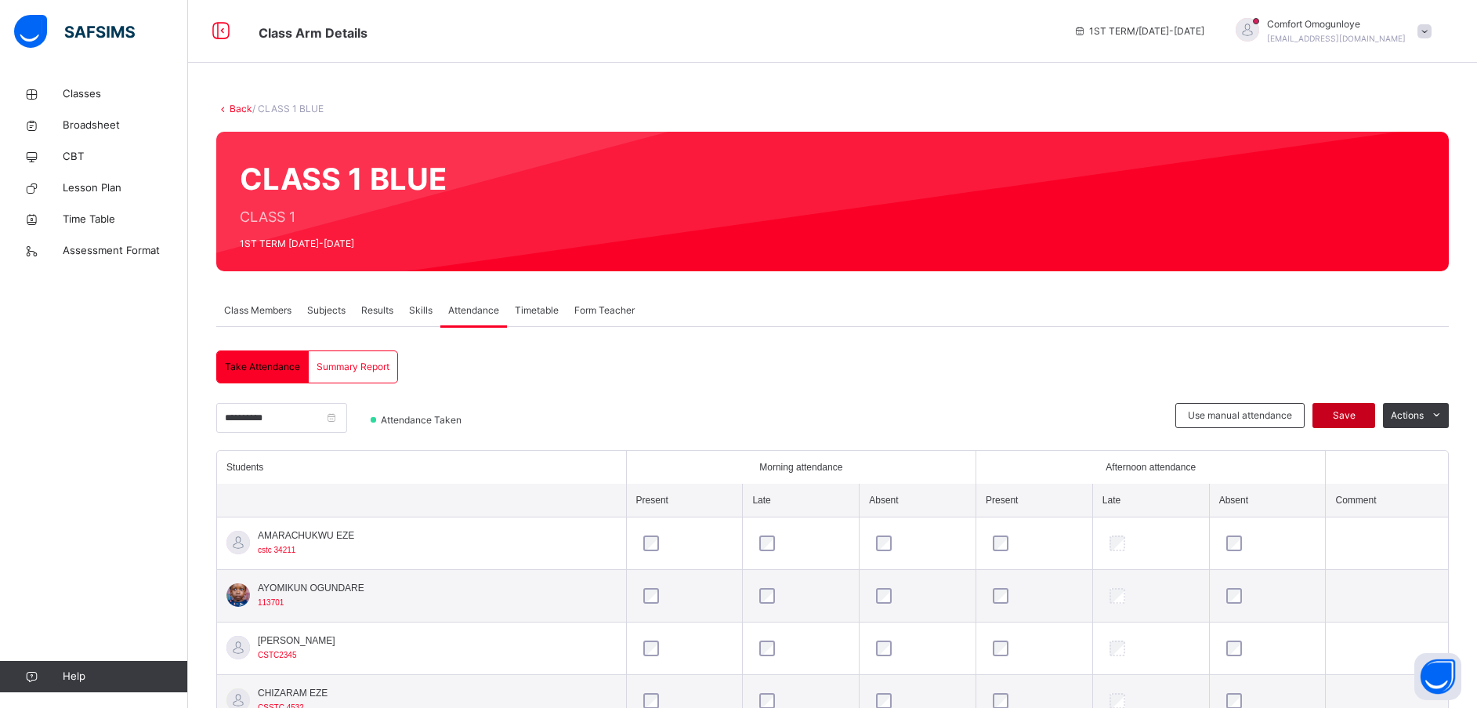
click at [1361, 412] on span "Save" at bounding box center [1343, 415] width 39 height 14
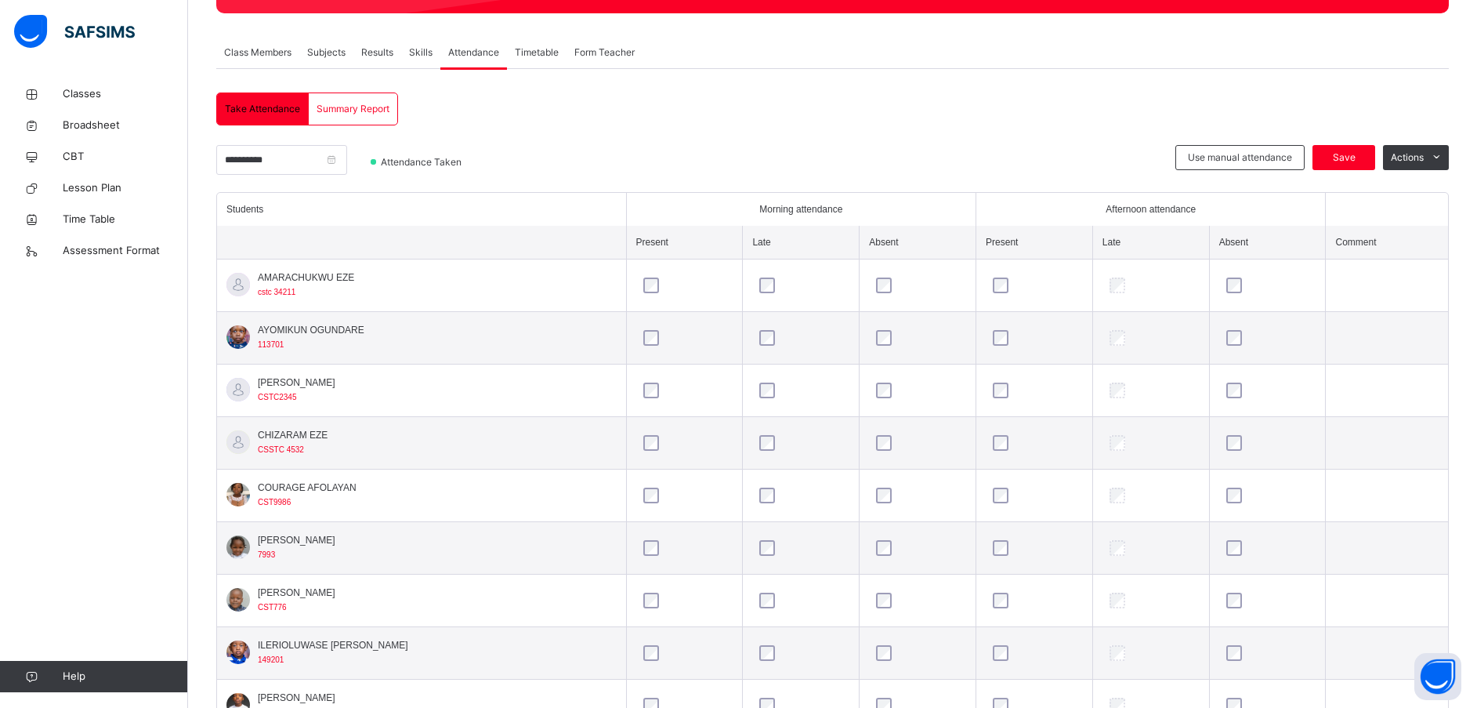
scroll to position [259, 0]
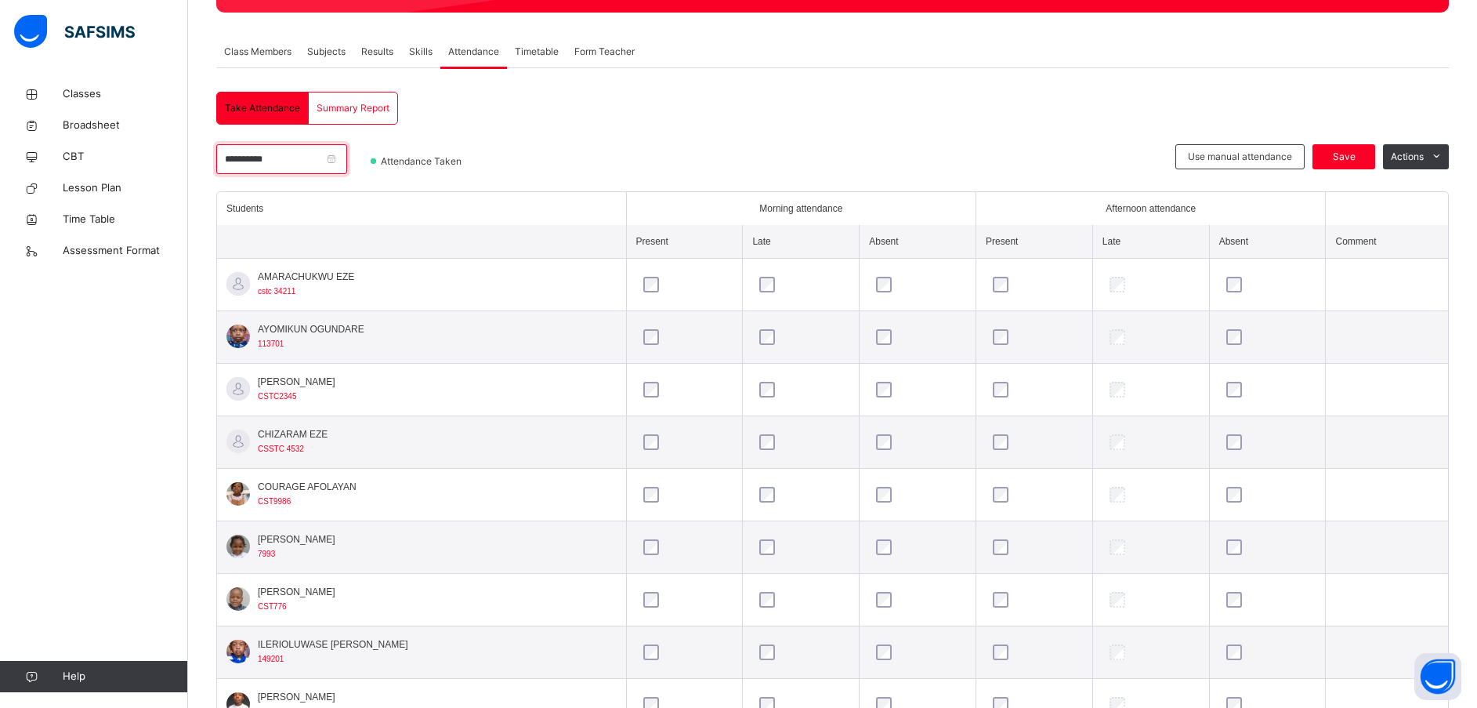
click at [238, 159] on input "**********" at bounding box center [281, 159] width 131 height 30
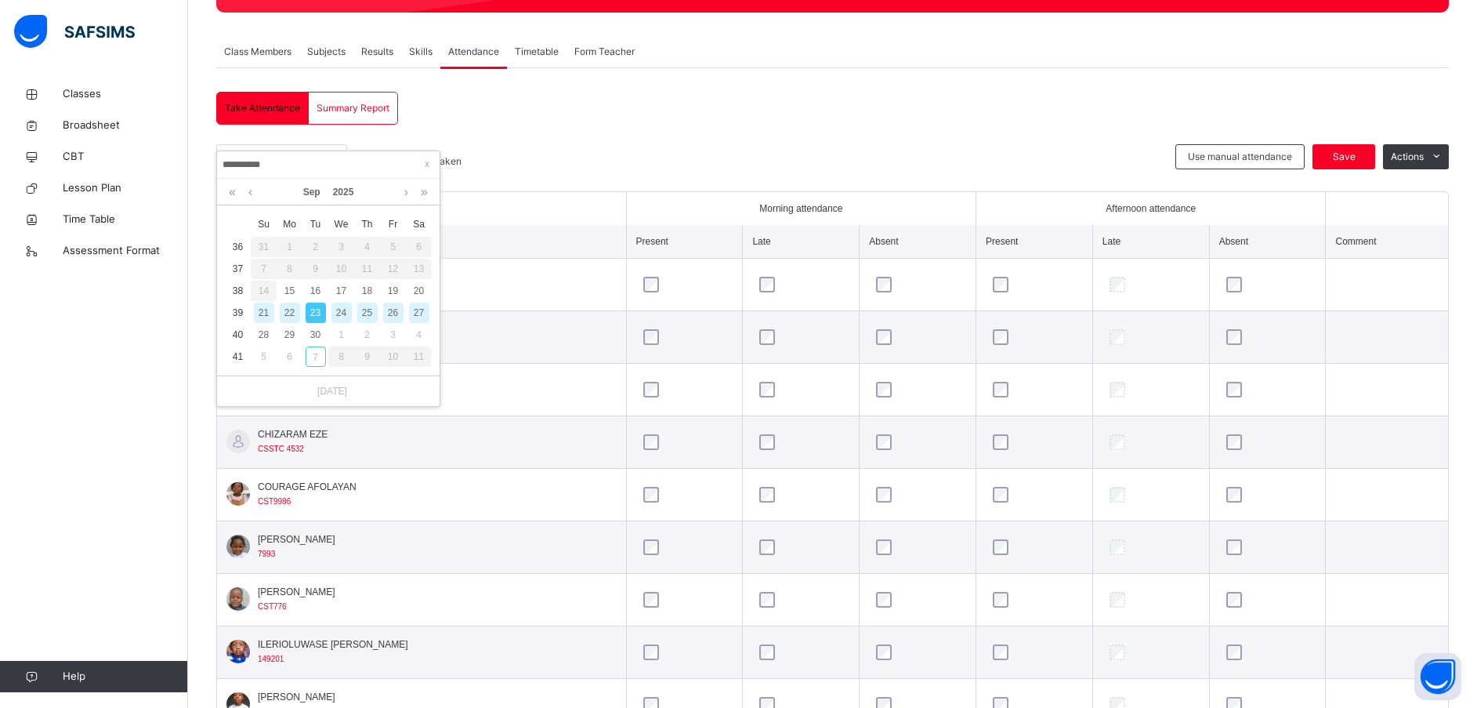
click at [342, 309] on div "24" at bounding box center [341, 312] width 20 height 20
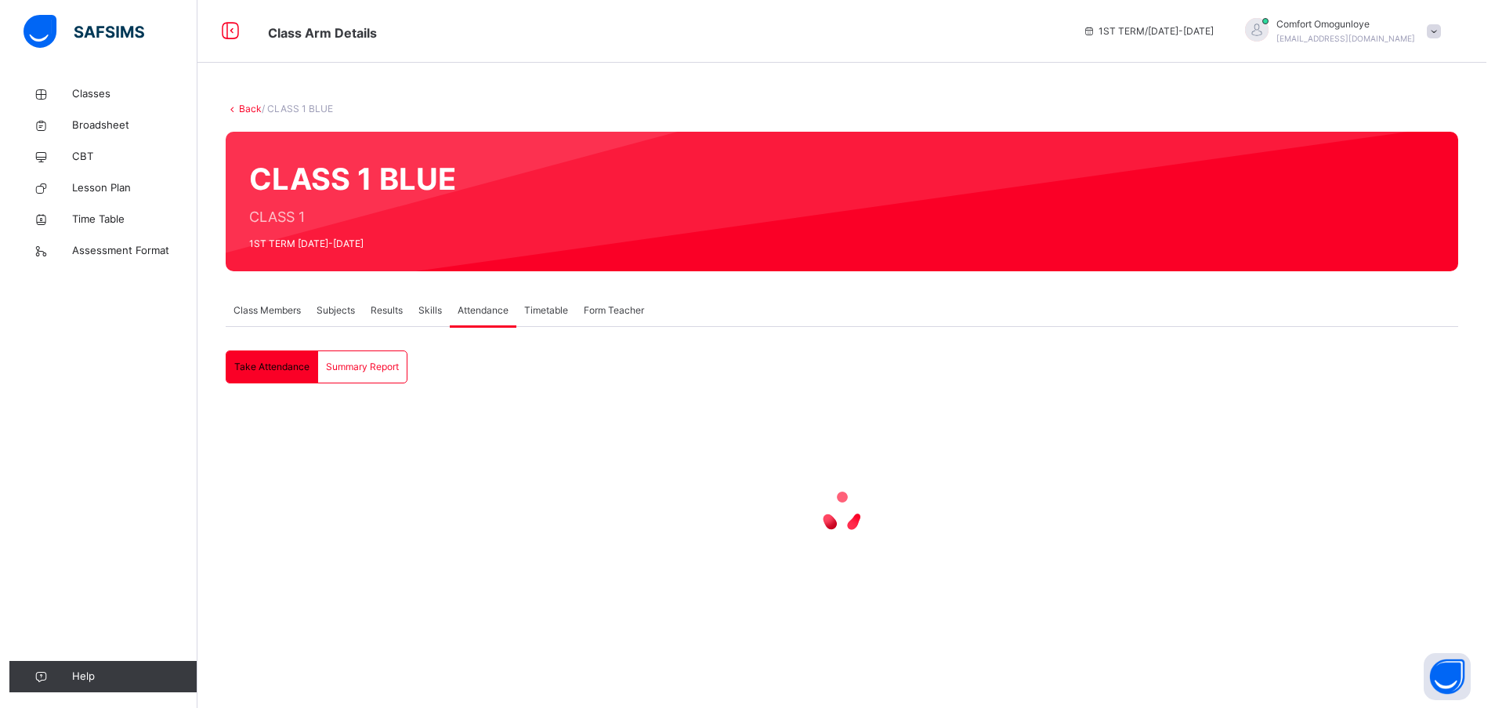
scroll to position [0, 0]
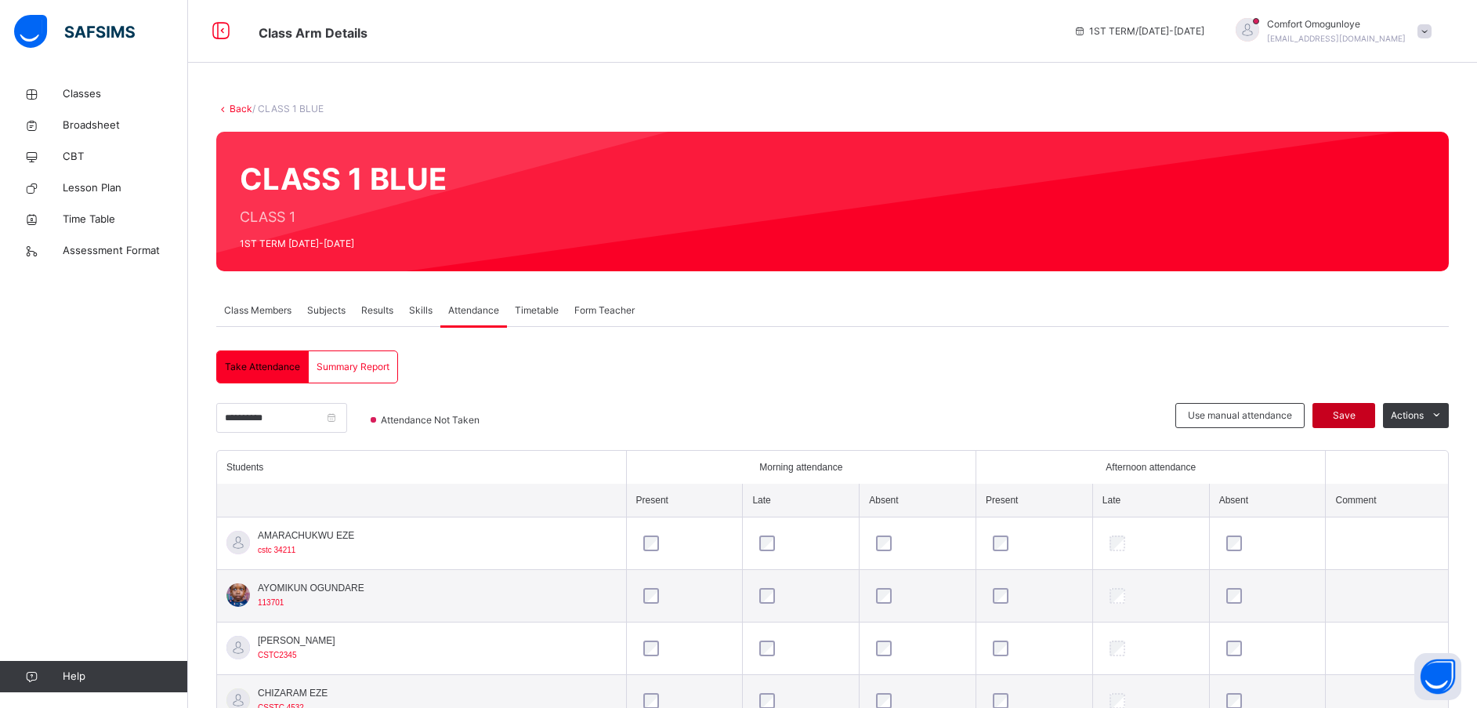
click at [1358, 415] on span "Save" at bounding box center [1343, 415] width 39 height 14
click at [1363, 411] on span "Save" at bounding box center [1343, 415] width 39 height 14
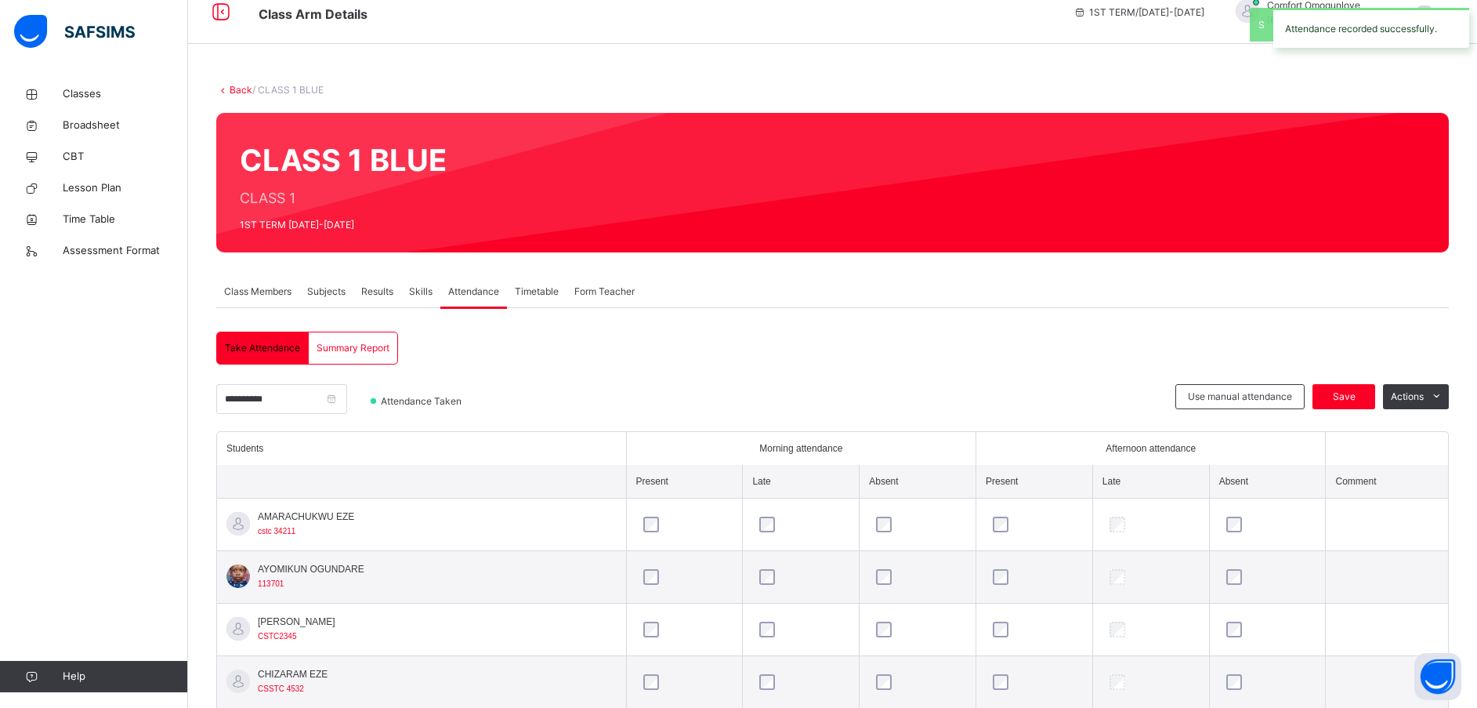
scroll to position [23, 0]
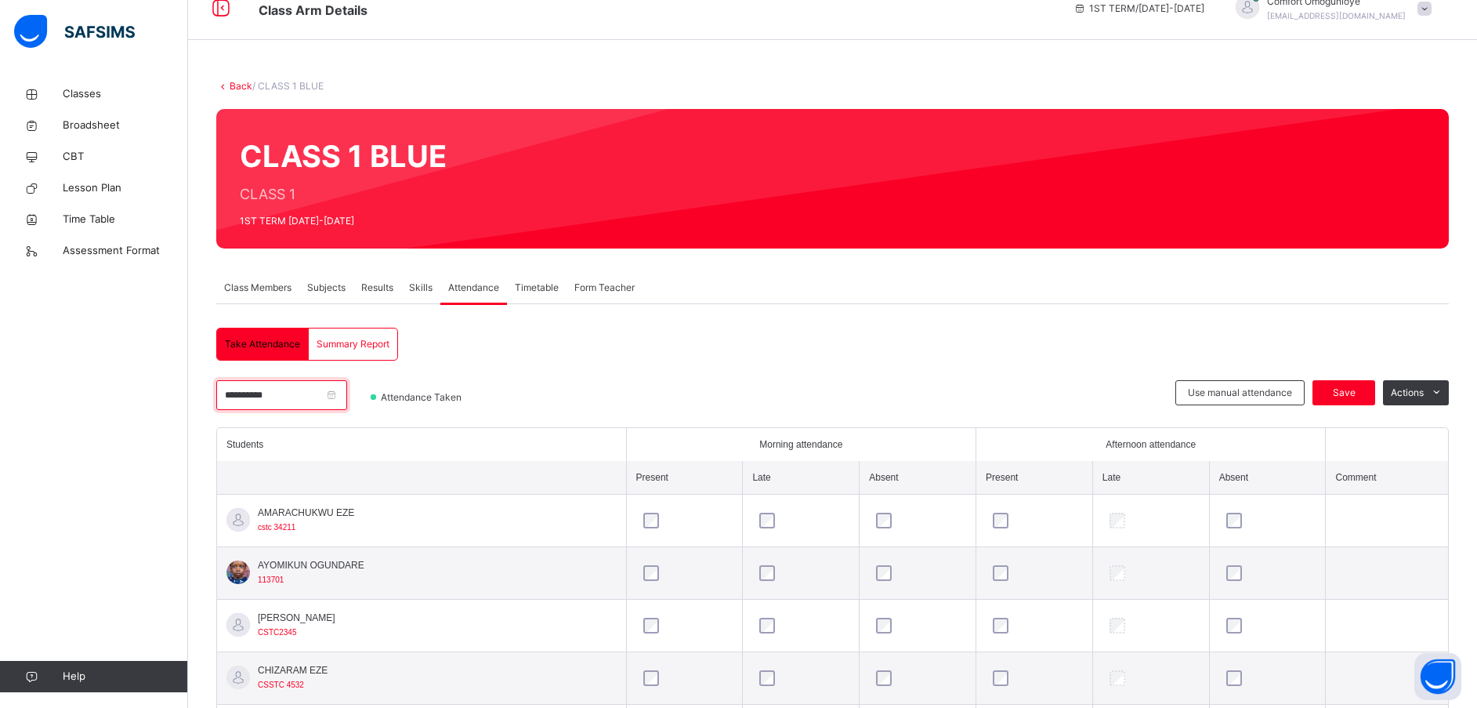
click at [253, 390] on input "**********" at bounding box center [281, 395] width 131 height 30
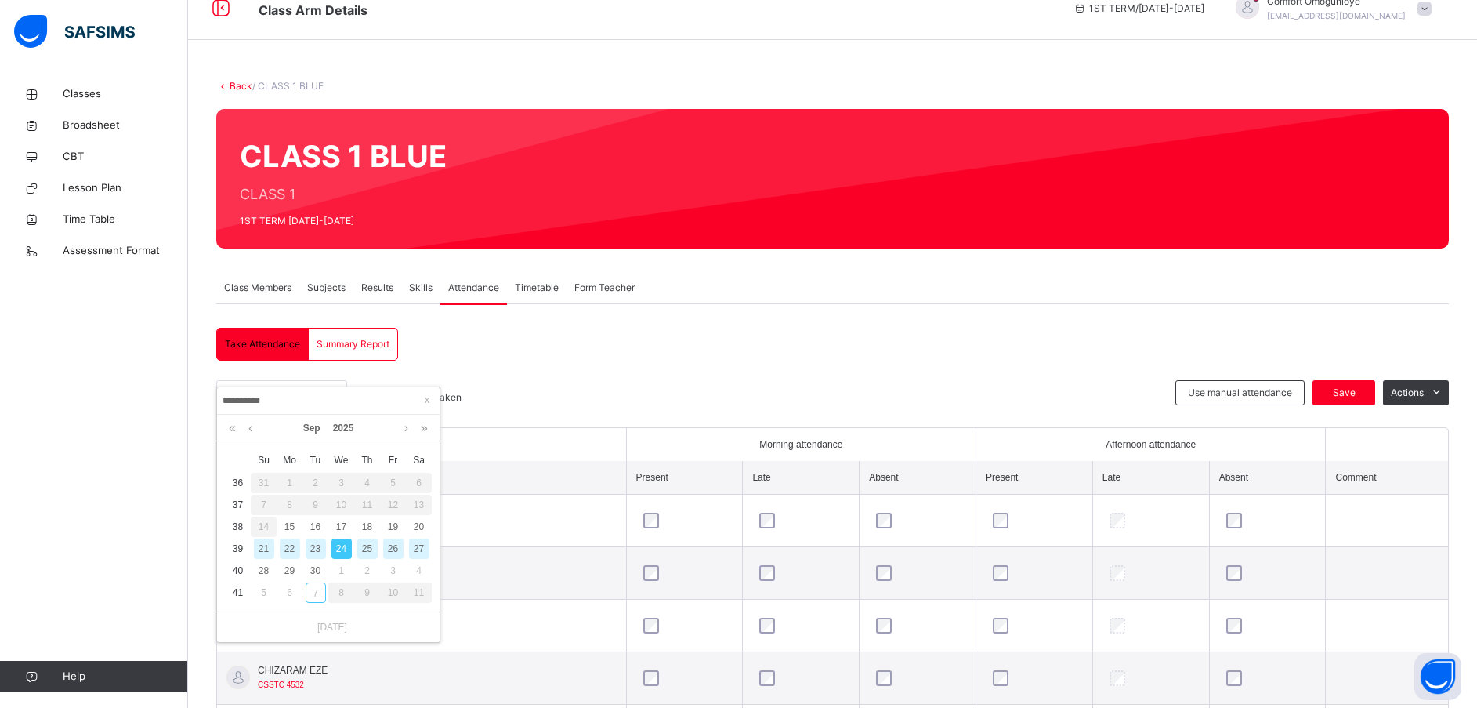
click at [365, 545] on div "25" at bounding box center [367, 548] width 20 height 20
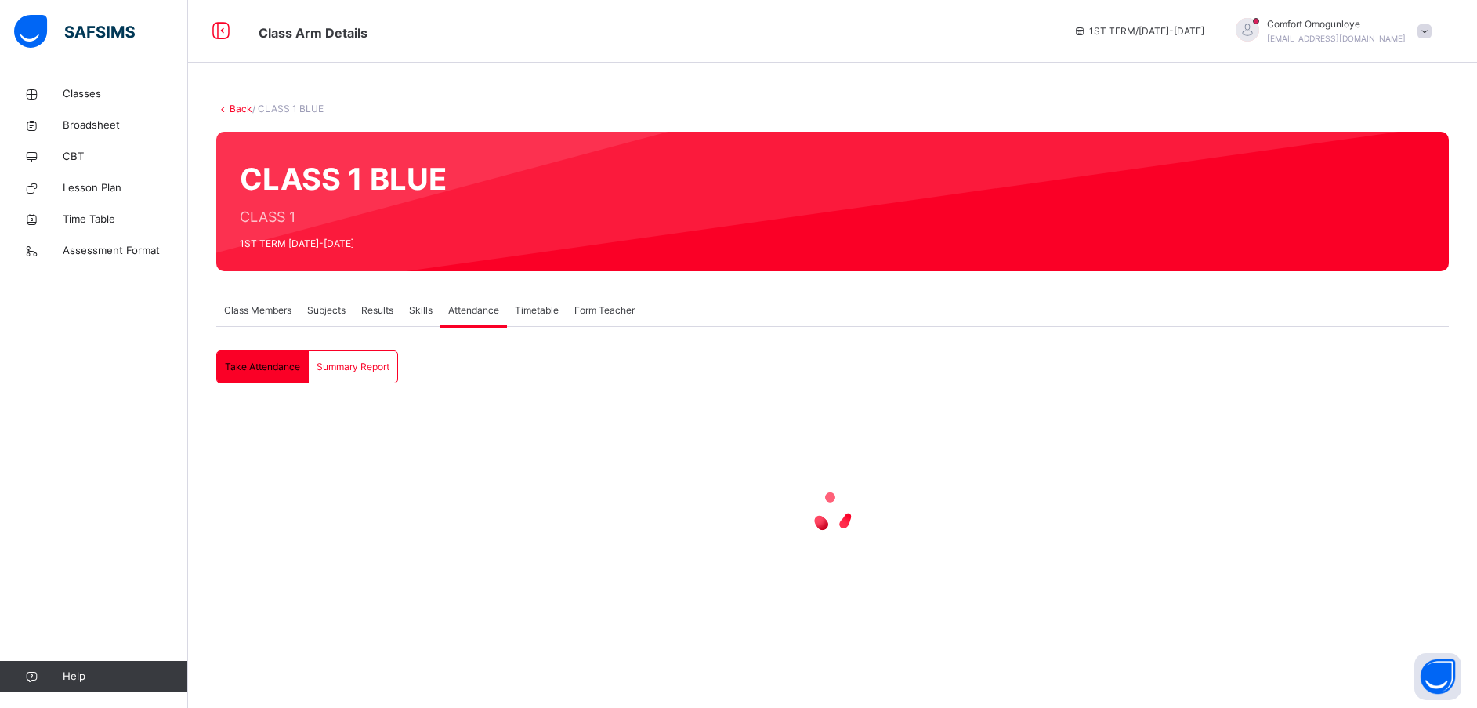
scroll to position [0, 0]
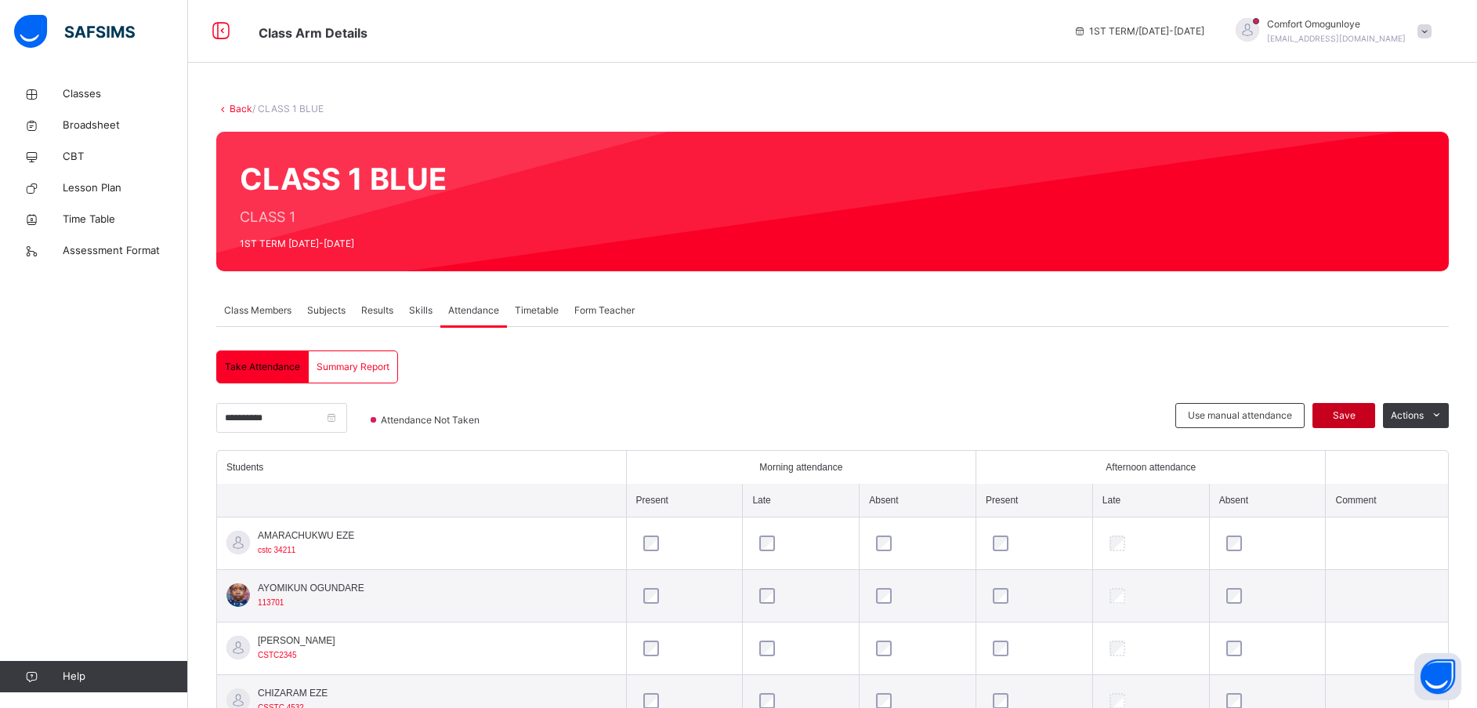
click at [1361, 413] on span "Save" at bounding box center [1343, 415] width 39 height 14
click at [1348, 413] on span "Save" at bounding box center [1343, 415] width 39 height 14
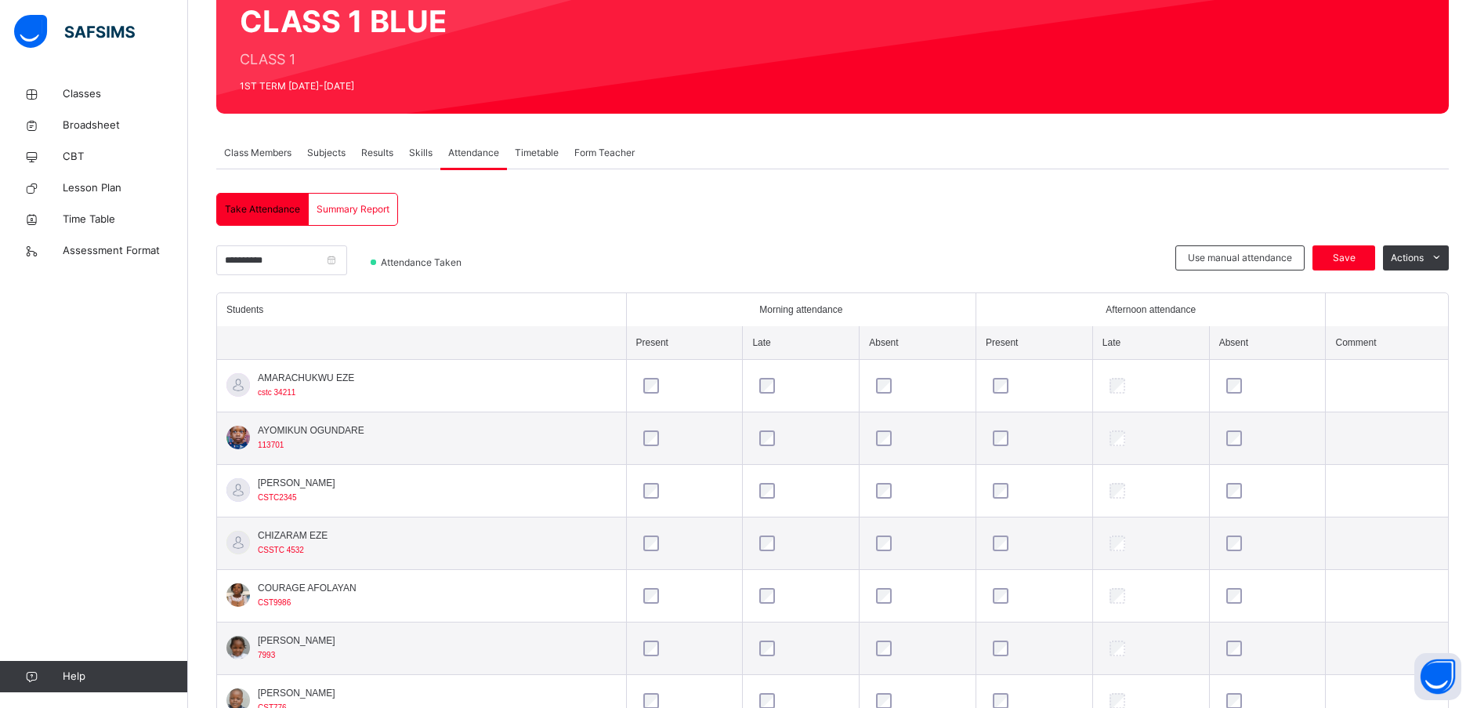
scroll to position [157, 0]
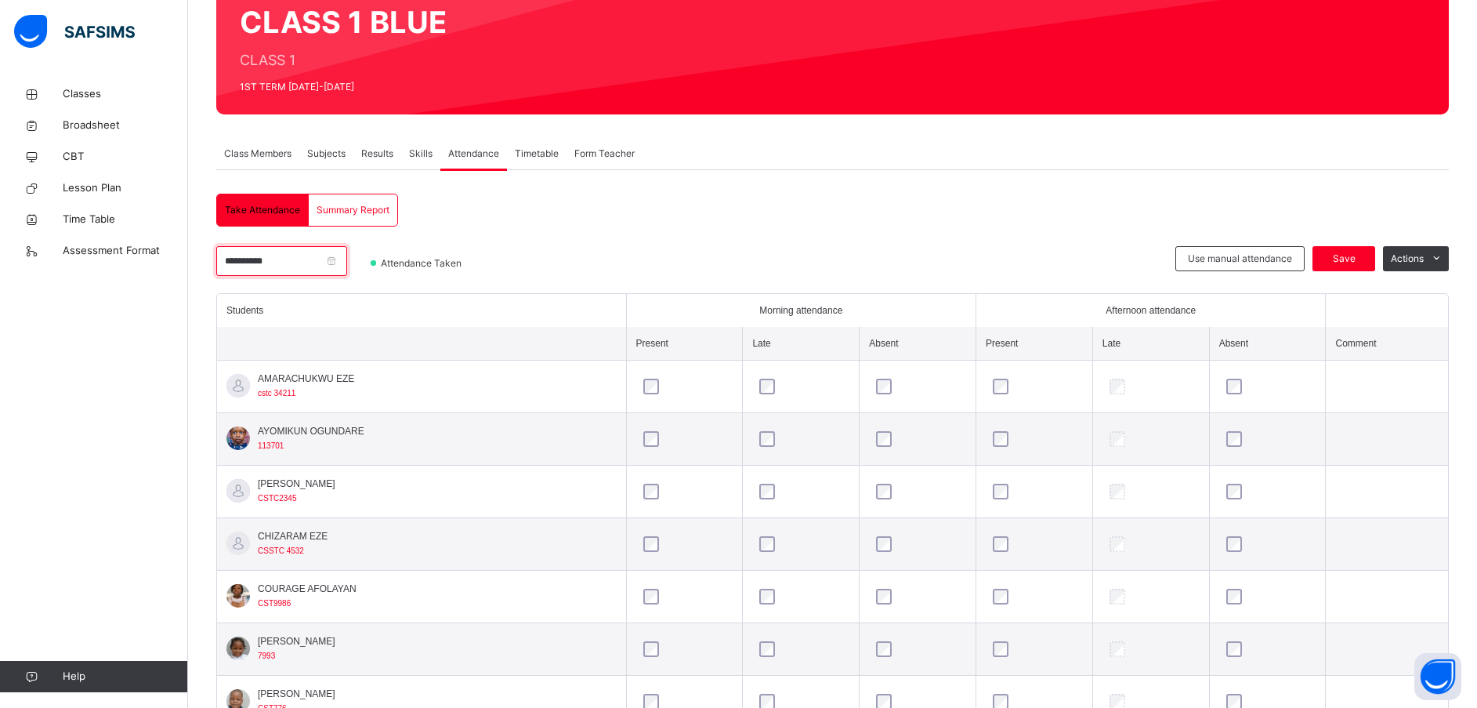
click at [259, 256] on input "**********" at bounding box center [281, 261] width 131 height 30
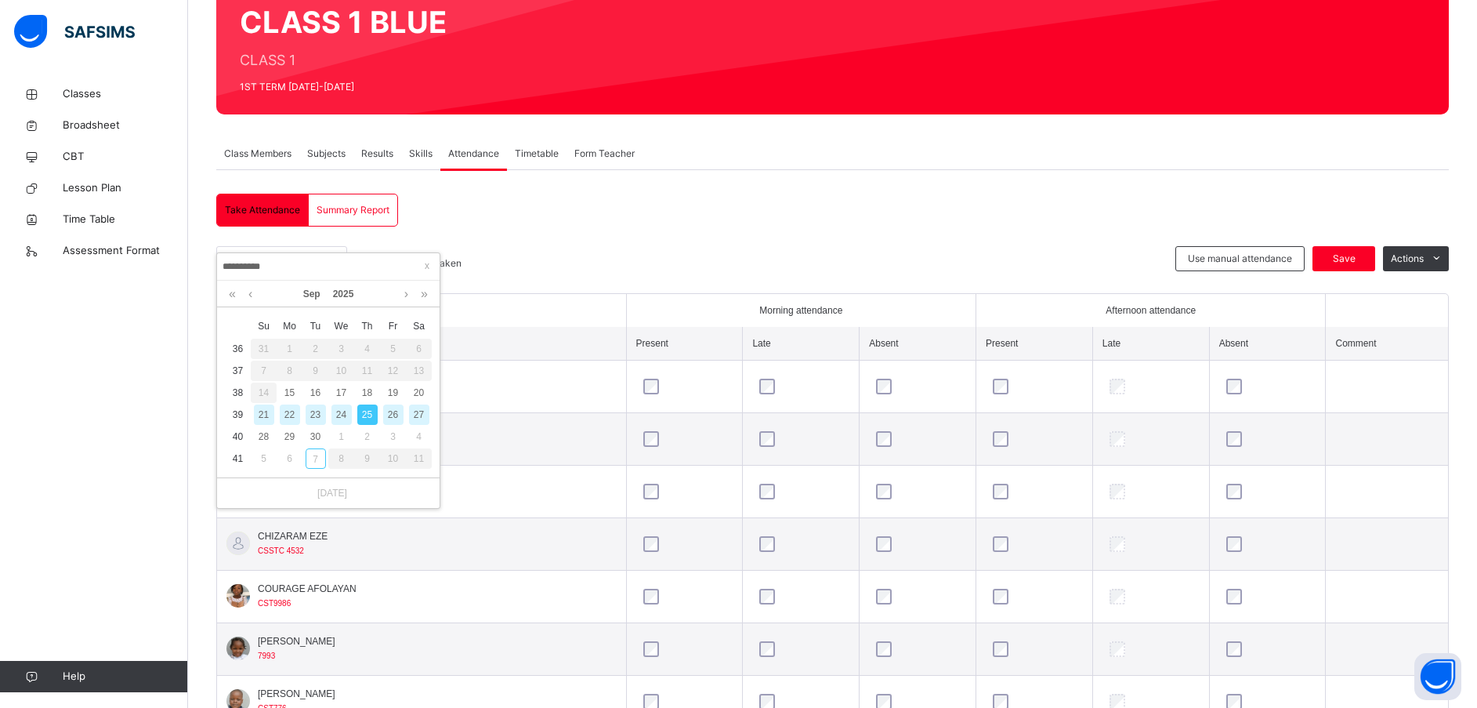
click at [393, 415] on div "26" at bounding box center [393, 414] width 20 height 20
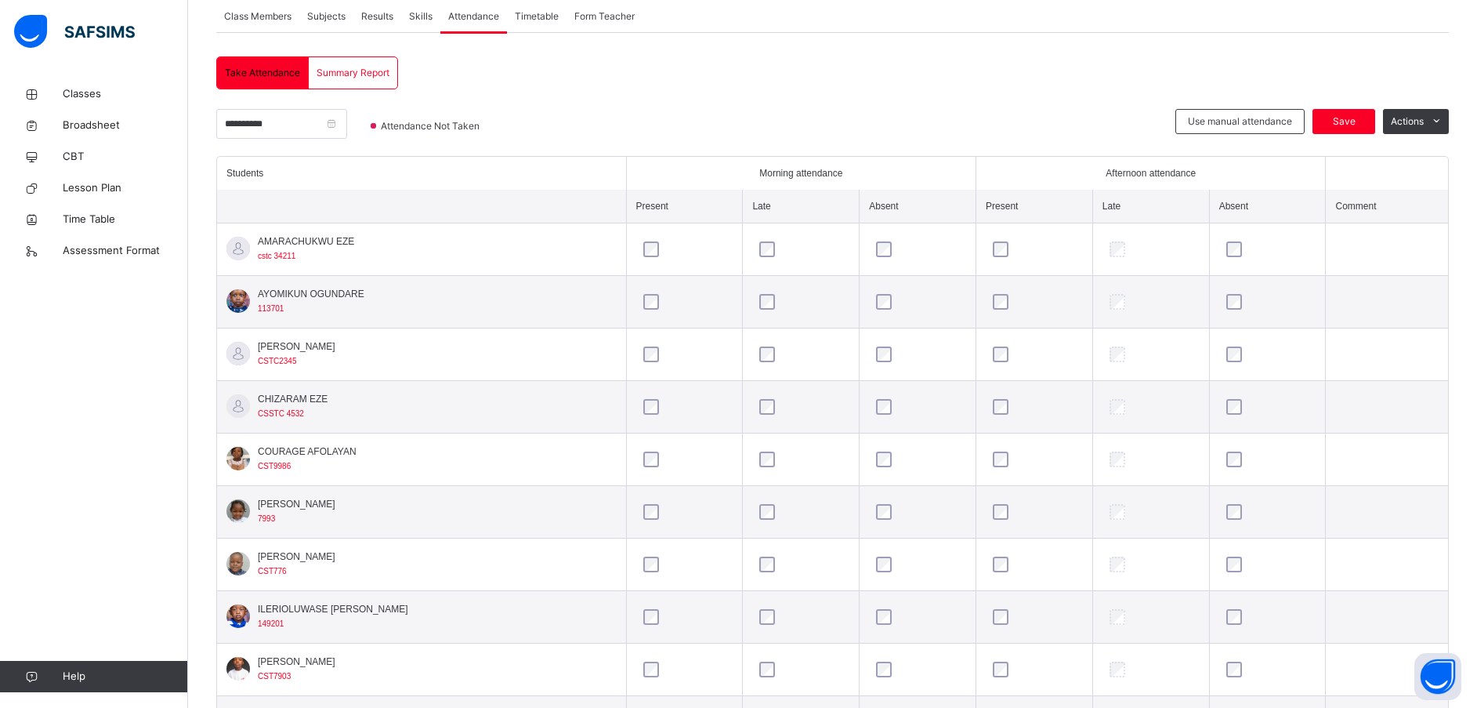
scroll to position [225, 0]
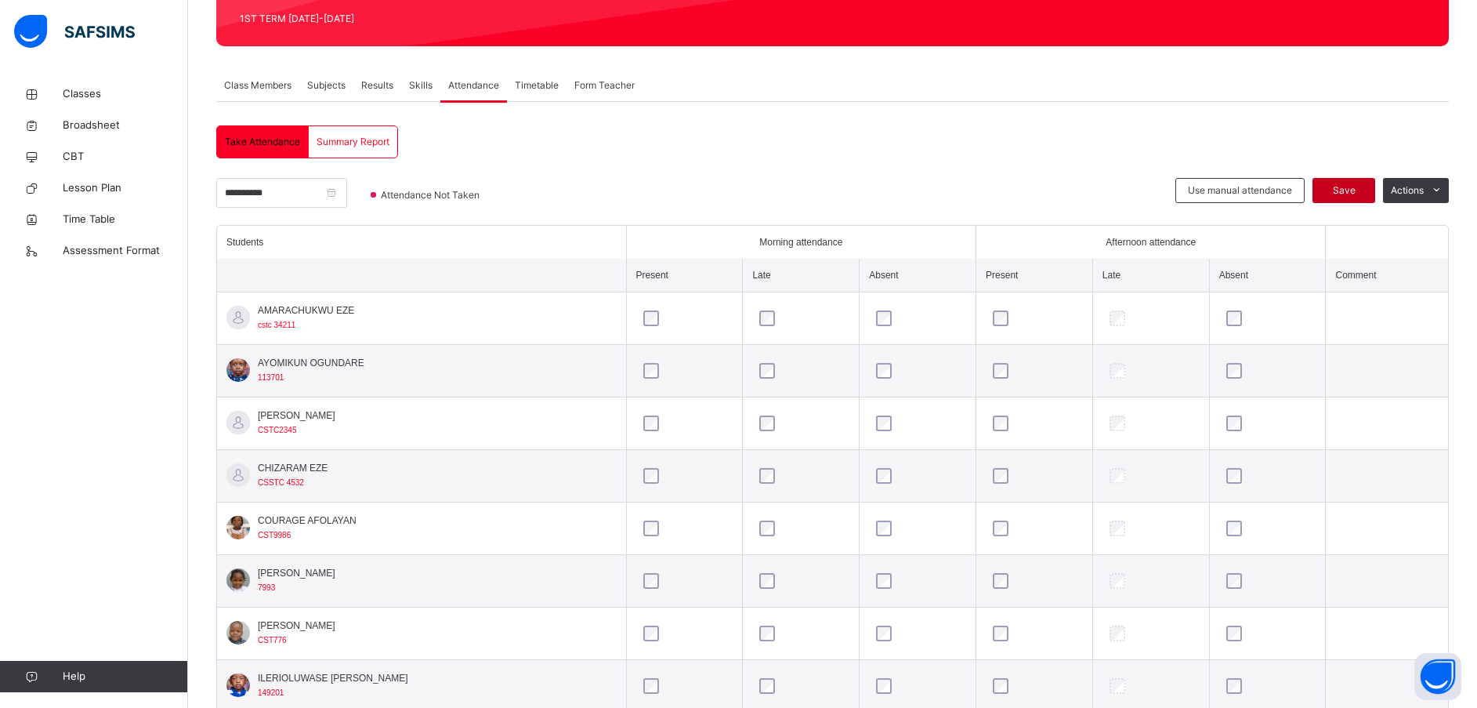
click at [1362, 193] on span "Save" at bounding box center [1343, 190] width 39 height 14
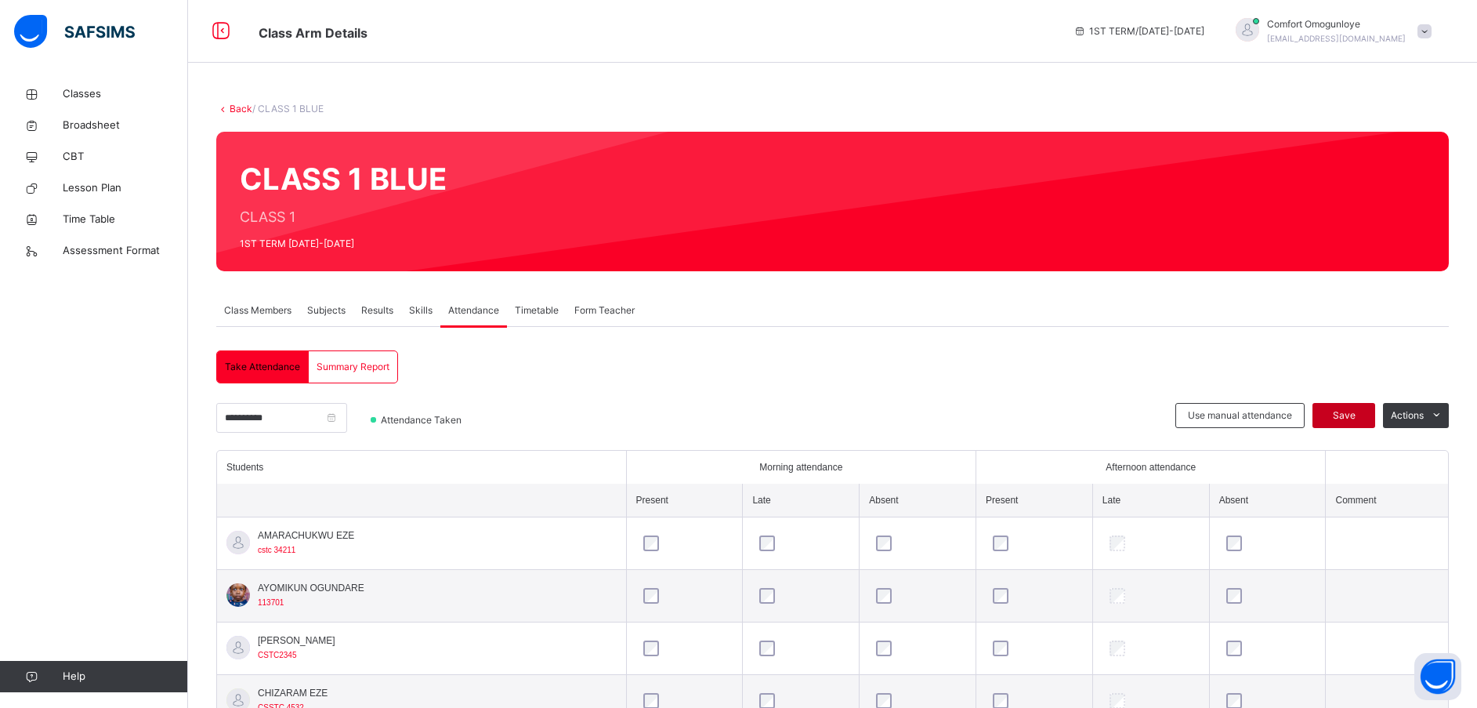
click at [1362, 412] on span "Save" at bounding box center [1343, 415] width 39 height 14
click at [1360, 404] on div "Save" at bounding box center [1343, 415] width 63 height 25
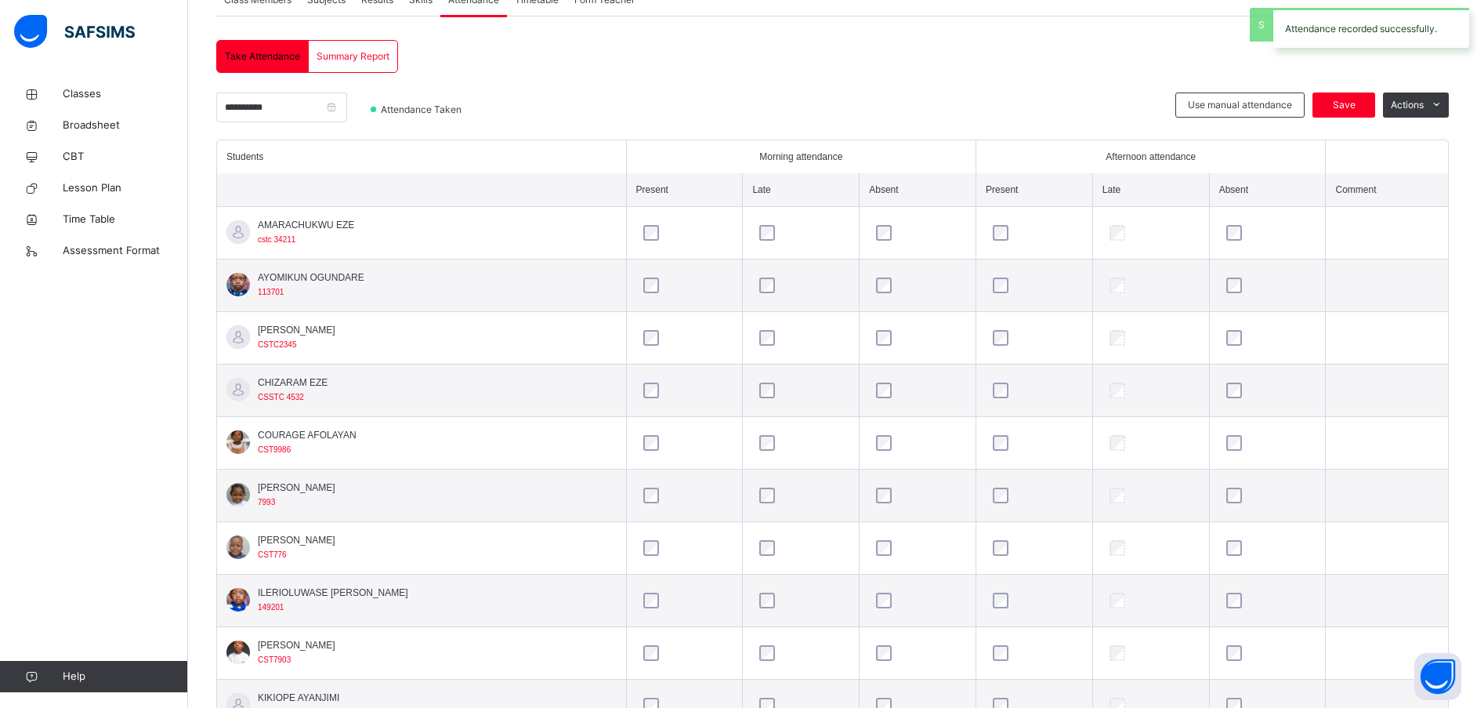
scroll to position [331, 0]
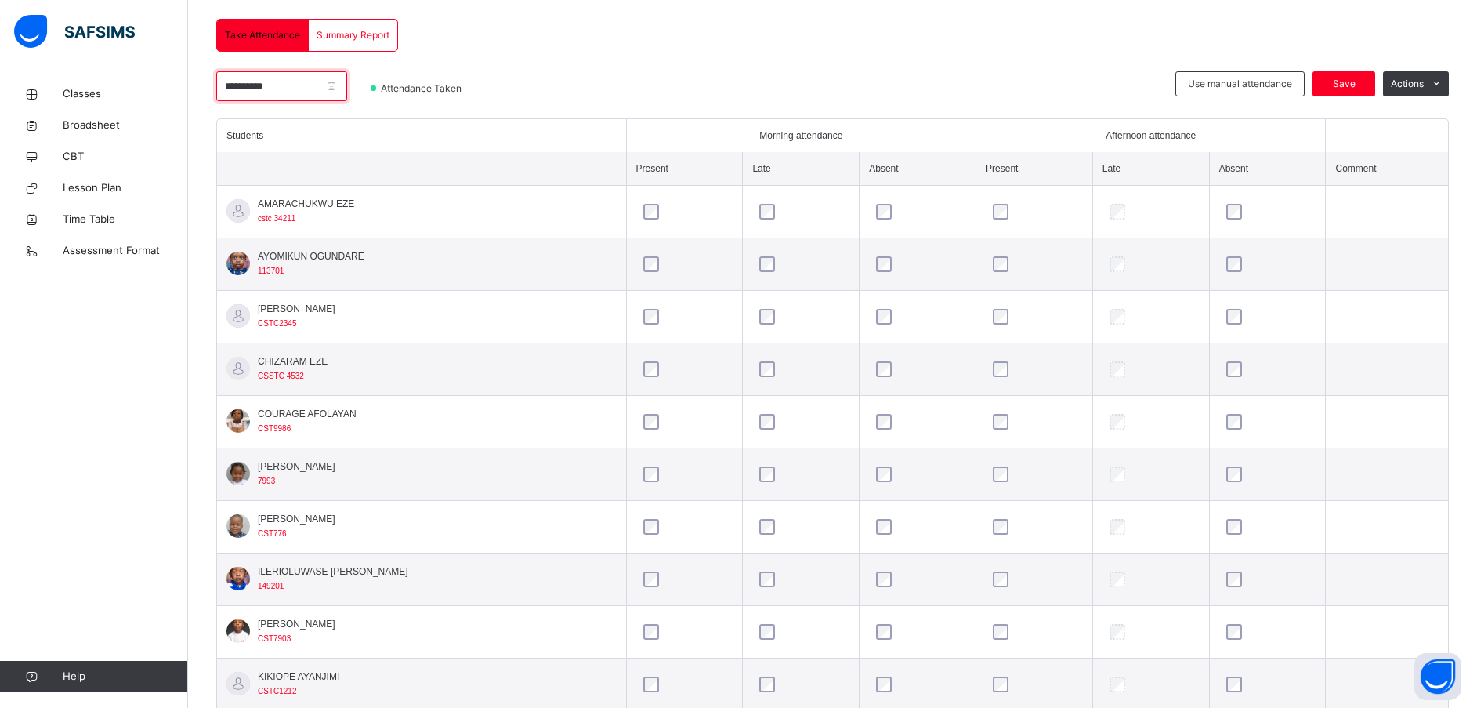
click at [259, 79] on input "**********" at bounding box center [281, 86] width 131 height 30
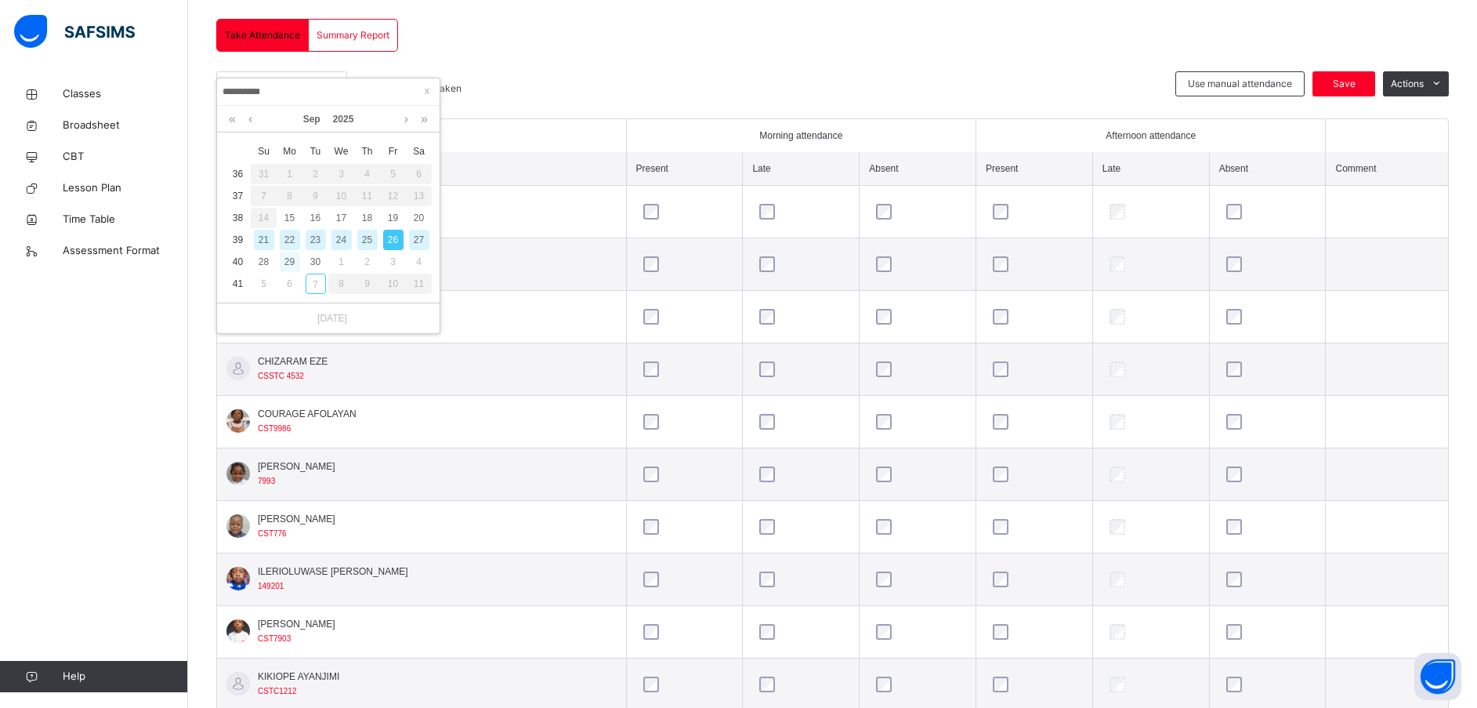
click at [288, 262] on div "29" at bounding box center [290, 262] width 20 height 20
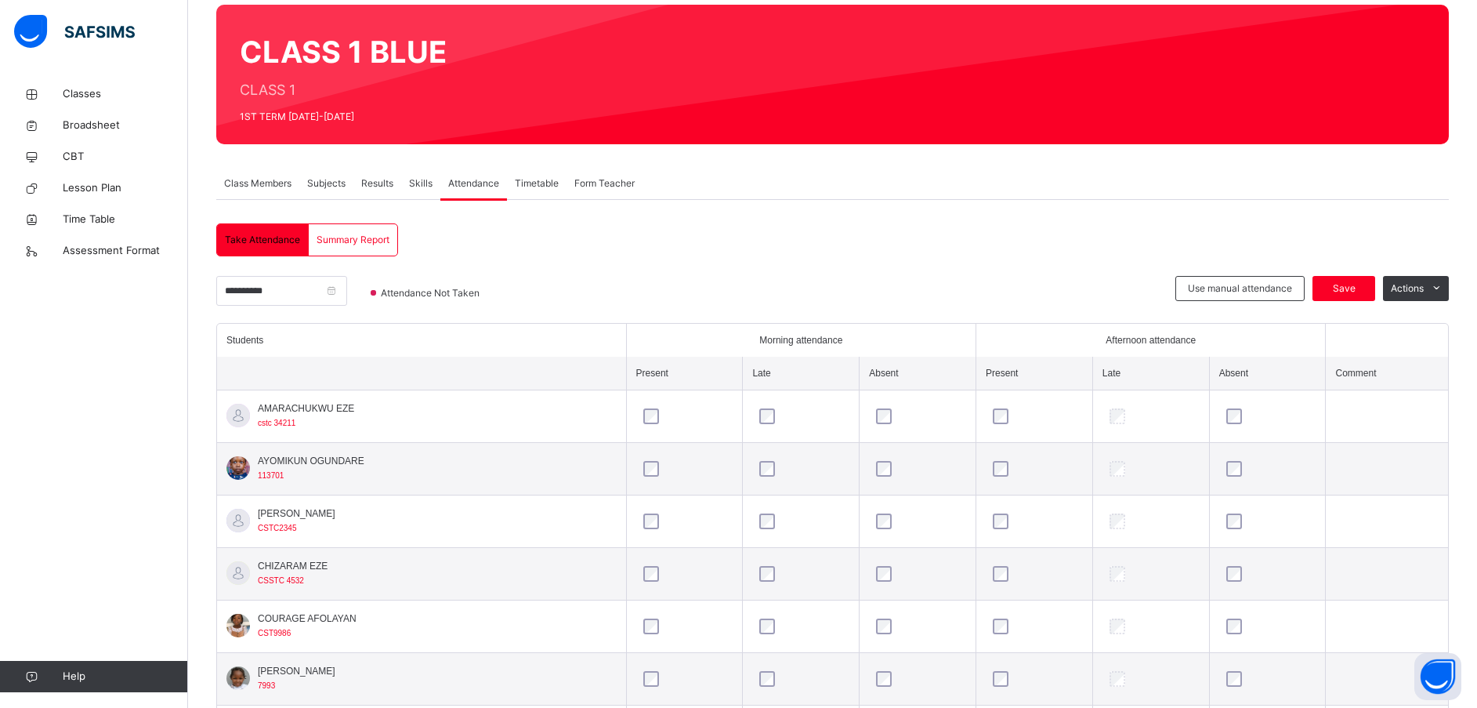
scroll to position [101, 0]
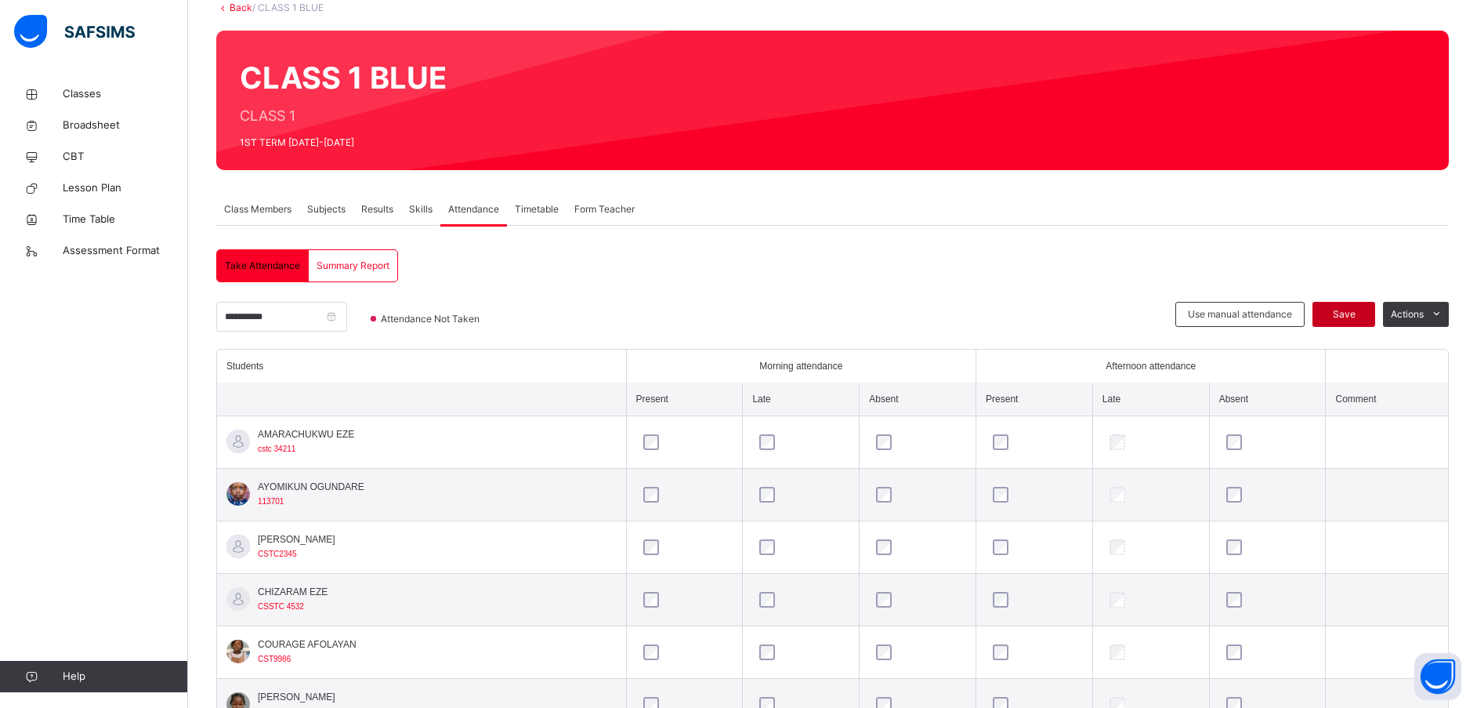
click at [1362, 314] on span "Save" at bounding box center [1343, 314] width 39 height 14
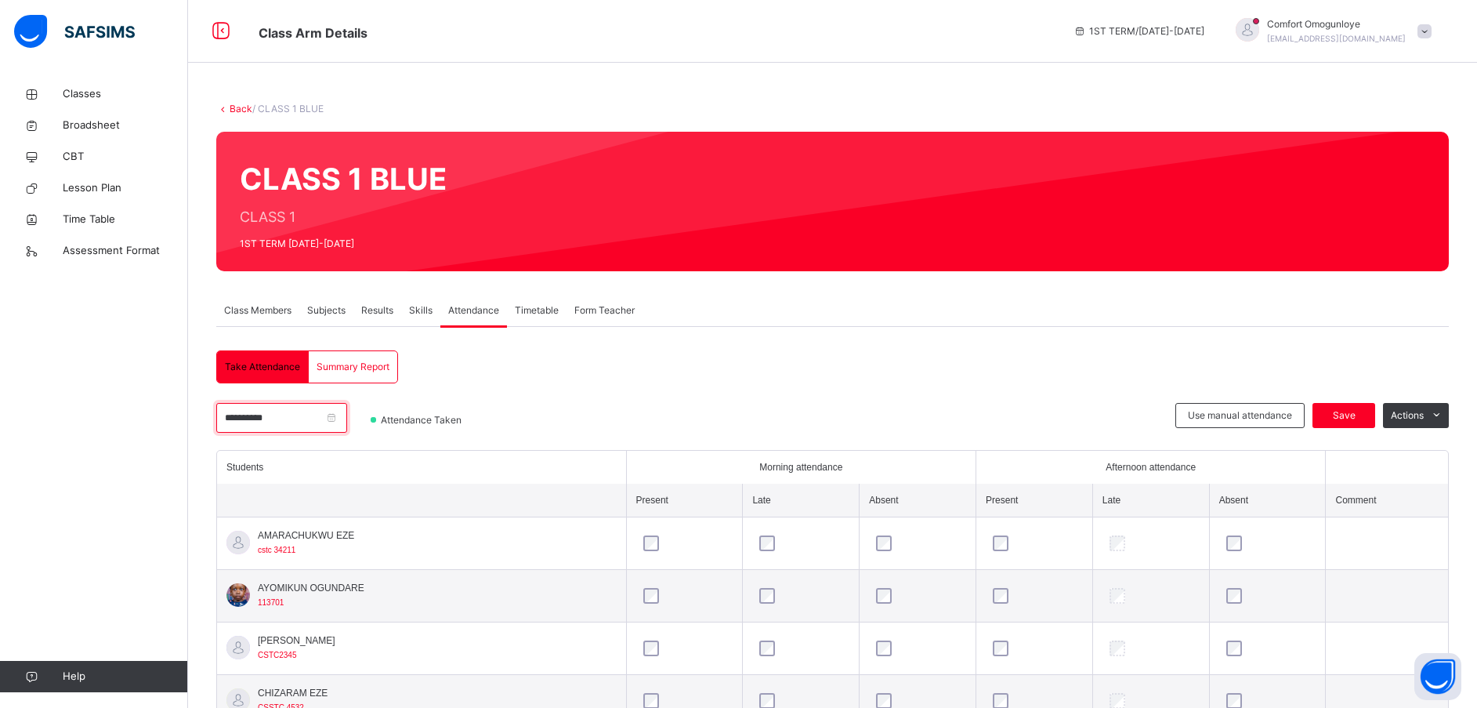
click at [253, 415] on input "**********" at bounding box center [281, 418] width 131 height 30
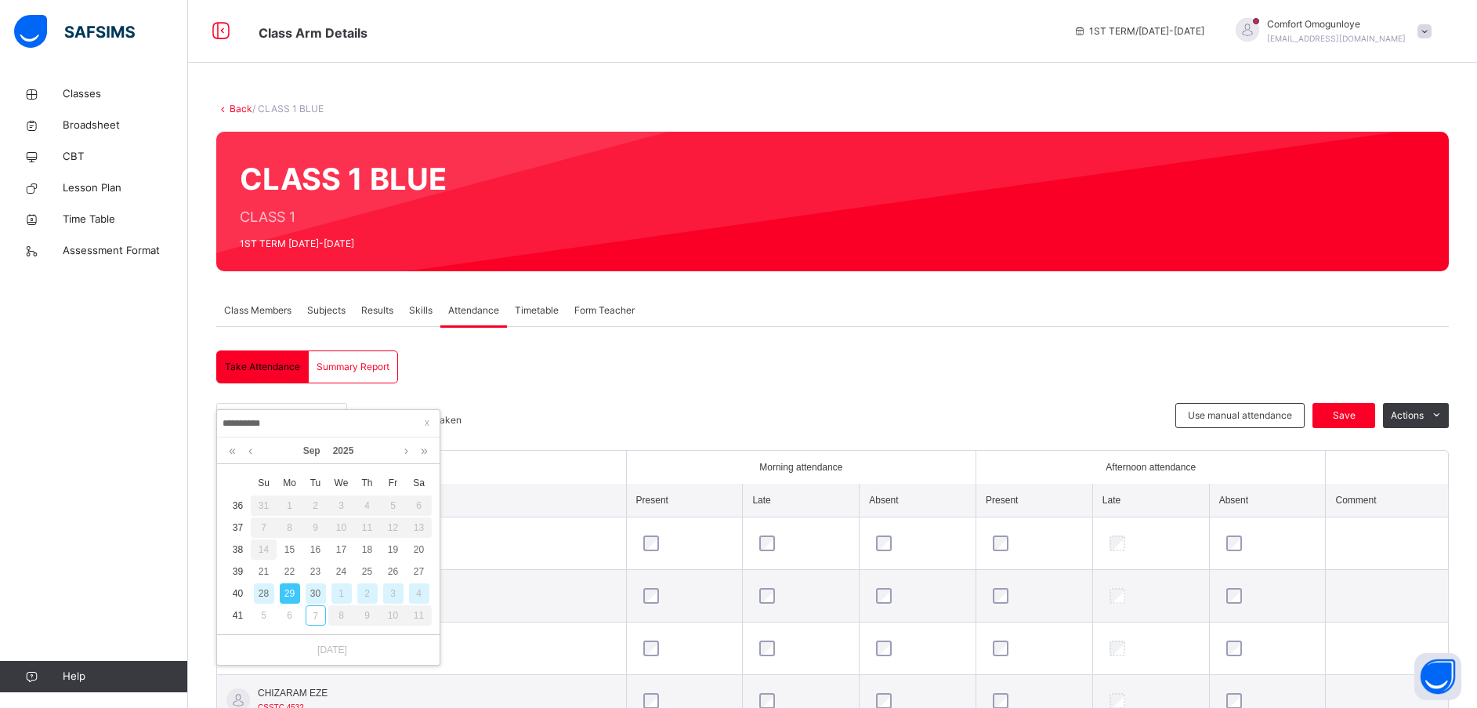
click at [314, 588] on div "30" at bounding box center [316, 593] width 20 height 20
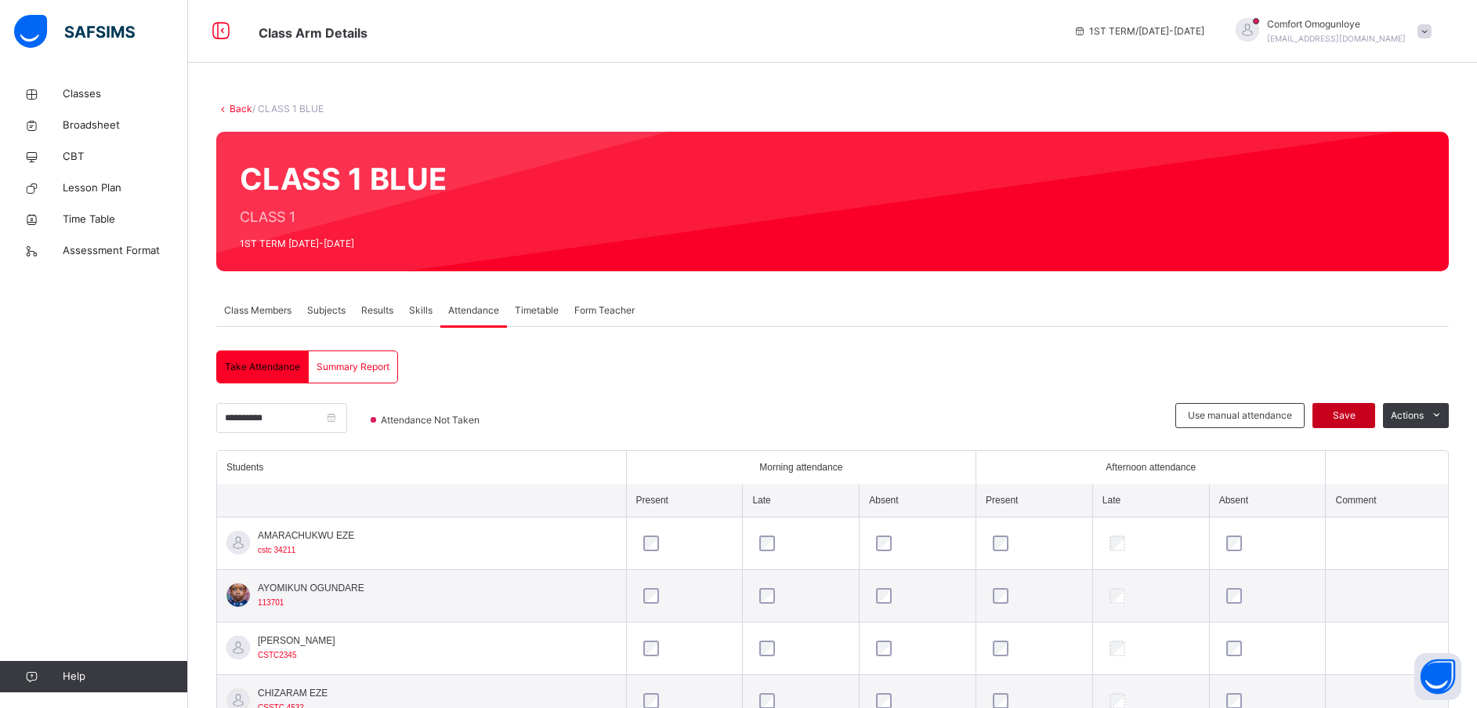
click at [1356, 414] on span "Save" at bounding box center [1343, 415] width 39 height 14
click at [268, 411] on input "**********" at bounding box center [281, 418] width 131 height 30
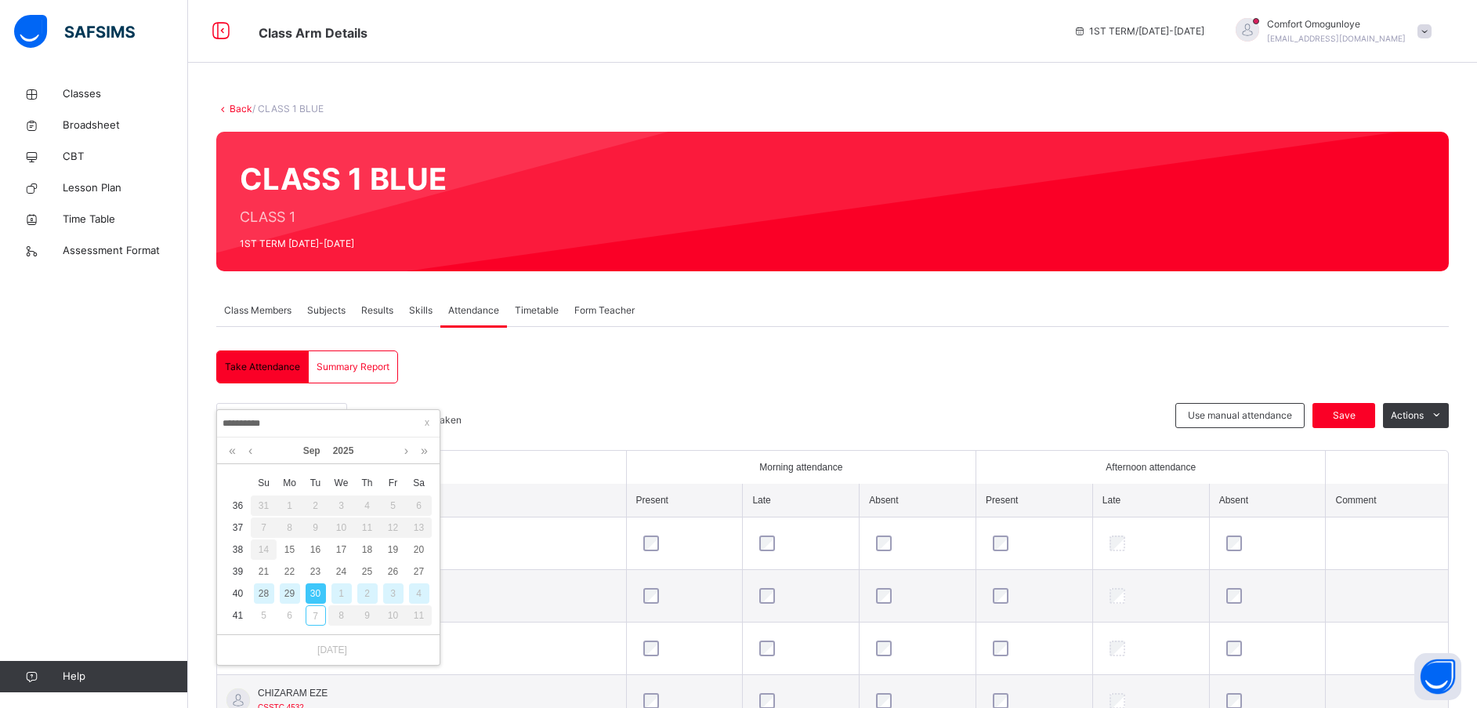
click at [370, 592] on div "2" at bounding box center [367, 593] width 20 height 20
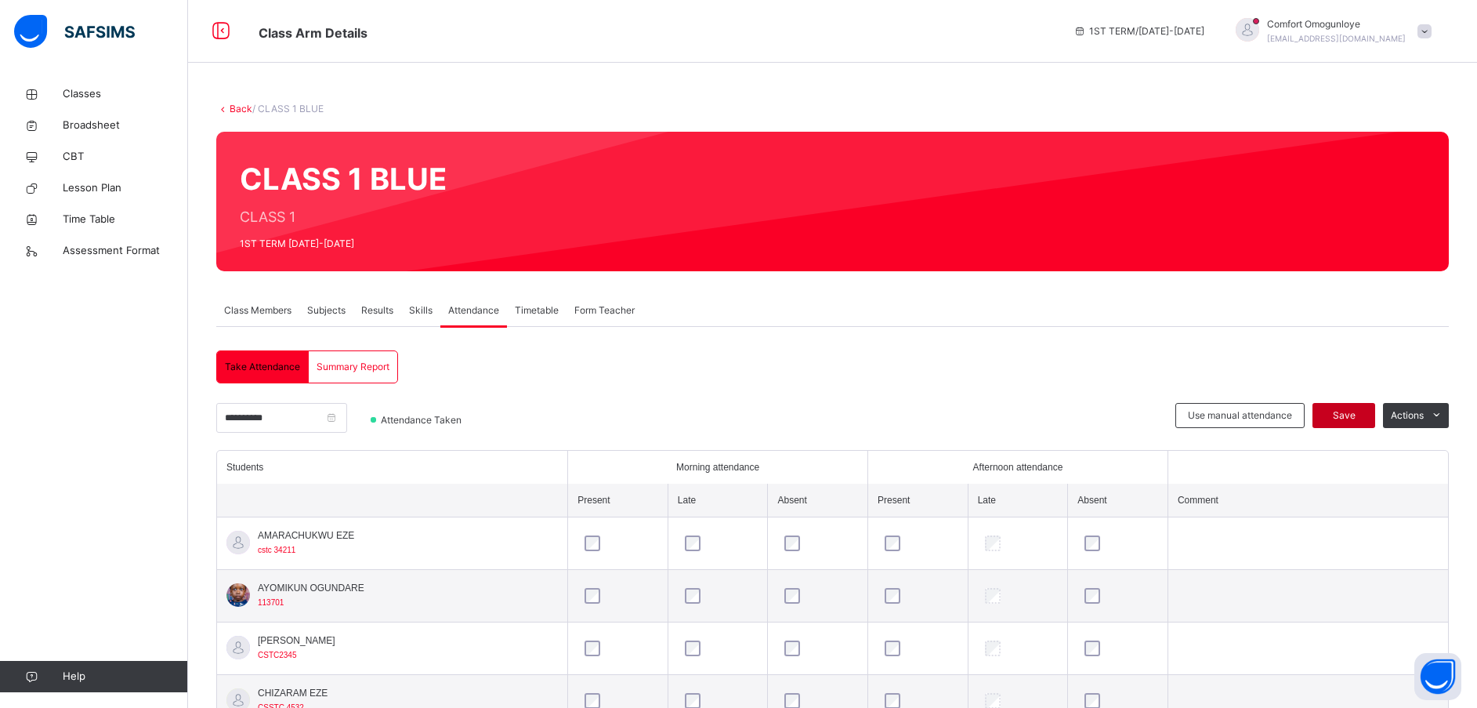
click at [1363, 411] on span "Save" at bounding box center [1343, 415] width 39 height 14
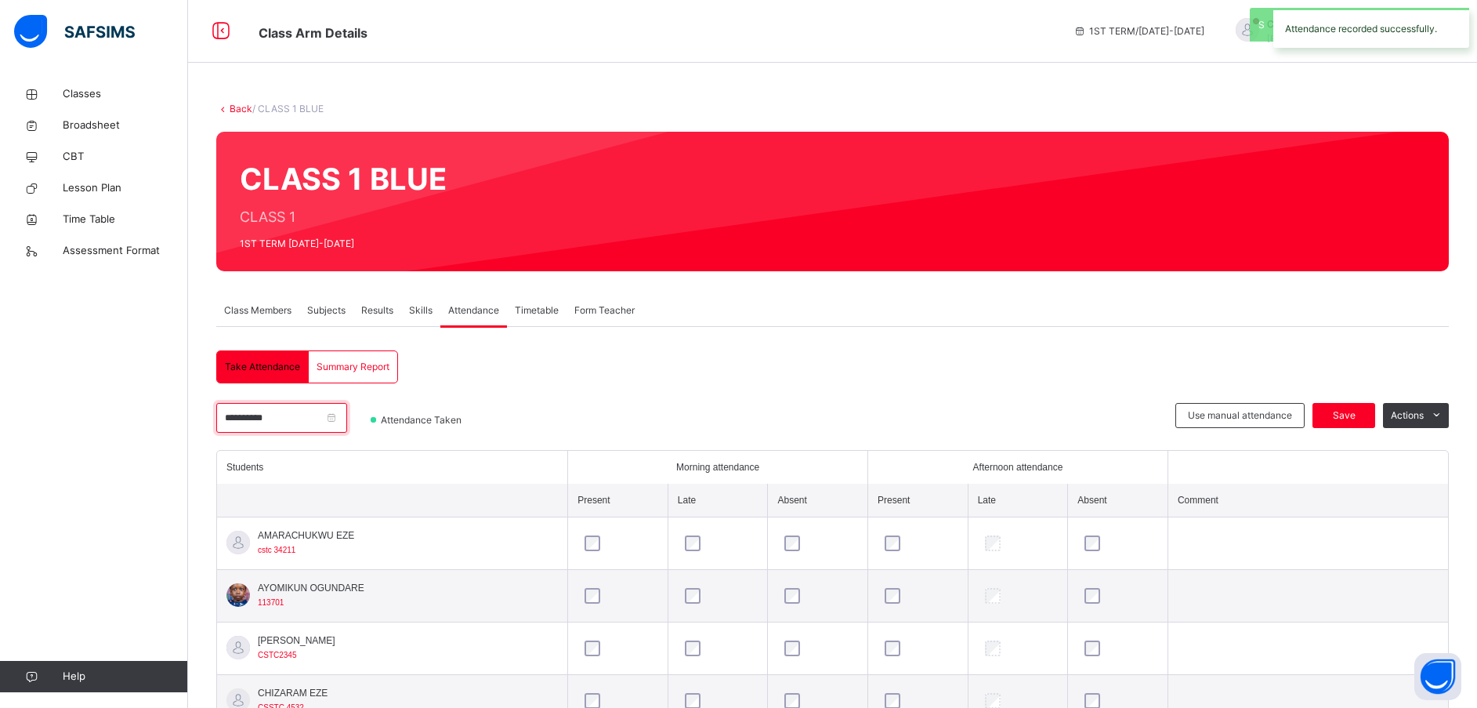
click at [244, 422] on input "**********" at bounding box center [281, 418] width 131 height 30
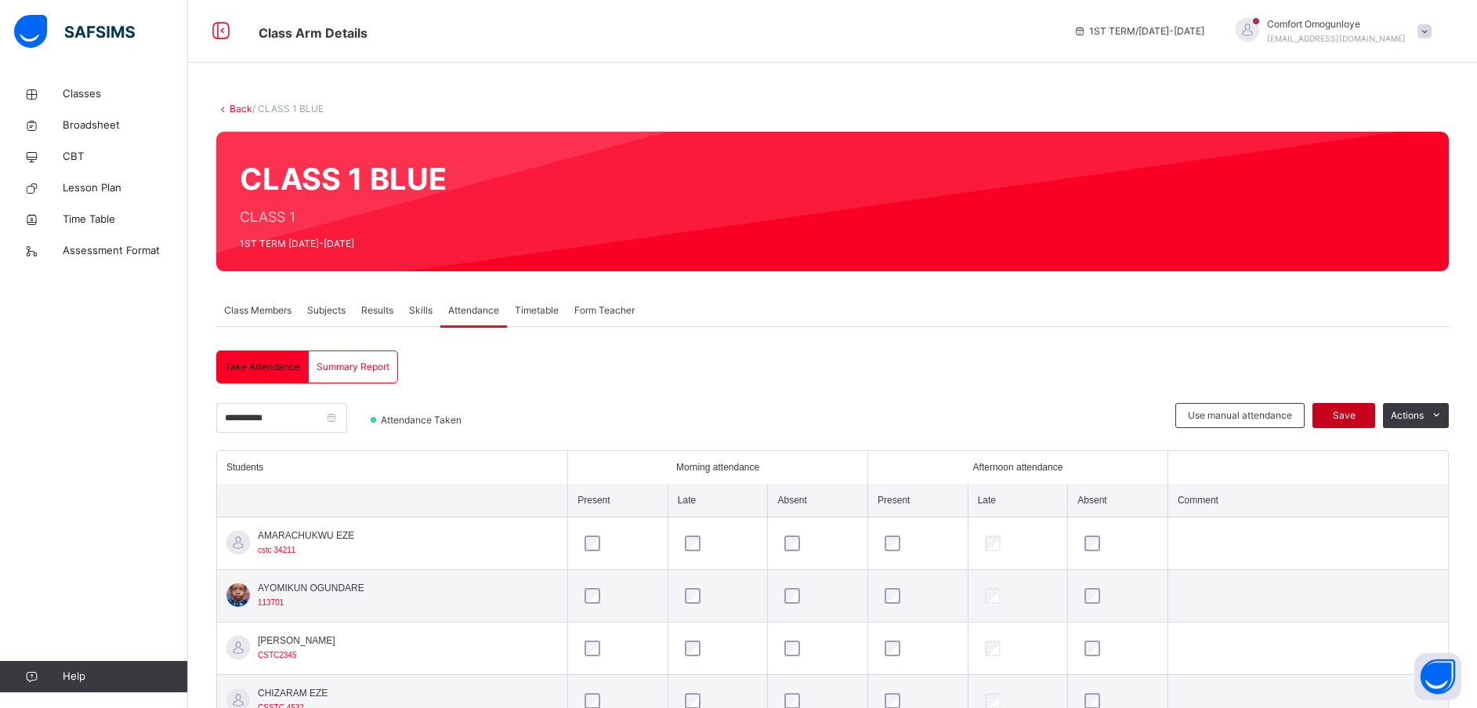
click at [1354, 410] on span "Save" at bounding box center [1343, 415] width 39 height 14
click at [1110, 677] on td at bounding box center [1118, 701] width 100 height 52
click at [960, 216] on div at bounding box center [947, 201] width 955 height 108
